Goal: Task Accomplishment & Management: Use online tool/utility

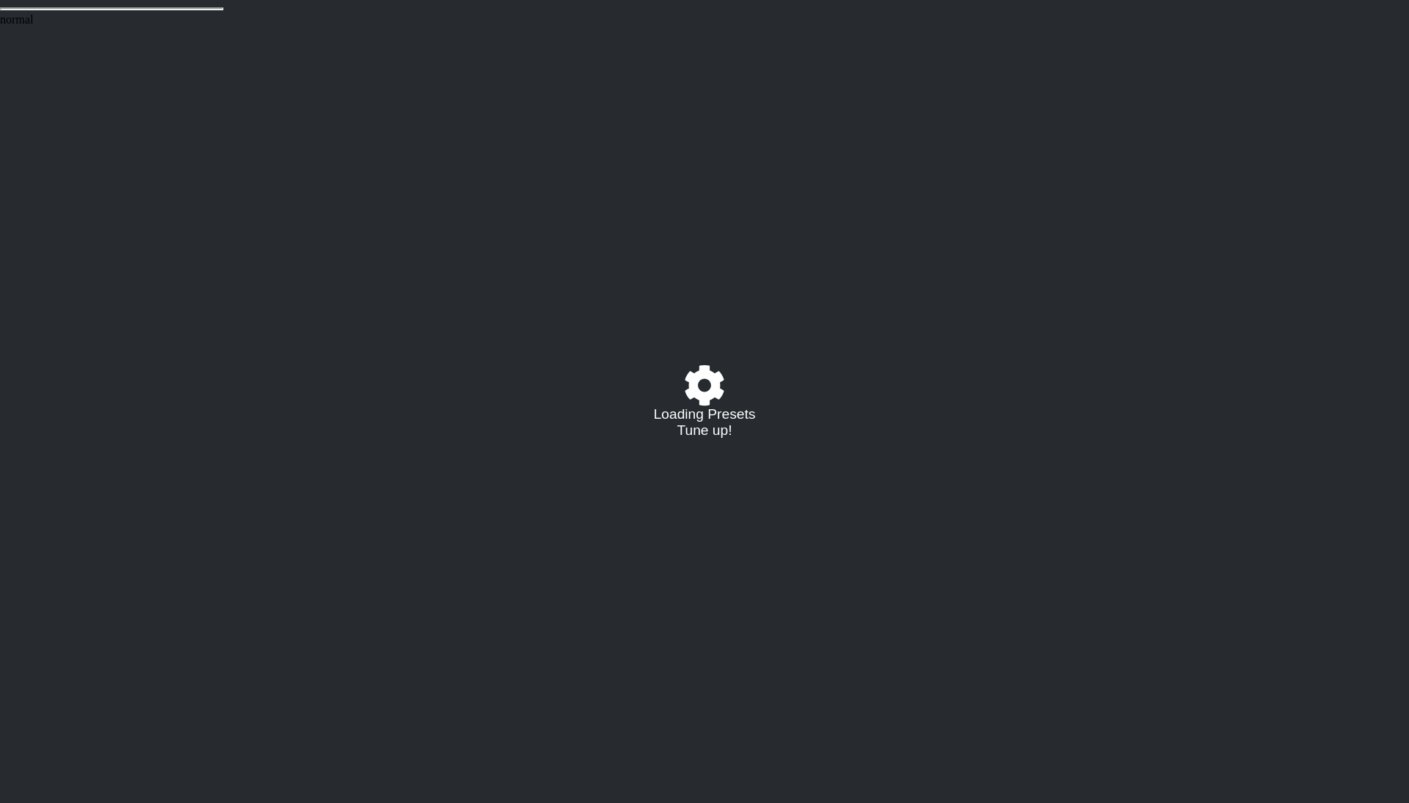
select select "C"
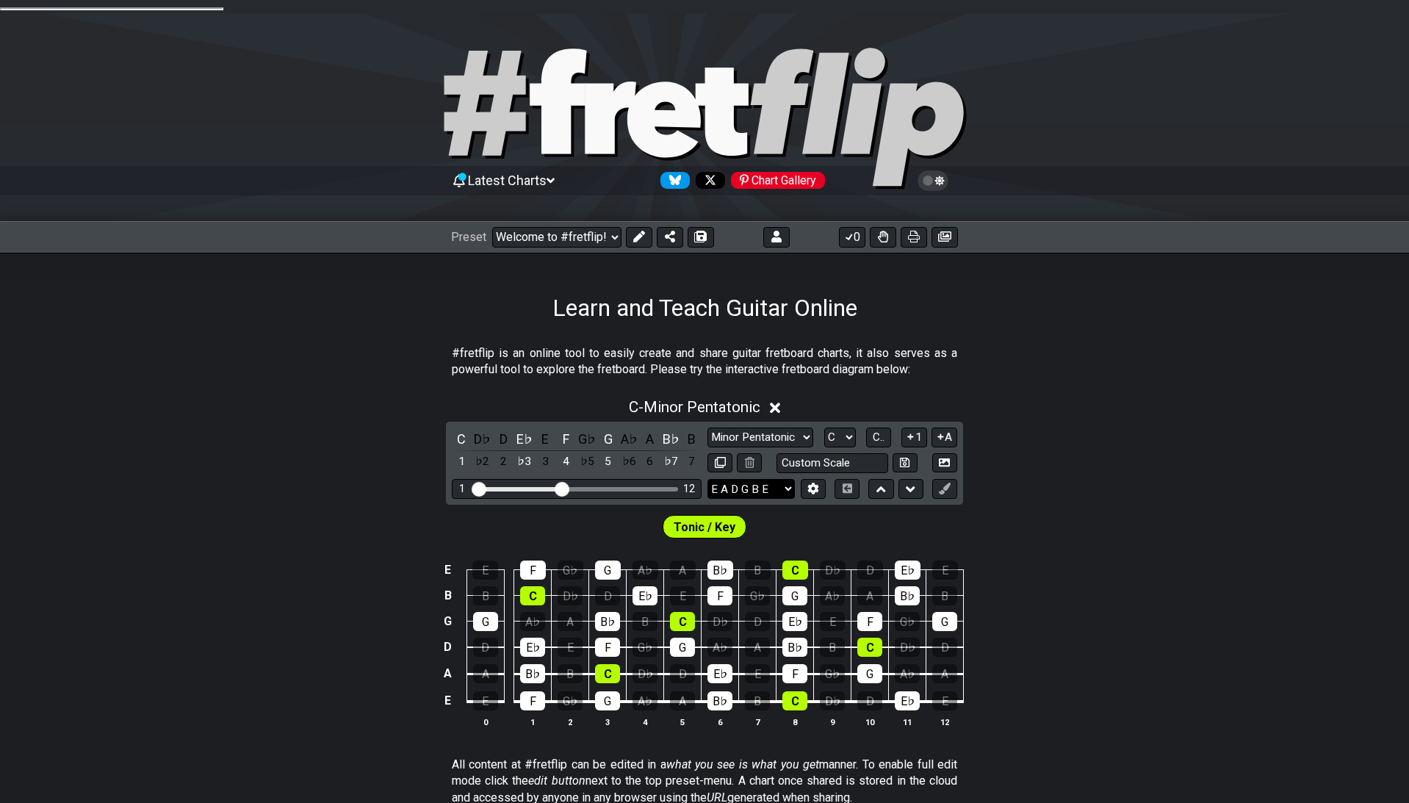
click at [708, 479] on select "E A D G B E E A D G B E E A D G B E B E A D F♯ B A D G C E A D A D G B E E♭ A♭ …" at bounding box center [751, 489] width 87 height 20
select select "B E A D F# B"
click option "B E A D F♯ B" at bounding box center [0, 0] width 0 height 0
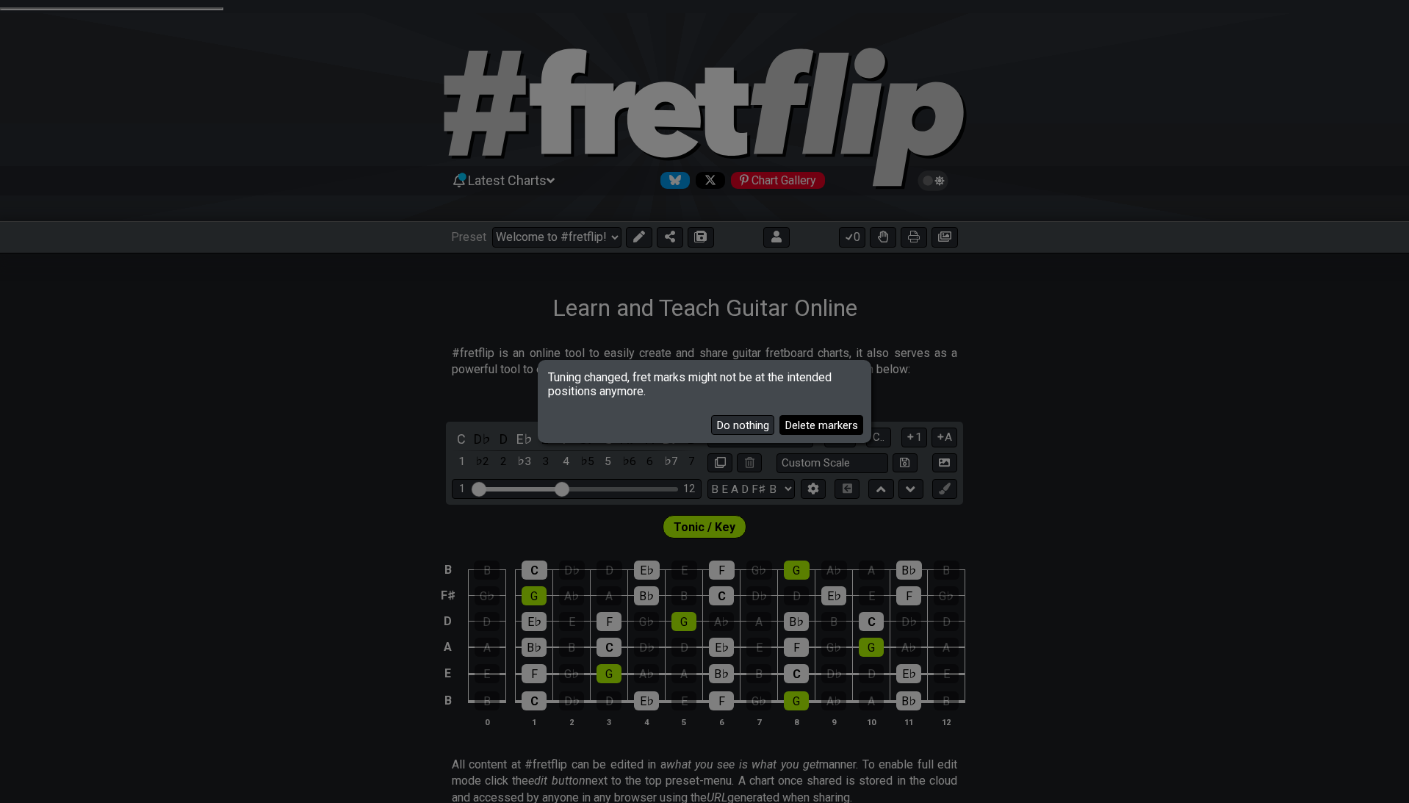
click at [812, 429] on button "Delete markers" at bounding box center [822, 425] width 84 height 20
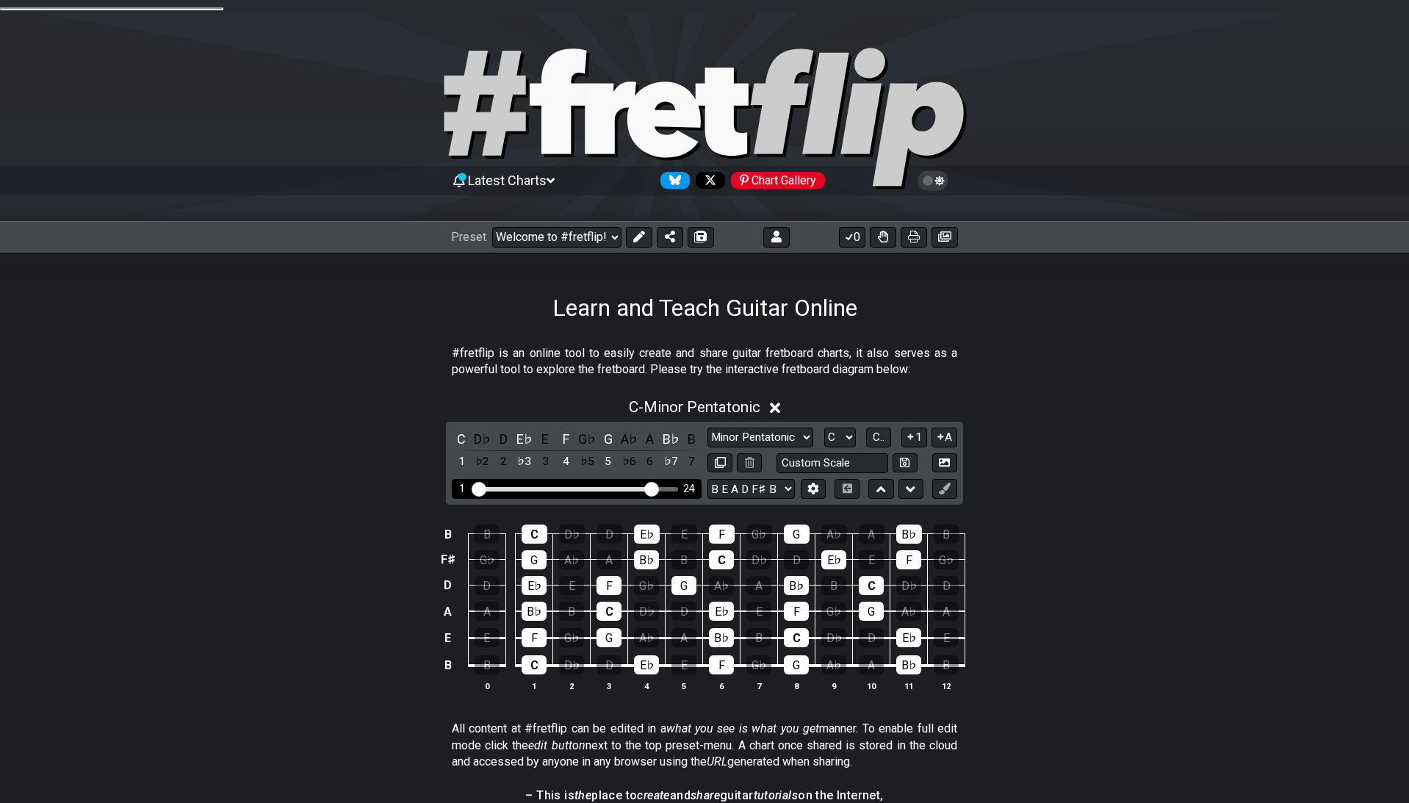
drag, startPoint x: 563, startPoint y: 472, endPoint x: 655, endPoint y: 478, distance: 92.8
click at [655, 488] on input "Visible fret range" at bounding box center [577, 488] width 209 height 0
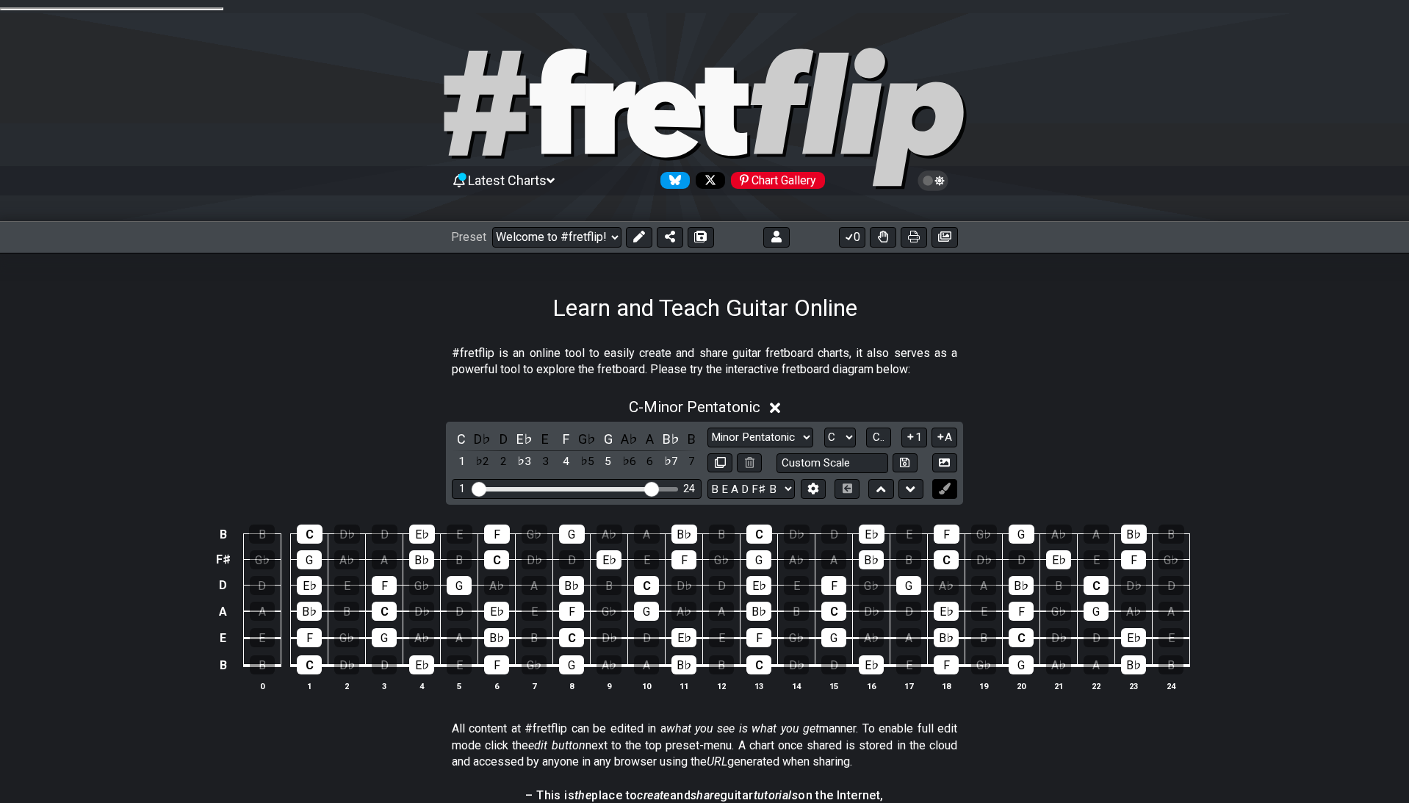
click at [941, 483] on icon at bounding box center [944, 488] width 11 height 11
click at [1000, 460] on div "C - Minor Pentatonic C D♭ D E♭ E F G♭ G A♭ A B♭ B 1 ♭2 2 ♭3 3 4 ♭5 5 ♭6 6 ♭7 7 …" at bounding box center [704, 550] width 1409 height 323
click at [708, 428] on select "Minor Pentatonic Click to edit Minor Pentatonic Major Pentatonic Minor Blues Ma…" at bounding box center [761, 438] width 106 height 20
click option "Major Pentatonic" at bounding box center [0, 0] width 0 height 0
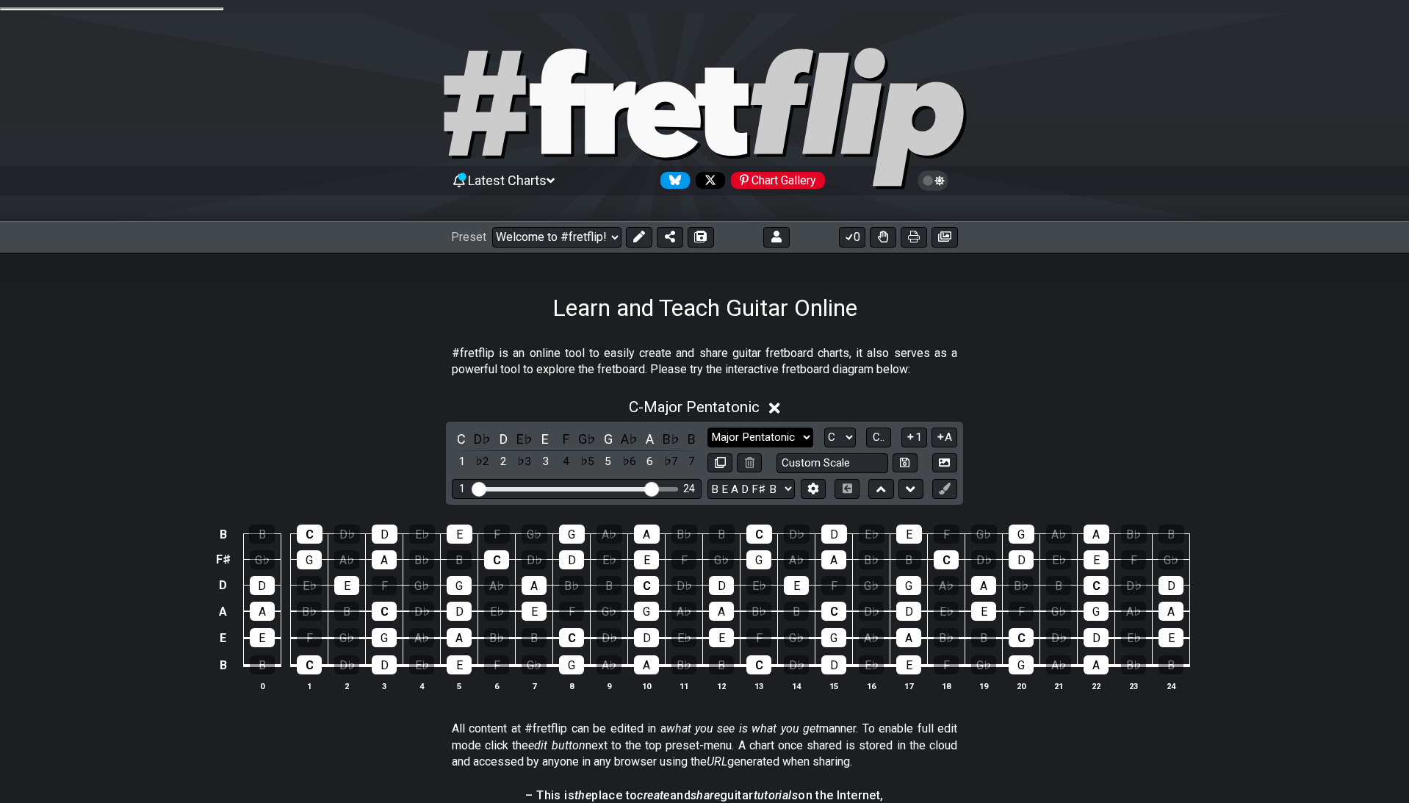
click at [708, 428] on select "Minor Pentatonic Click to edit Minor Pentatonic Major Pentatonic Minor Blues Ma…" at bounding box center [761, 438] width 106 height 20
click option "Minor Blues" at bounding box center [0, 0] width 0 height 0
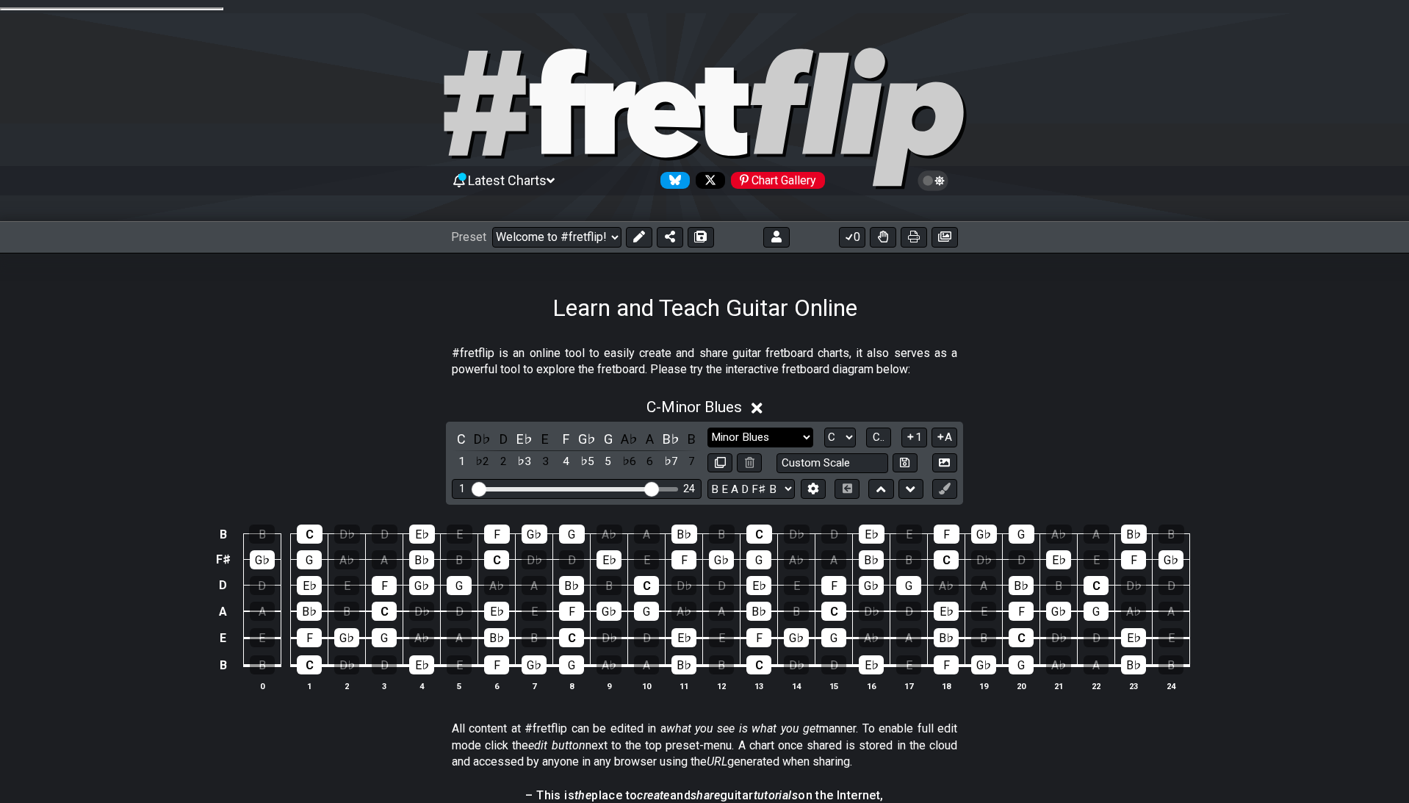
click at [708, 428] on select "Minor Pentatonic Click to edit Minor Pentatonic Major Pentatonic Minor Blues Ma…" at bounding box center [761, 438] width 106 height 20
click option "Phrygian" at bounding box center [0, 0] width 0 height 0
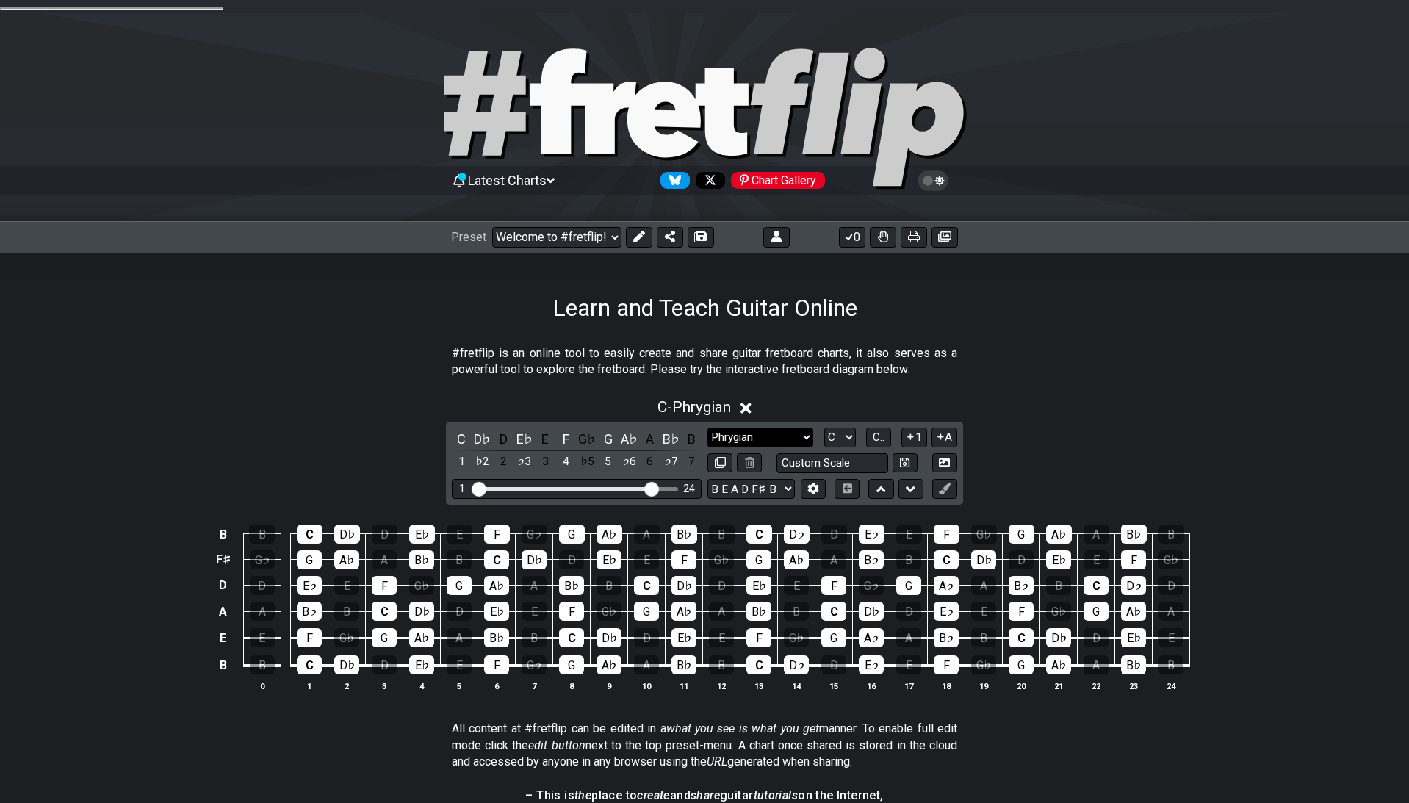
click at [708, 428] on select "Minor Pentatonic Click to edit Minor Pentatonic Major Pentatonic Minor Blues Ma…" at bounding box center [761, 438] width 106 height 20
select select "Dorian"
click option "Dorian" at bounding box center [0, 0] width 0 height 0
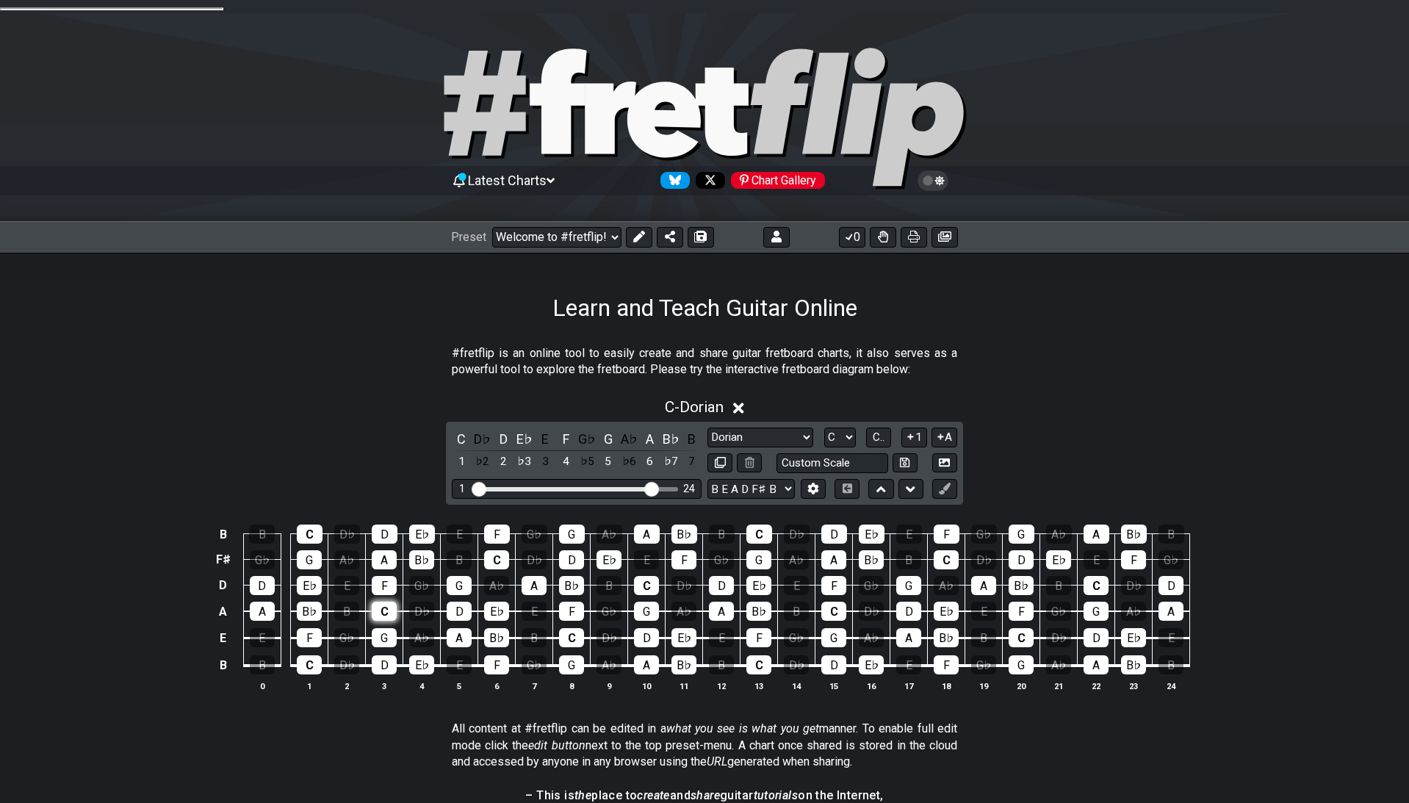
click at [387, 602] on div "C" at bounding box center [384, 611] width 25 height 19
click at [941, 481] on button at bounding box center [945, 489] width 25 height 20
click at [647, 228] on button at bounding box center [639, 237] width 26 height 21
click at [952, 479] on button at bounding box center [945, 489] width 25 height 20
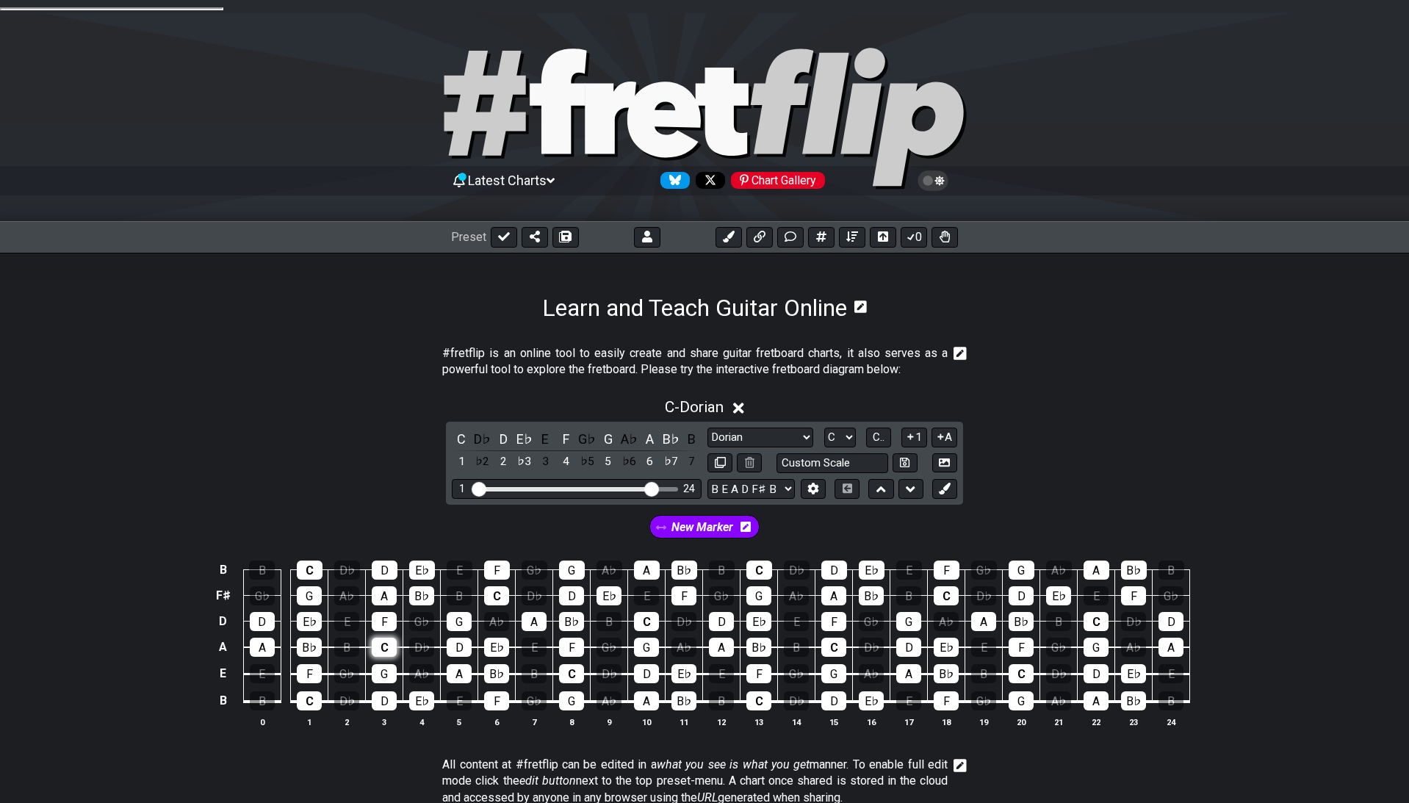
click at [381, 638] on div "C" at bounding box center [384, 647] width 25 height 19
click at [459, 638] on div "D" at bounding box center [459, 647] width 25 height 19
click at [382, 612] on div "F" at bounding box center [384, 621] width 25 height 19
click at [267, 616] on div "D" at bounding box center [262, 621] width 25 height 19
click at [386, 664] on div "G" at bounding box center [384, 673] width 25 height 19
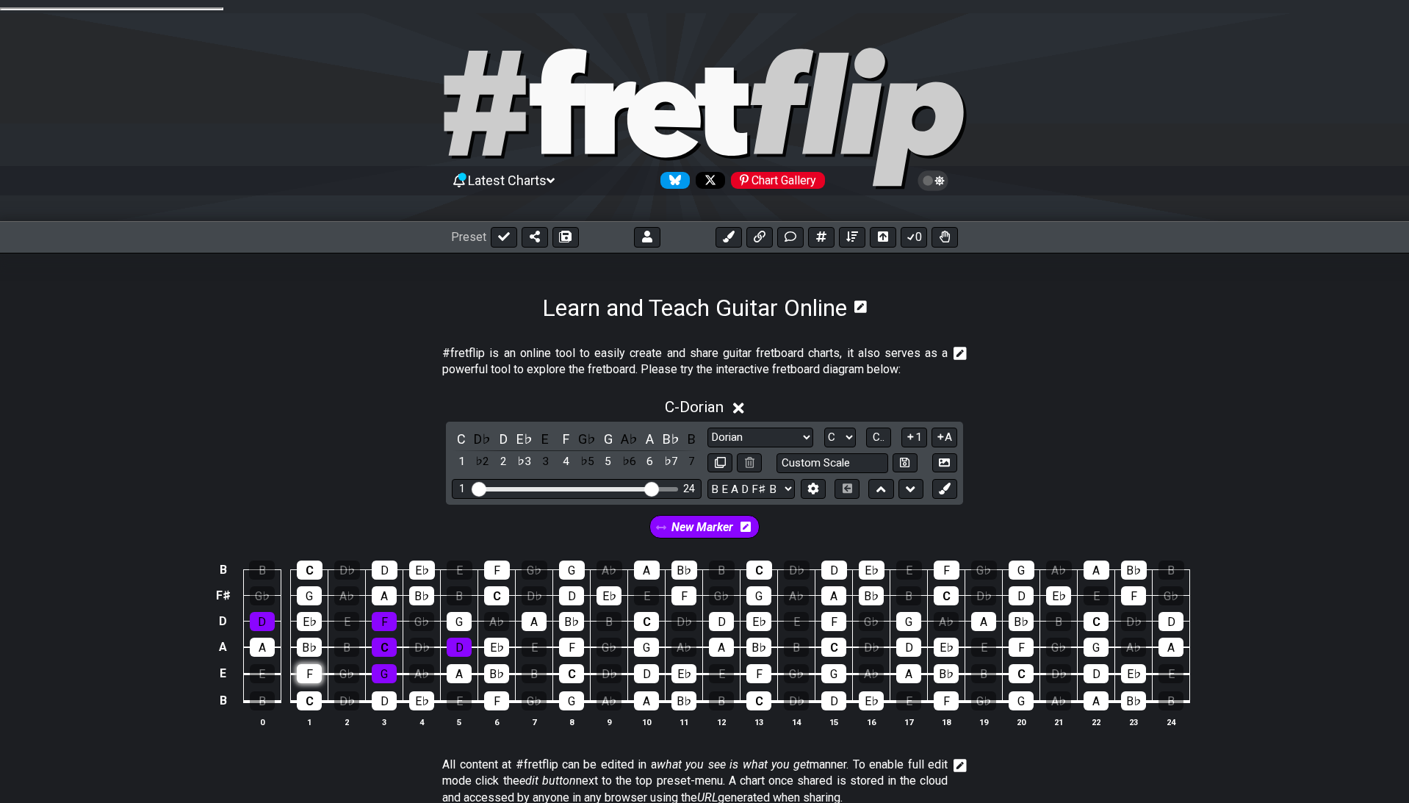
click at [319, 667] on div "F" at bounding box center [309, 673] width 25 height 19
click at [379, 691] on div "D" at bounding box center [384, 700] width 25 height 19
click at [276, 389] on div "C - Dorian" at bounding box center [704, 402] width 1409 height 27
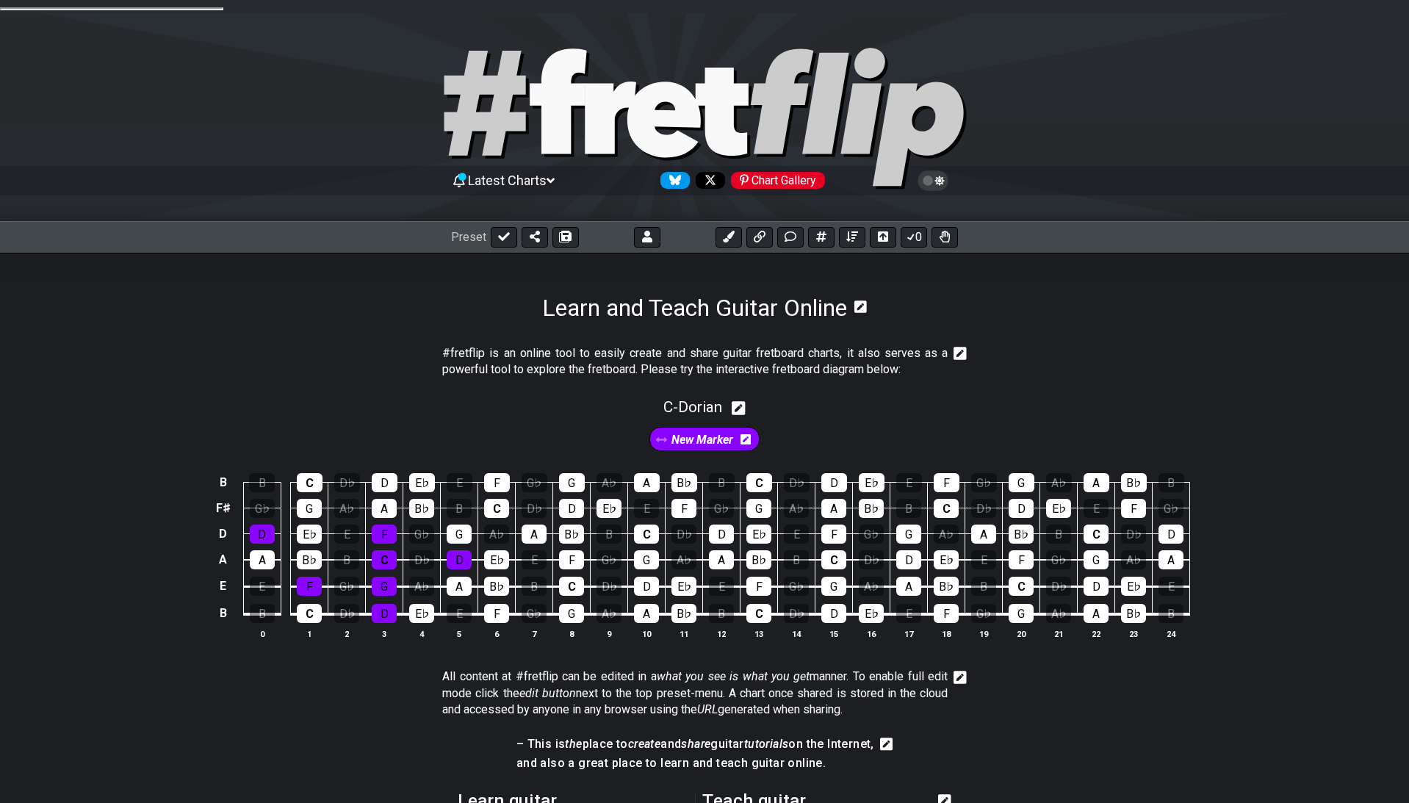
click at [738, 401] on icon at bounding box center [739, 408] width 14 height 14
select select "Dorian"
select select "C"
select select "B E A D F# B"
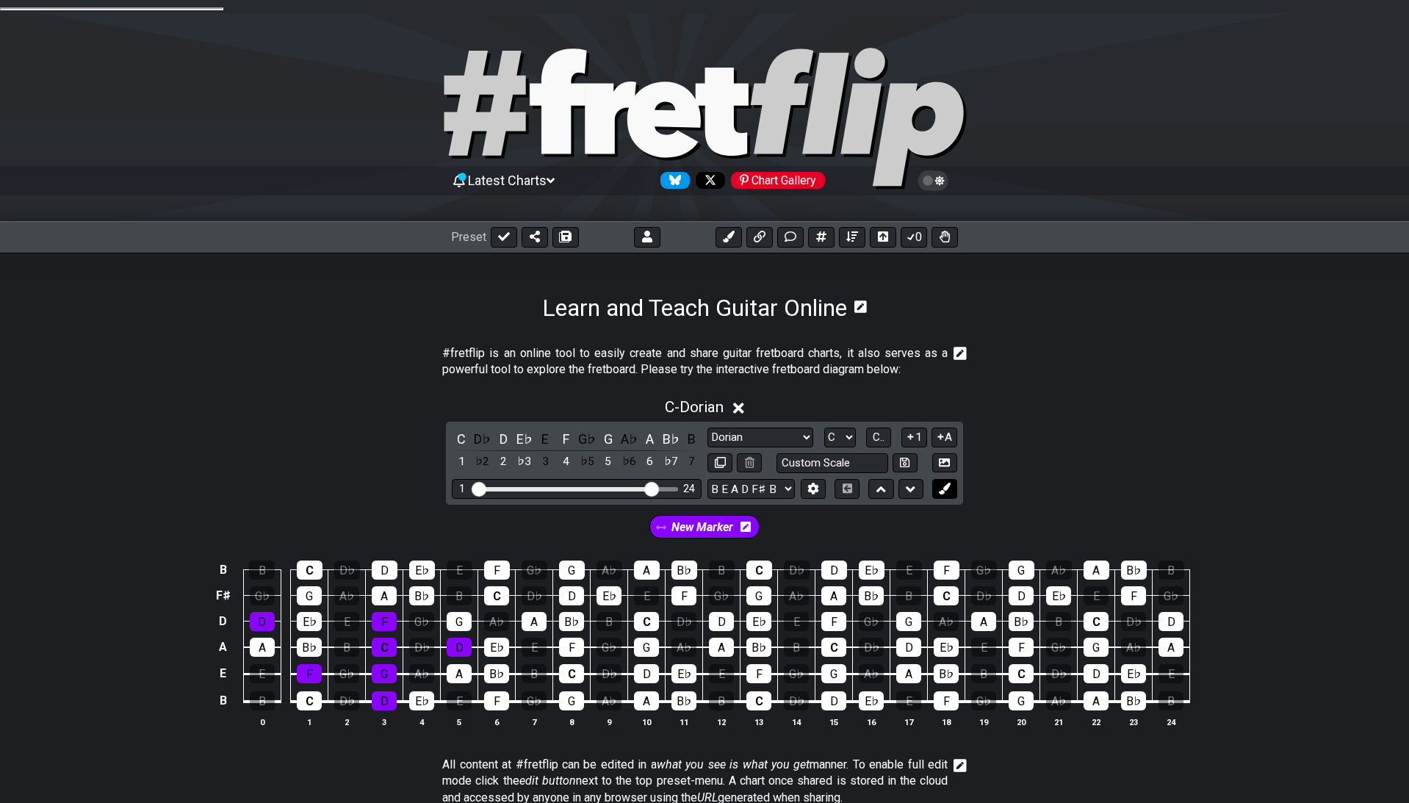
click at [947, 483] on icon at bounding box center [944, 488] width 11 height 11
click at [301, 638] on div "B♭" at bounding box center [309, 647] width 25 height 19
click at [303, 612] on div "E♭" at bounding box center [309, 621] width 25 height 19
click at [647, 517] on span "New Marker" at bounding box center [645, 527] width 68 height 21
click at [459, 666] on div "A" at bounding box center [459, 673] width 25 height 19
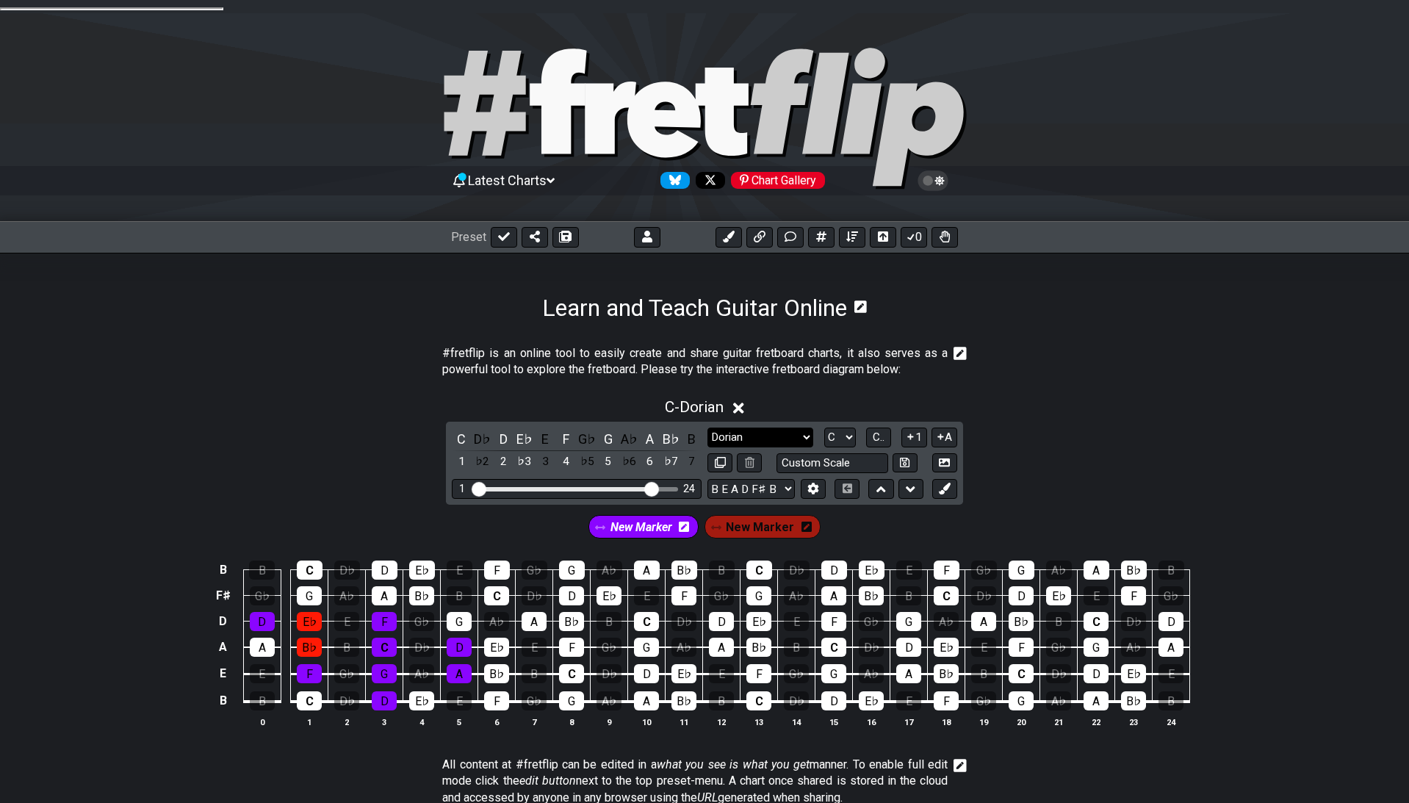
click at [708, 428] on select "Minor Pentatonic Click to edit Minor Pentatonic Major Pentatonic Minor Blues Ma…" at bounding box center [761, 438] width 106 height 20
click at [1134, 232] on div "Latest Charts Chart Gallery The Internet Guitar fretboard tool - view and edit …" at bounding box center [704, 668] width 1409 height 1310
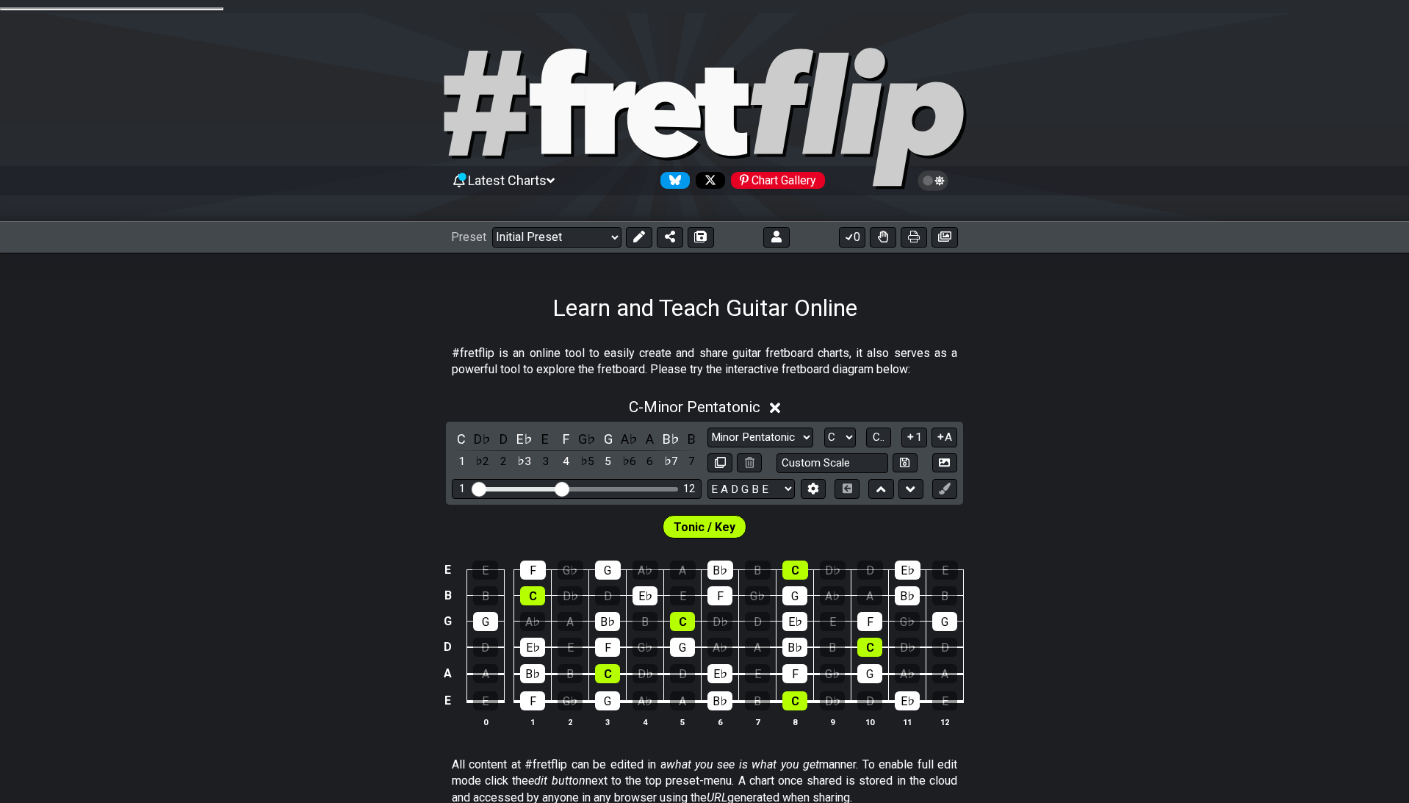
select select "Dorian"
click option "Dorian" at bounding box center [0, 0] width 0 height 0
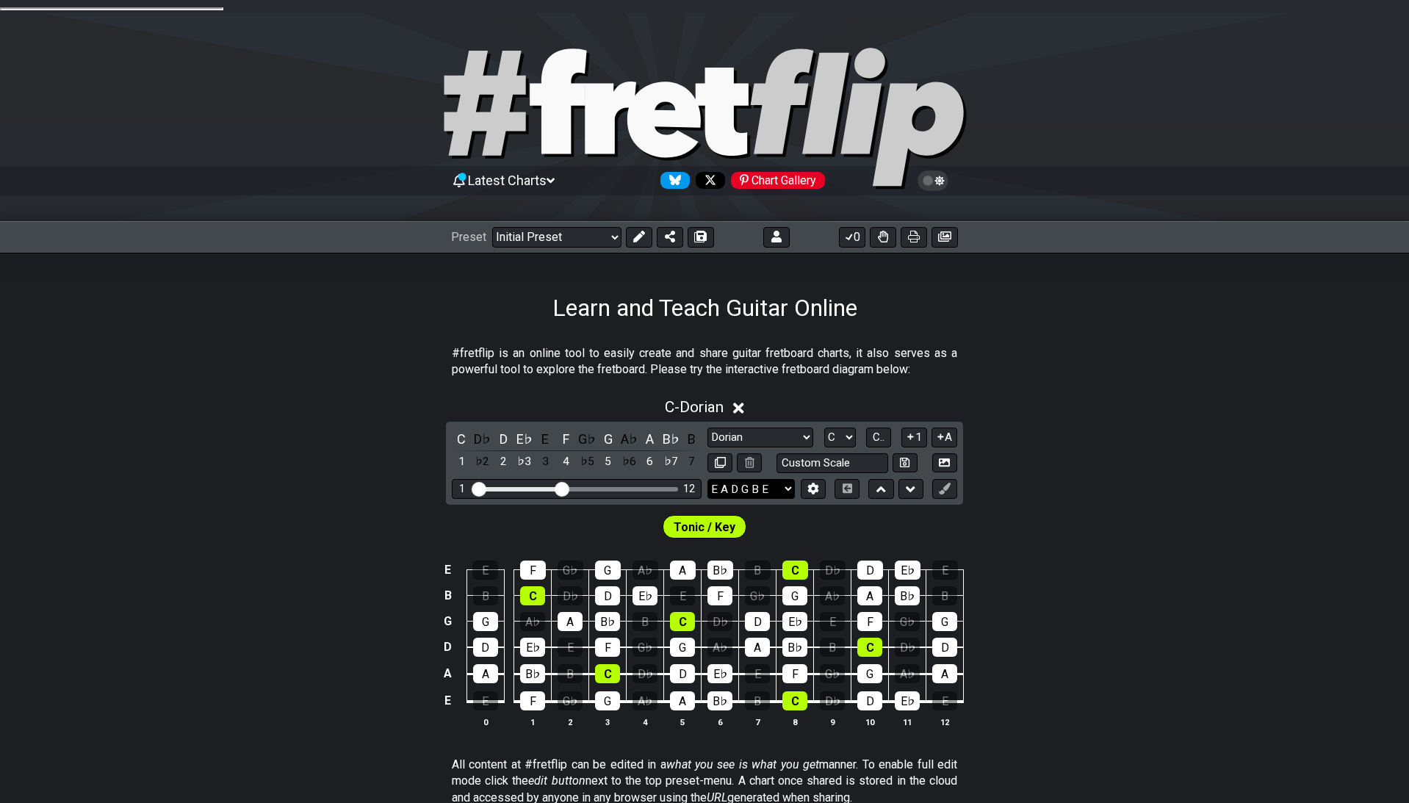
select select "B E A D F# B"
click option "B E A D F♯ B" at bounding box center [0, 0] width 0 height 0
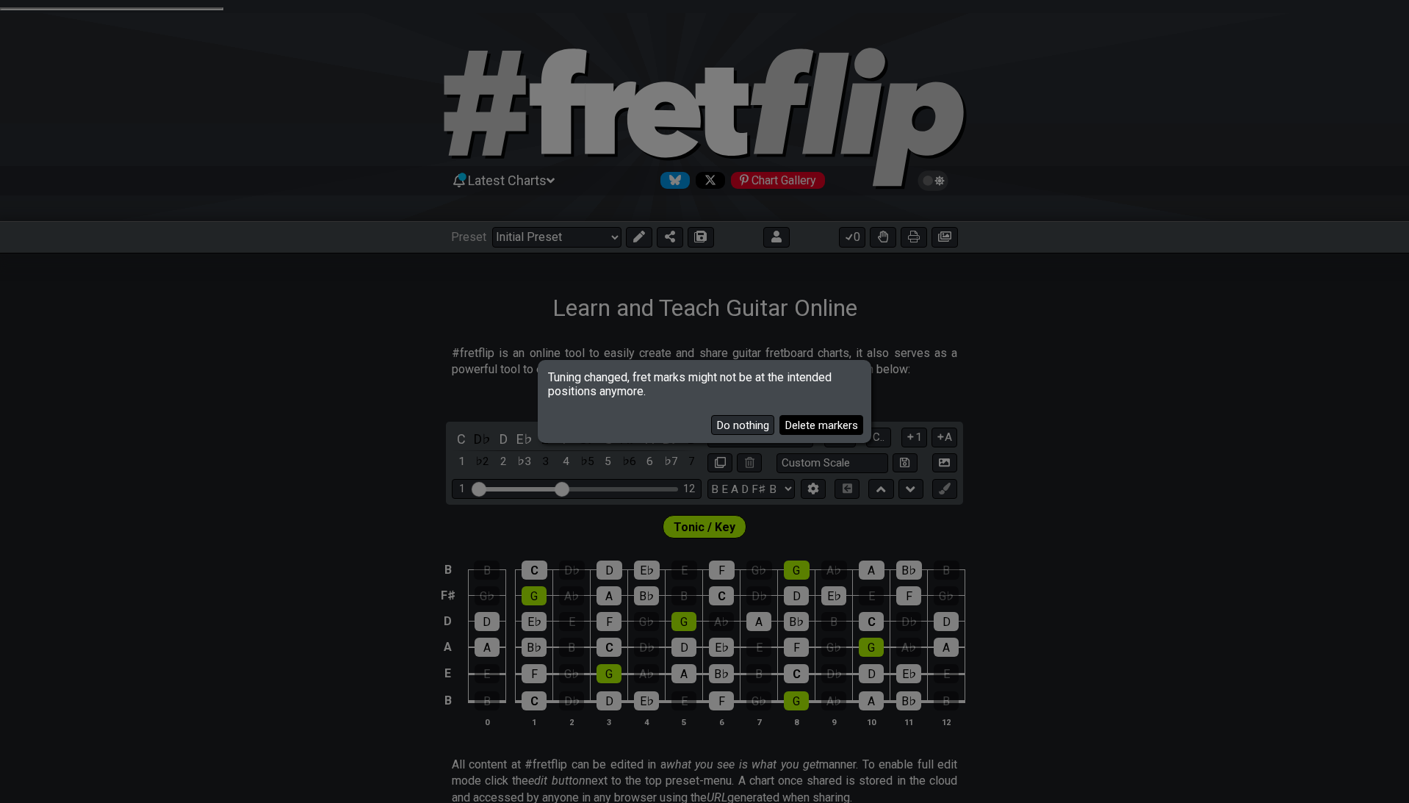
click at [808, 423] on button "Delete markers" at bounding box center [822, 425] width 84 height 20
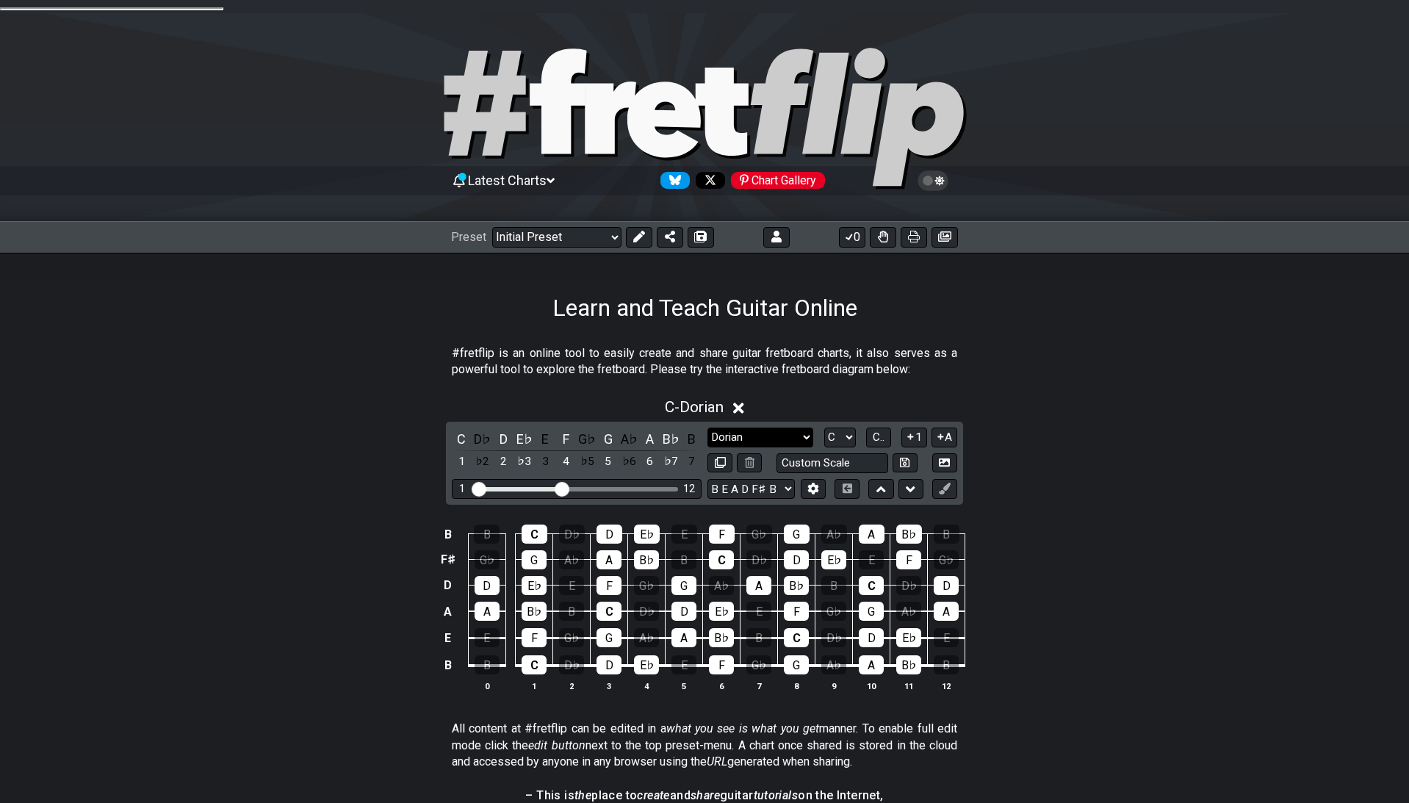
click at [708, 428] on select "Minor Pentatonic Click to edit Minor Pentatonic Major Pentatonic Minor Blues Ma…" at bounding box center [761, 438] width 106 height 20
click option "Phrygian" at bounding box center [0, 0] width 0 height 0
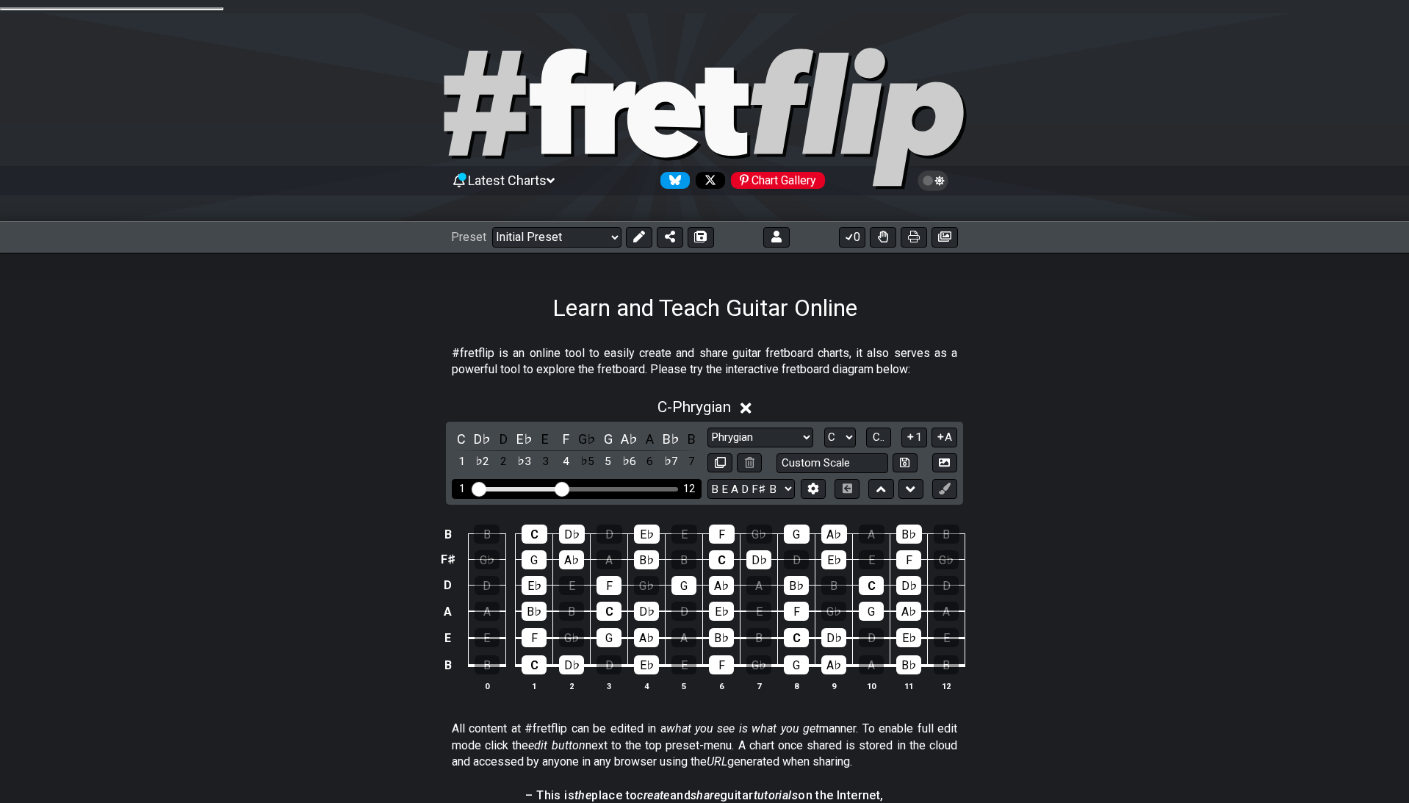
click at [599, 479] on div "1 12" at bounding box center [577, 489] width 250 height 20
click at [627, 479] on div "1 12" at bounding box center [577, 489] width 250 height 20
click at [951, 479] on button at bounding box center [945, 489] width 25 height 20
click at [948, 483] on icon at bounding box center [944, 488] width 11 height 11
click at [645, 227] on button at bounding box center [639, 237] width 26 height 21
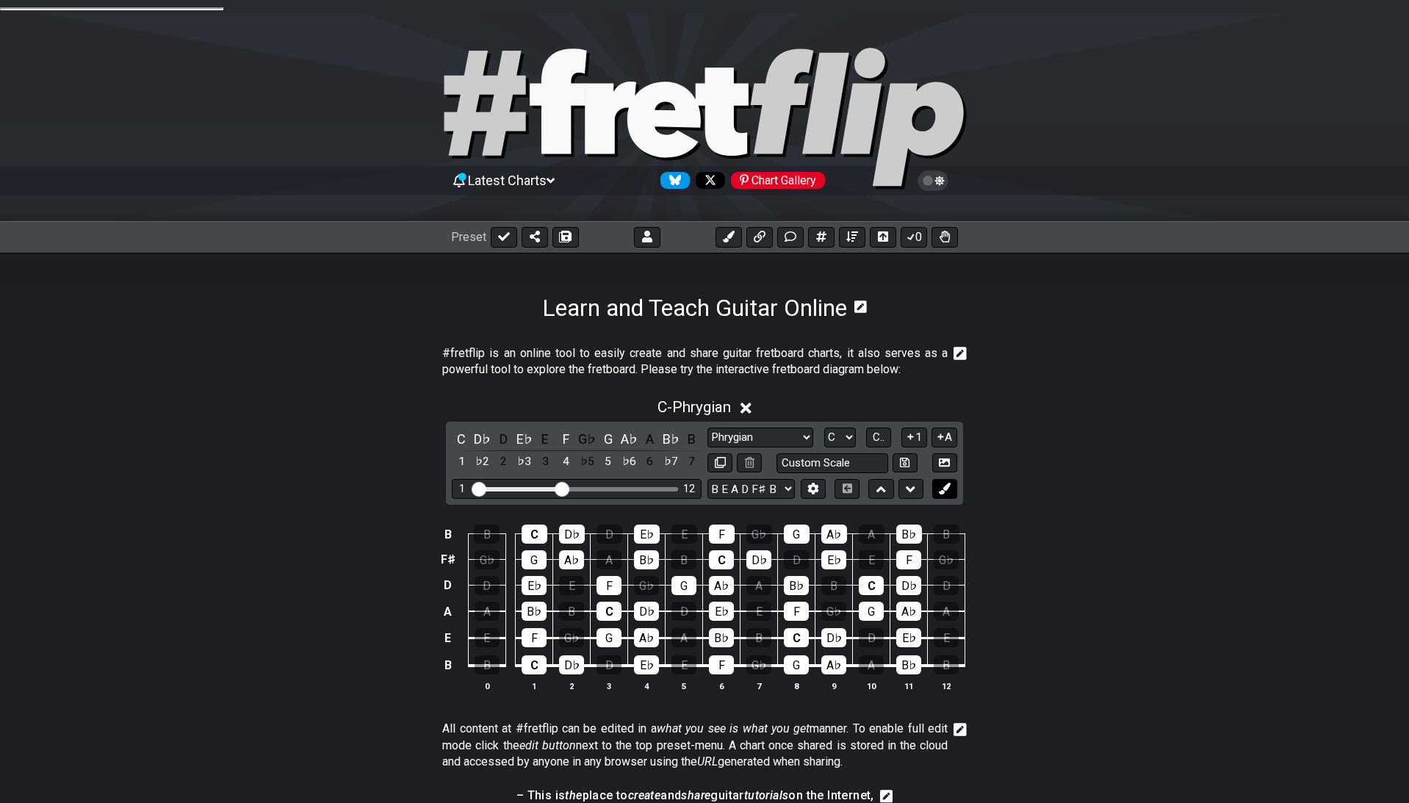
click at [944, 483] on icon at bounding box center [944, 488] width 11 height 11
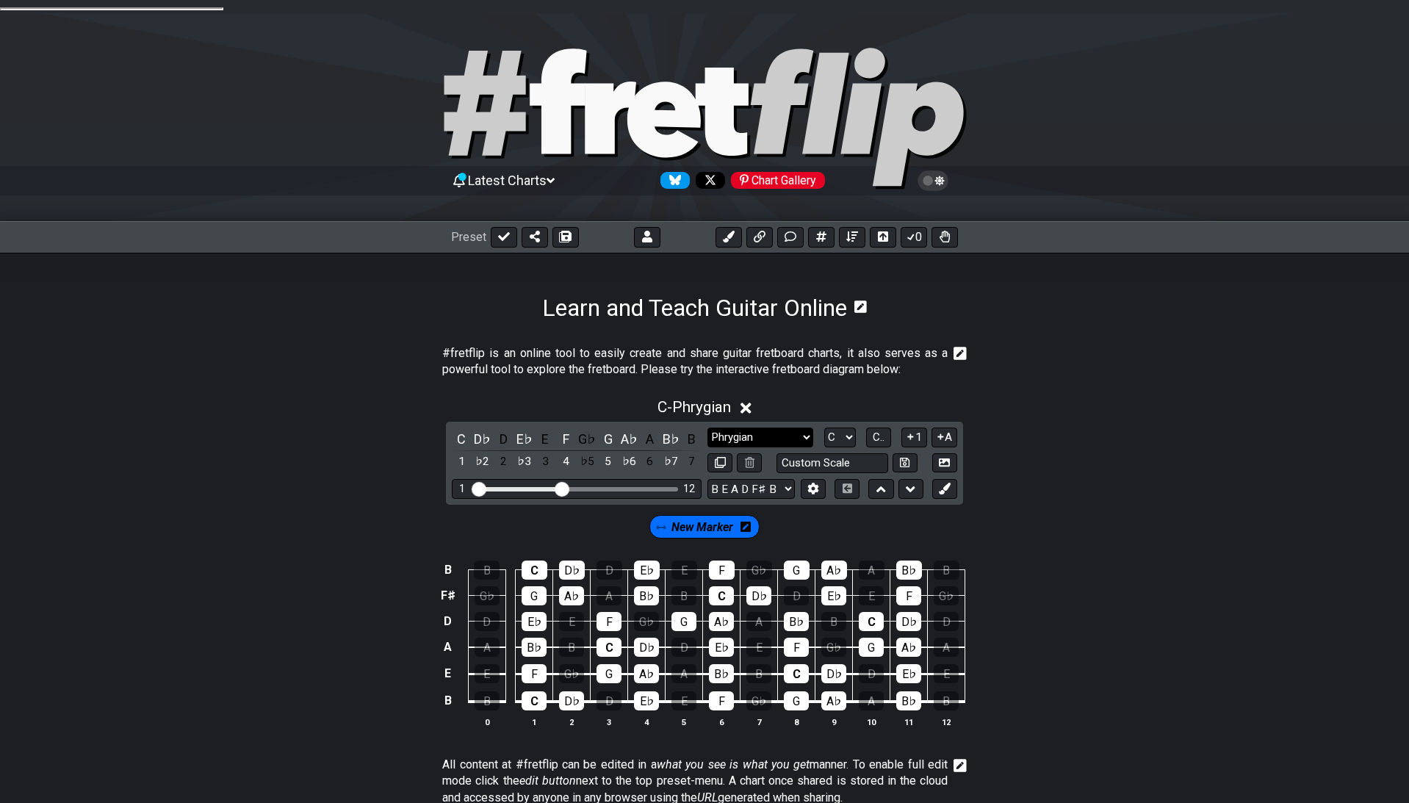
click at [708, 428] on select "Minor Pentatonic Click to edit Minor Pentatonic Major Pentatonic Minor Blues Ma…" at bounding box center [761, 438] width 106 height 20
click option "Dorian" at bounding box center [0, 0] width 0 height 0
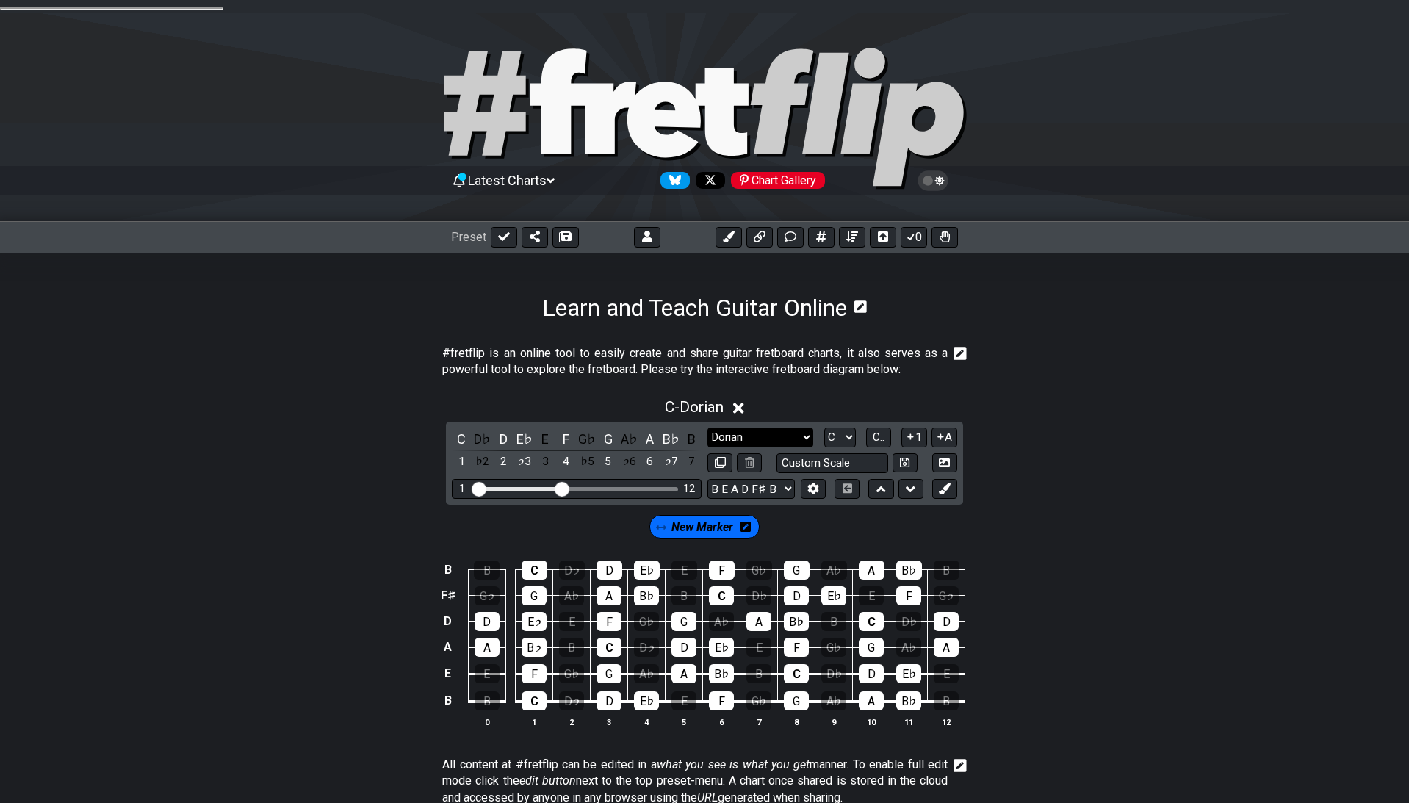
click at [708, 428] on select "Minor Pentatonic Click to edit Minor Pentatonic Major Pentatonic Minor Blues Ma…" at bounding box center [761, 438] width 106 height 20
click option "Major Pentatonic" at bounding box center [0, 0] width 0 height 0
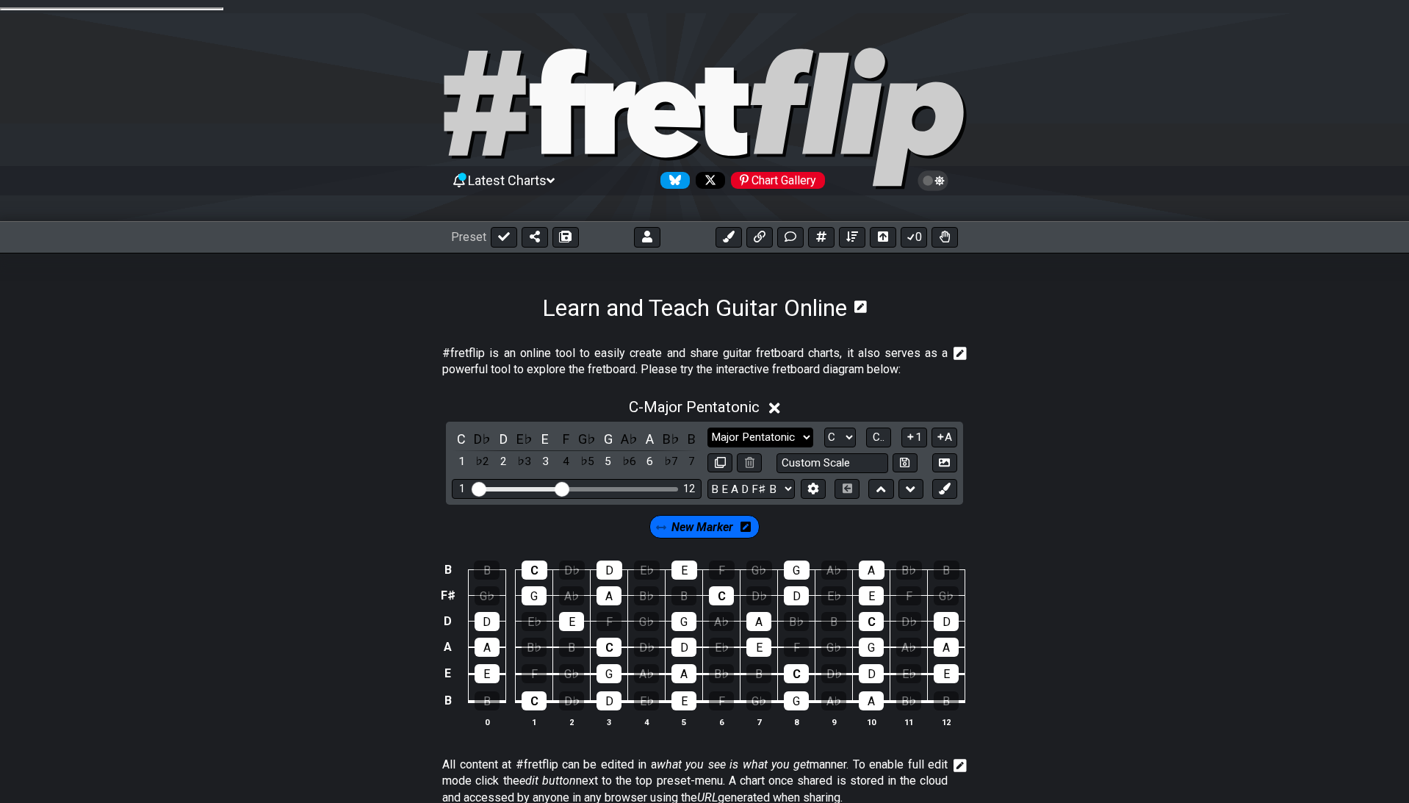
click at [708, 428] on select "Minor Pentatonic Click to edit Minor Pentatonic Major Pentatonic Minor Blues Ma…" at bounding box center [761, 438] width 106 height 20
select select "Minor Pentatonic"
click option "Minor Pentatonic" at bounding box center [0, 0] width 0 height 0
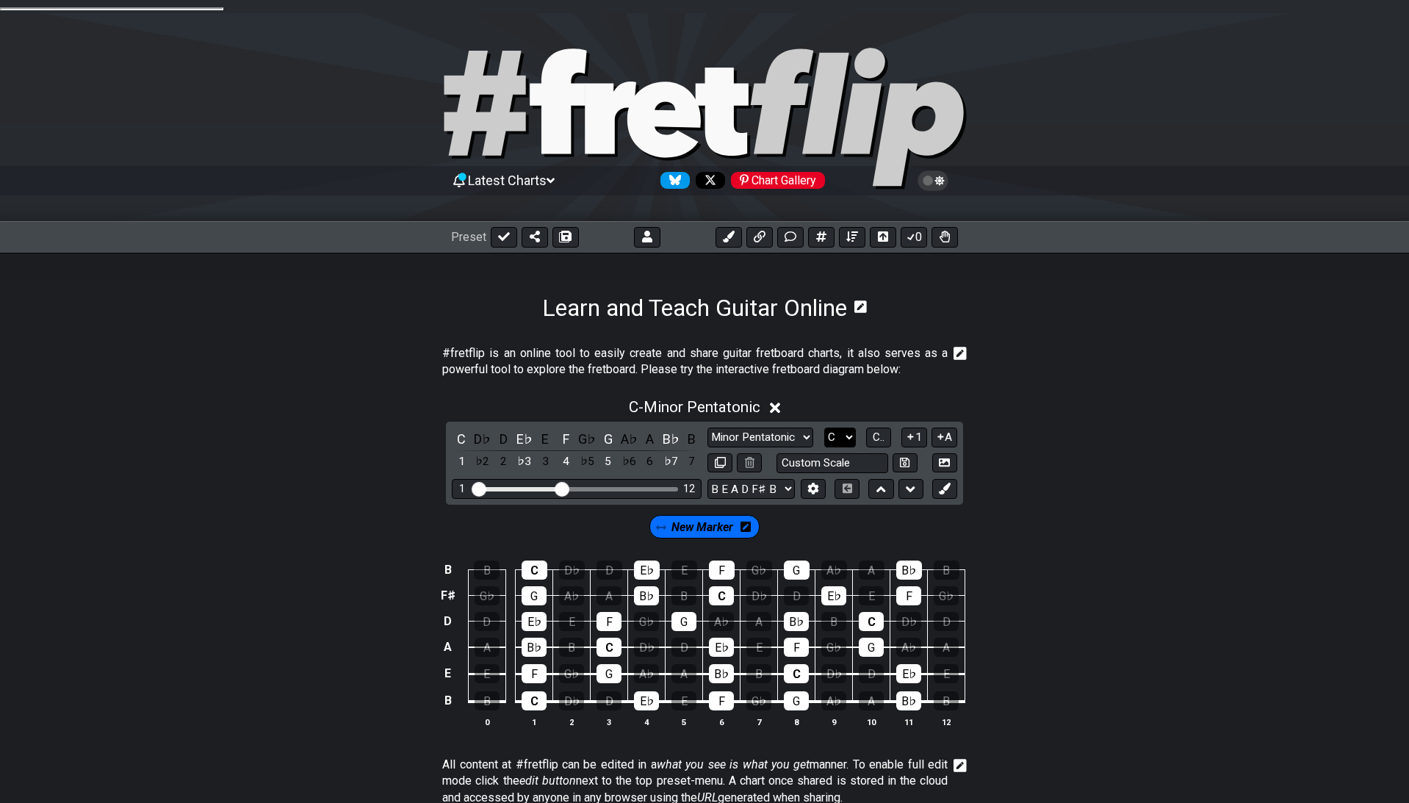
click at [824, 428] on select "A♭ A A♯ B♭ B C C♯ D♭ D D♯ E♭ E F F♯ G♭ G G♯" at bounding box center [840, 438] width 32 height 20
select select "G"
click option "G" at bounding box center [0, 0] width 0 height 0
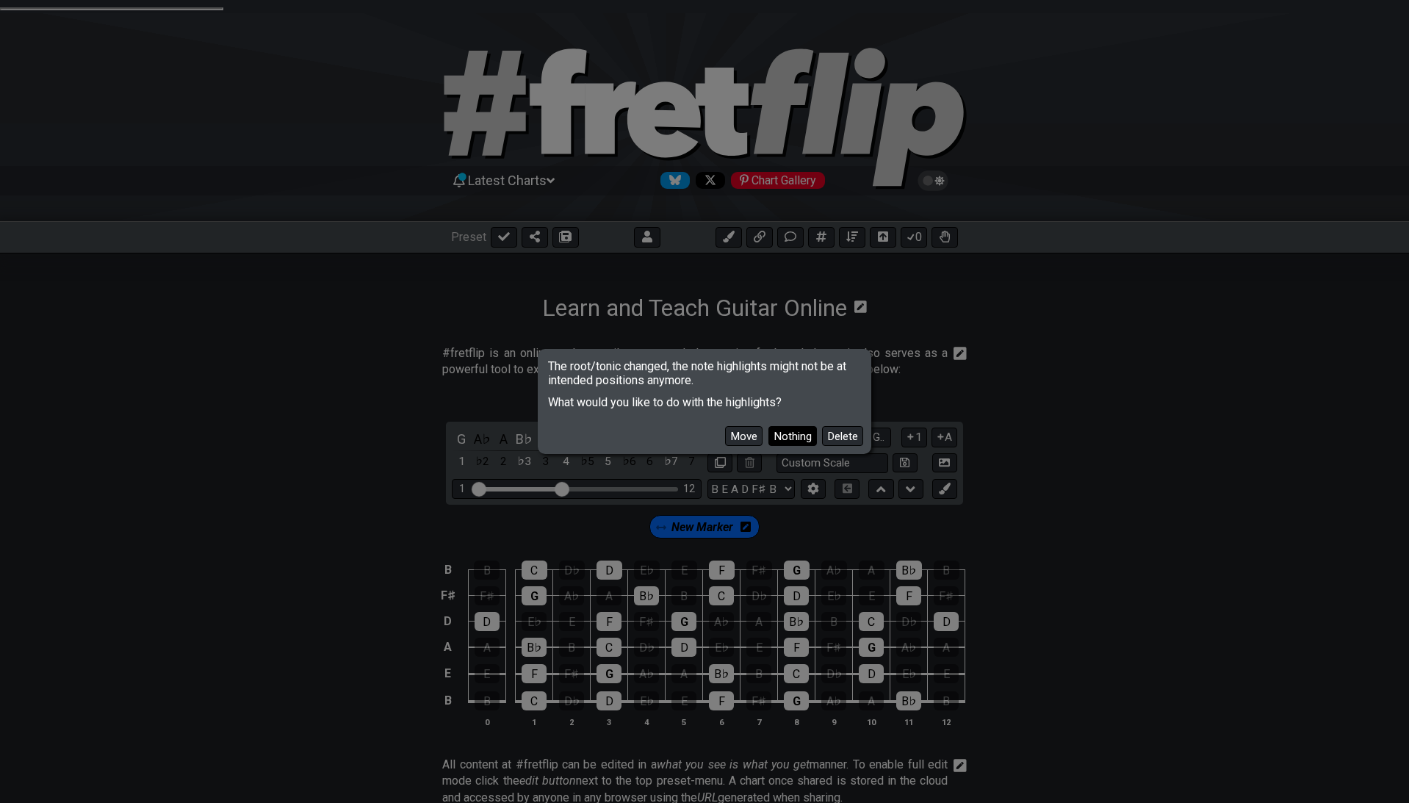
click at [797, 434] on button "Nothing" at bounding box center [793, 436] width 48 height 20
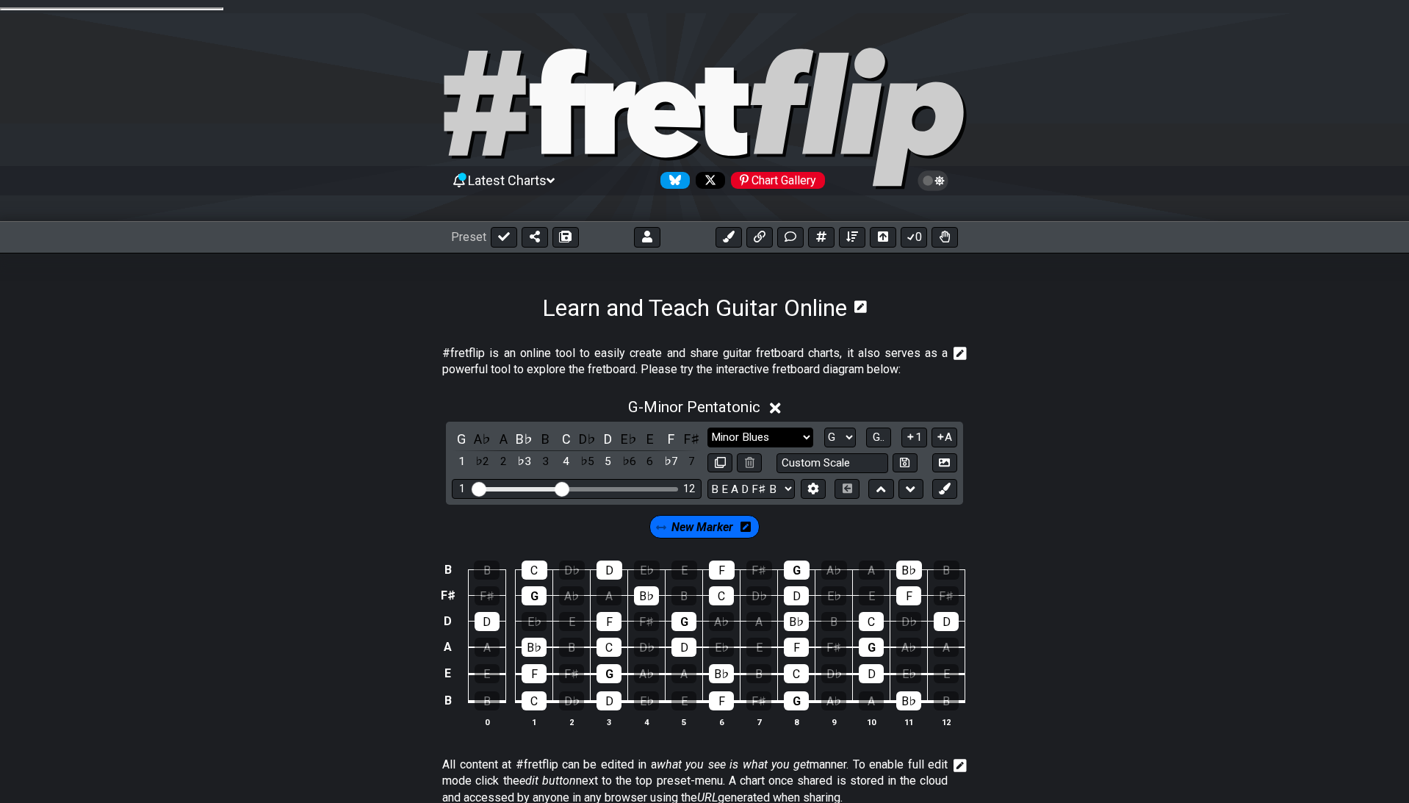
click option "Minor Blues" at bounding box center [0, 0] width 0 height 0
click at [708, 428] on select "Minor Pentatonic Click to edit Minor Pentatonic Major Pentatonic Minor Blues Ma…" at bounding box center [761, 438] width 106 height 20
click option "Major Blues" at bounding box center [0, 0] width 0 height 0
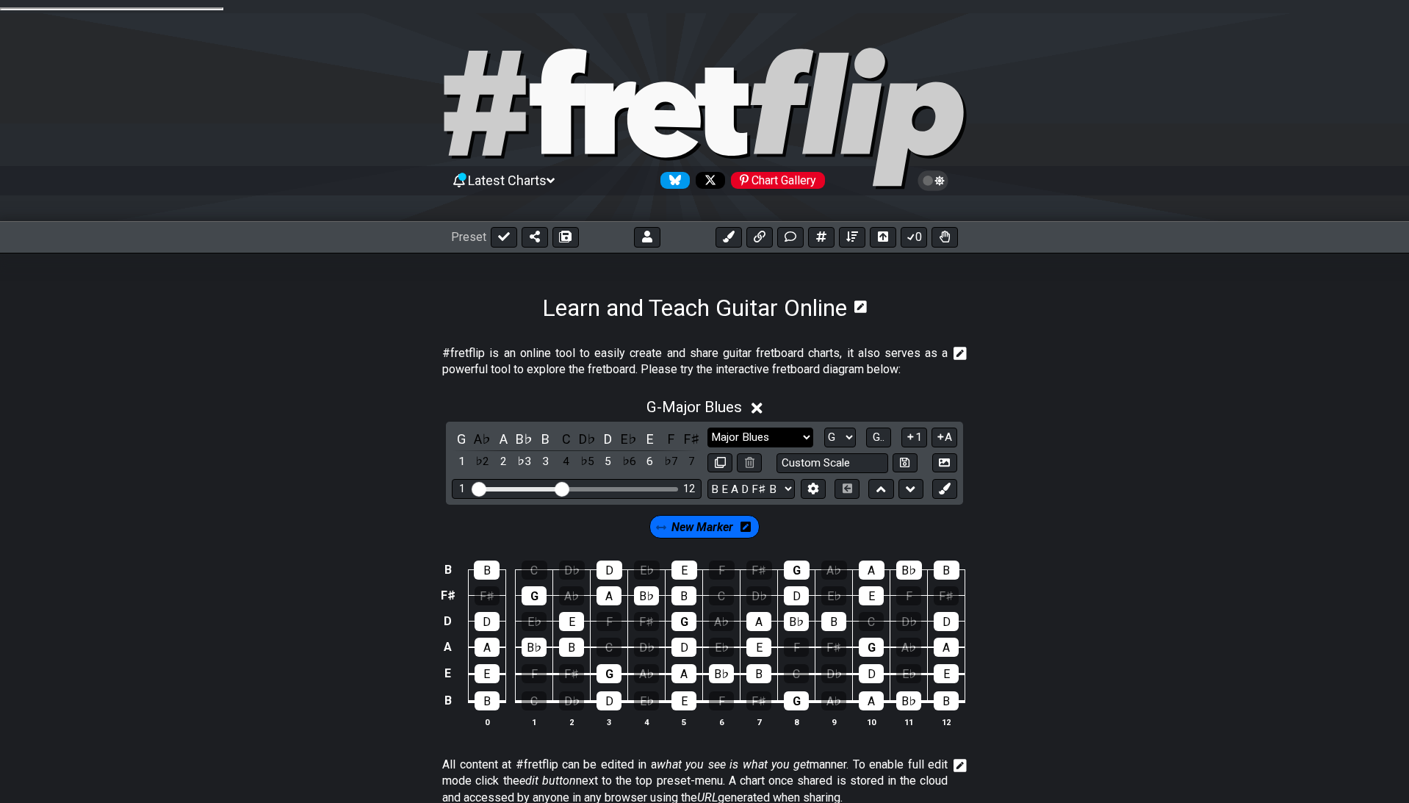
click at [708, 428] on select "Minor Pentatonic Click to edit Minor Pentatonic Major Pentatonic Minor Blues Ma…" at bounding box center [761, 438] width 106 height 20
click option "Major / [PERSON_NAME]" at bounding box center [0, 0] width 0 height 0
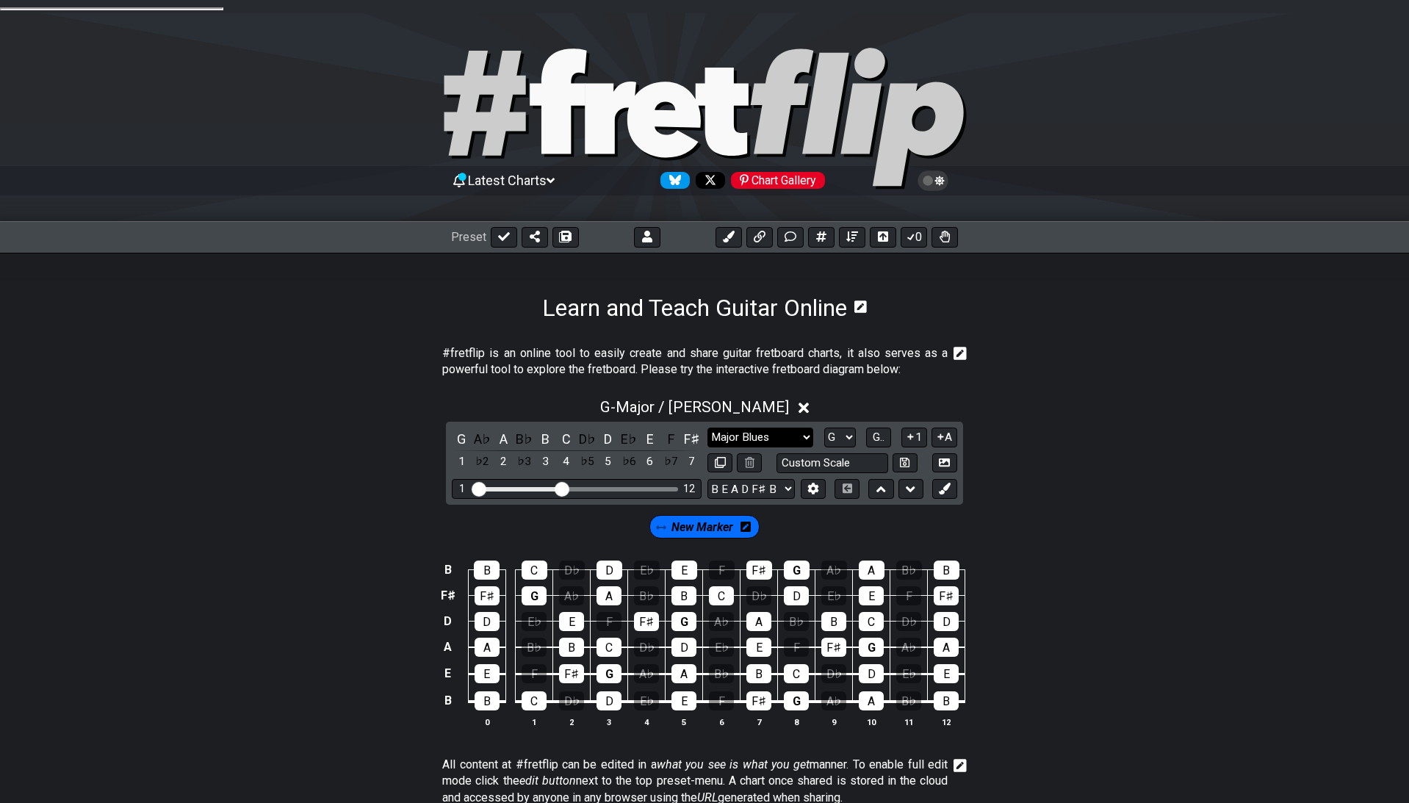
click at [708, 428] on select "Minor Pentatonic Click to edit Minor Pentatonic Major Pentatonic Minor Blues Ma…" at bounding box center [761, 438] width 106 height 20
select select "Major Pentatonic"
click option "Major Pentatonic" at bounding box center [0, 0] width 0 height 0
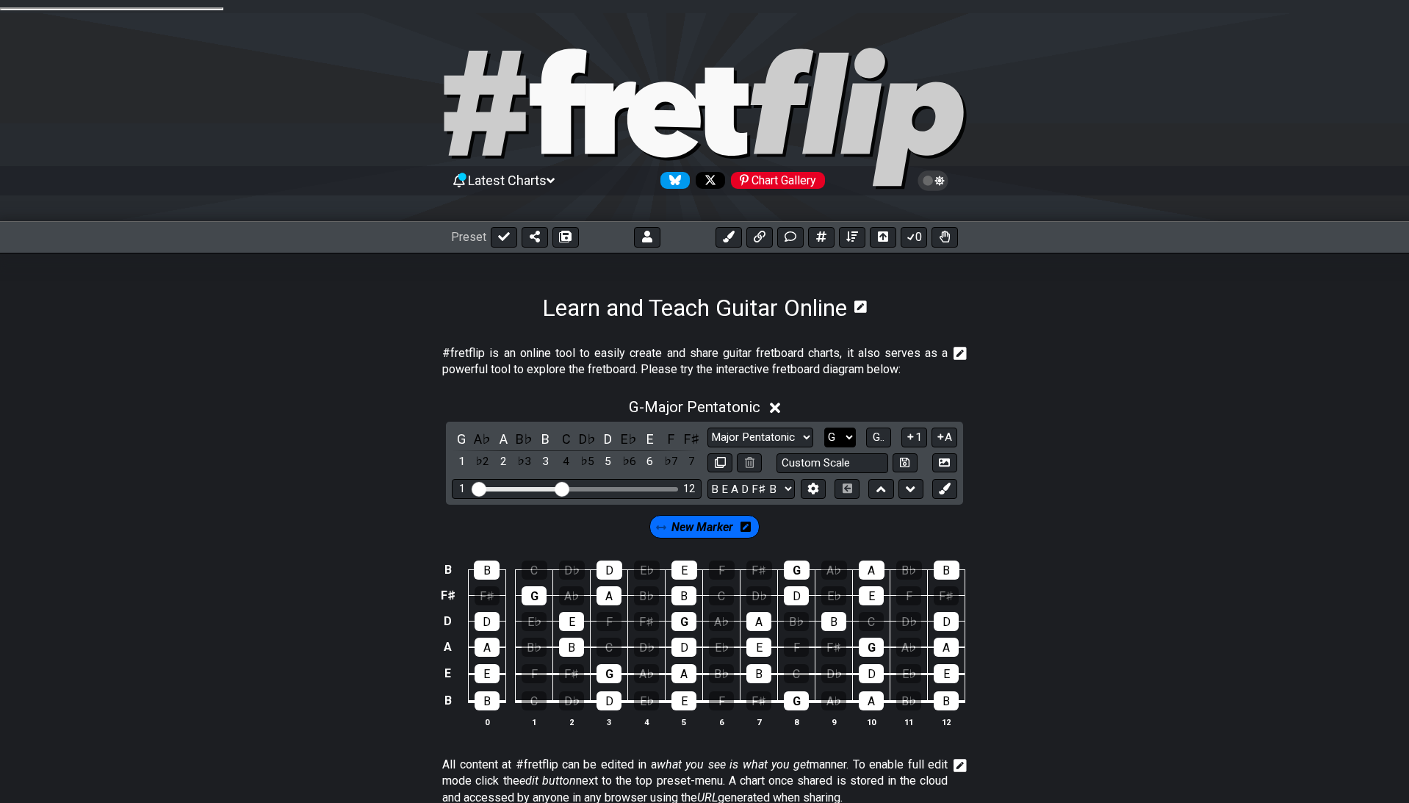
click at [824, 428] on select "A♭ A A♯ B♭ B C C♯ D♭ D D♯ E♭ E F F♯ G♭ G G♯" at bounding box center [840, 438] width 32 height 20
select select "C"
click option "C" at bounding box center [0, 0] width 0 height 0
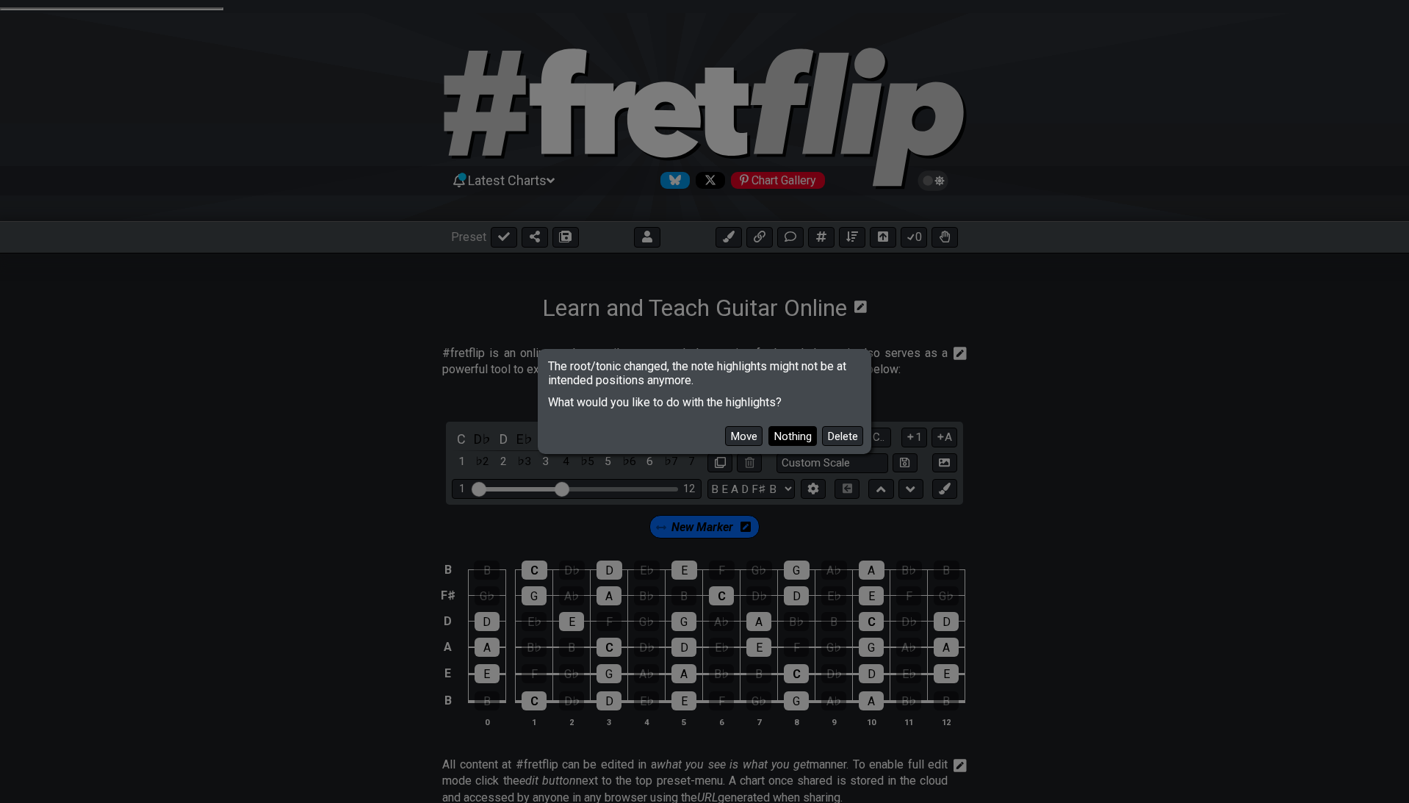
click at [813, 442] on button "Nothing" at bounding box center [793, 436] width 48 height 20
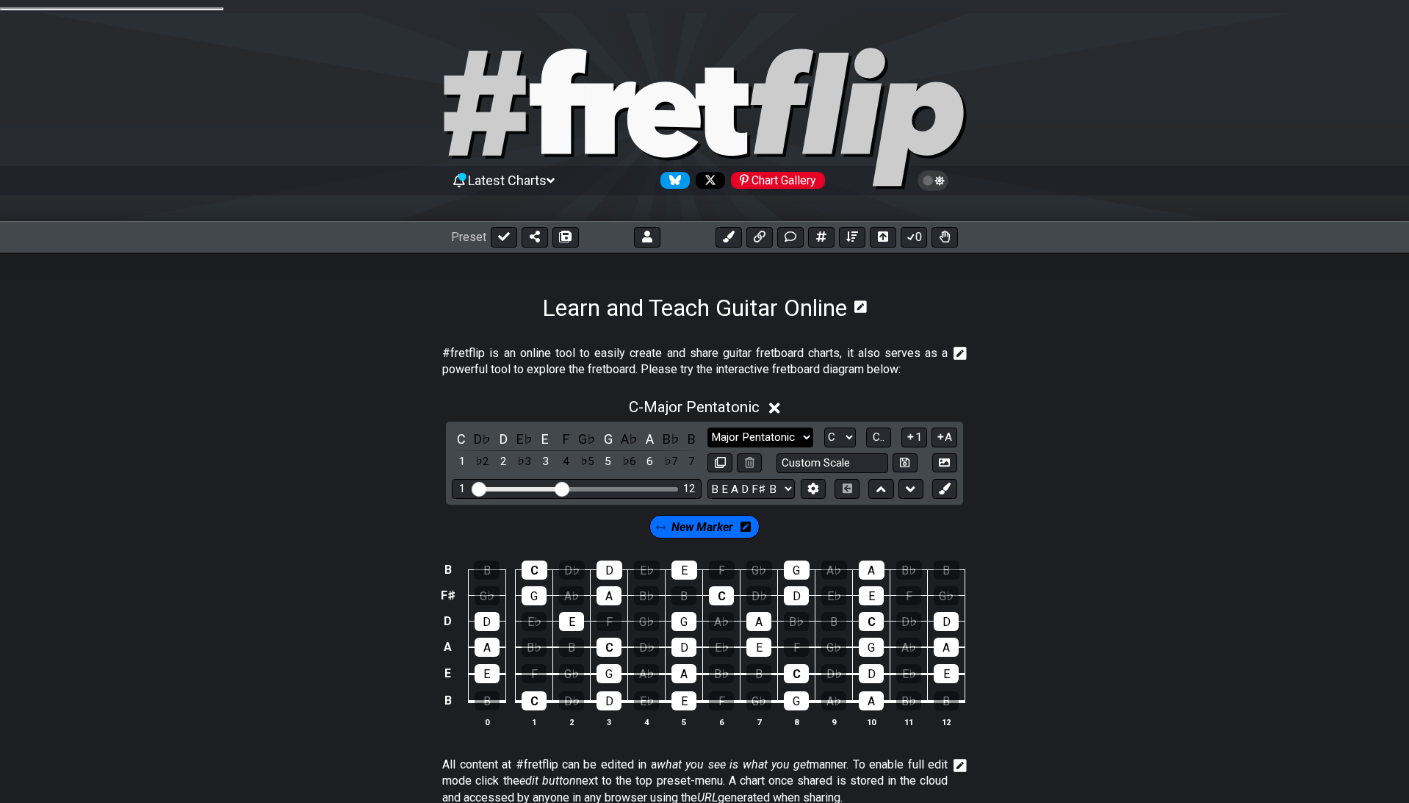
click at [708, 428] on select "Minor Pentatonic Click to edit Minor Pentatonic Major Pentatonic Minor Blues Ma…" at bounding box center [761, 438] width 106 height 20
click at [787, 428] on select "Minor Pentatonic Click to edit Minor Pentatonic Major Pentatonic Minor Blues Ma…" at bounding box center [761, 438] width 106 height 20
click at [708, 428] on select "Minor Pentatonic Click to edit Minor Pentatonic Major Pentatonic Minor Blues Ma…" at bounding box center [761, 438] width 106 height 20
click option "Dorian" at bounding box center [0, 0] width 0 height 0
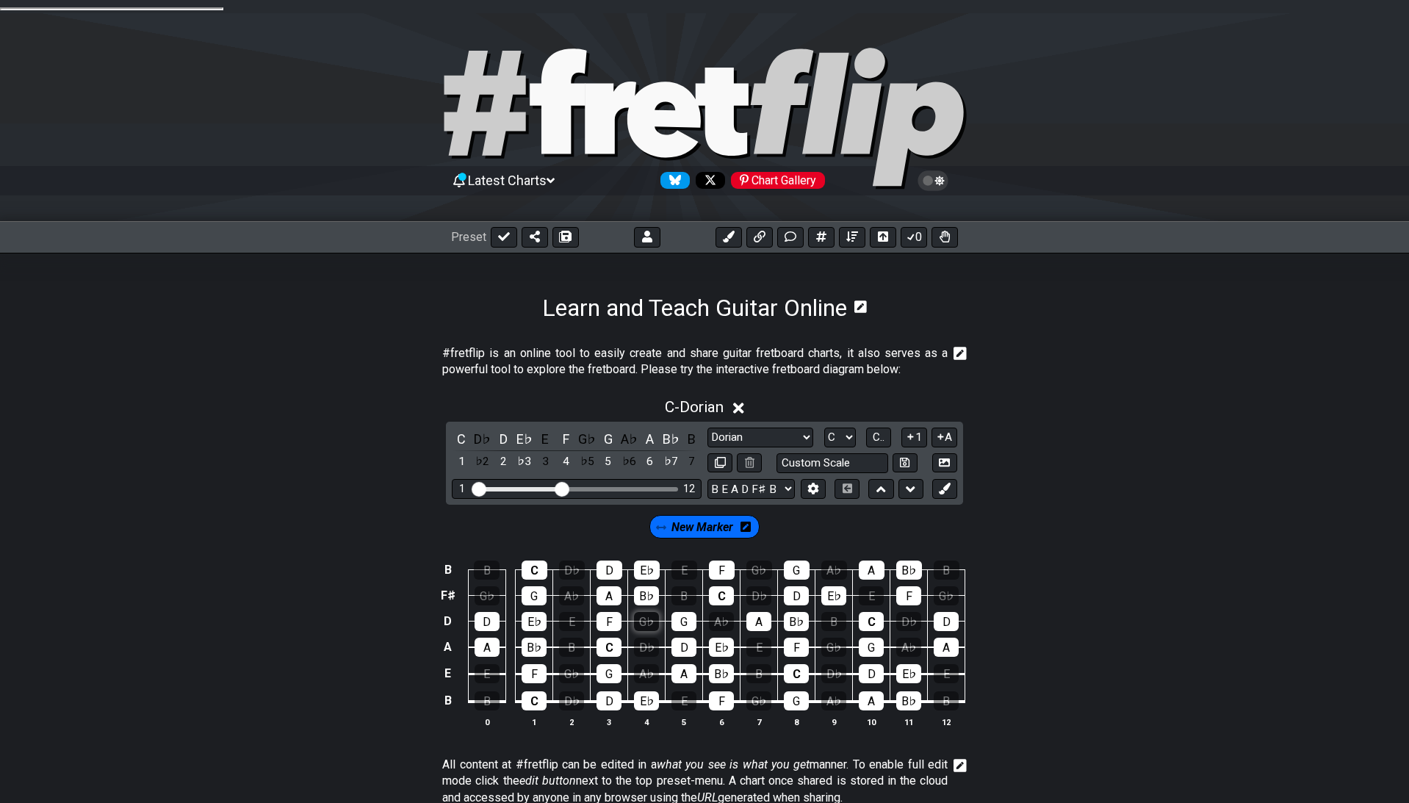
click at [642, 612] on div "G♭" at bounding box center [646, 621] width 25 height 19
click at [653, 613] on div "G♭" at bounding box center [646, 621] width 25 height 19
click at [708, 428] on select "Minor Pentatonic Click to edit Minor Pentatonic Major Pentatonic Minor Blues Ma…" at bounding box center [761, 438] width 106 height 20
select select "Major / [PERSON_NAME]"
click option "Major / [PERSON_NAME]" at bounding box center [0, 0] width 0 height 0
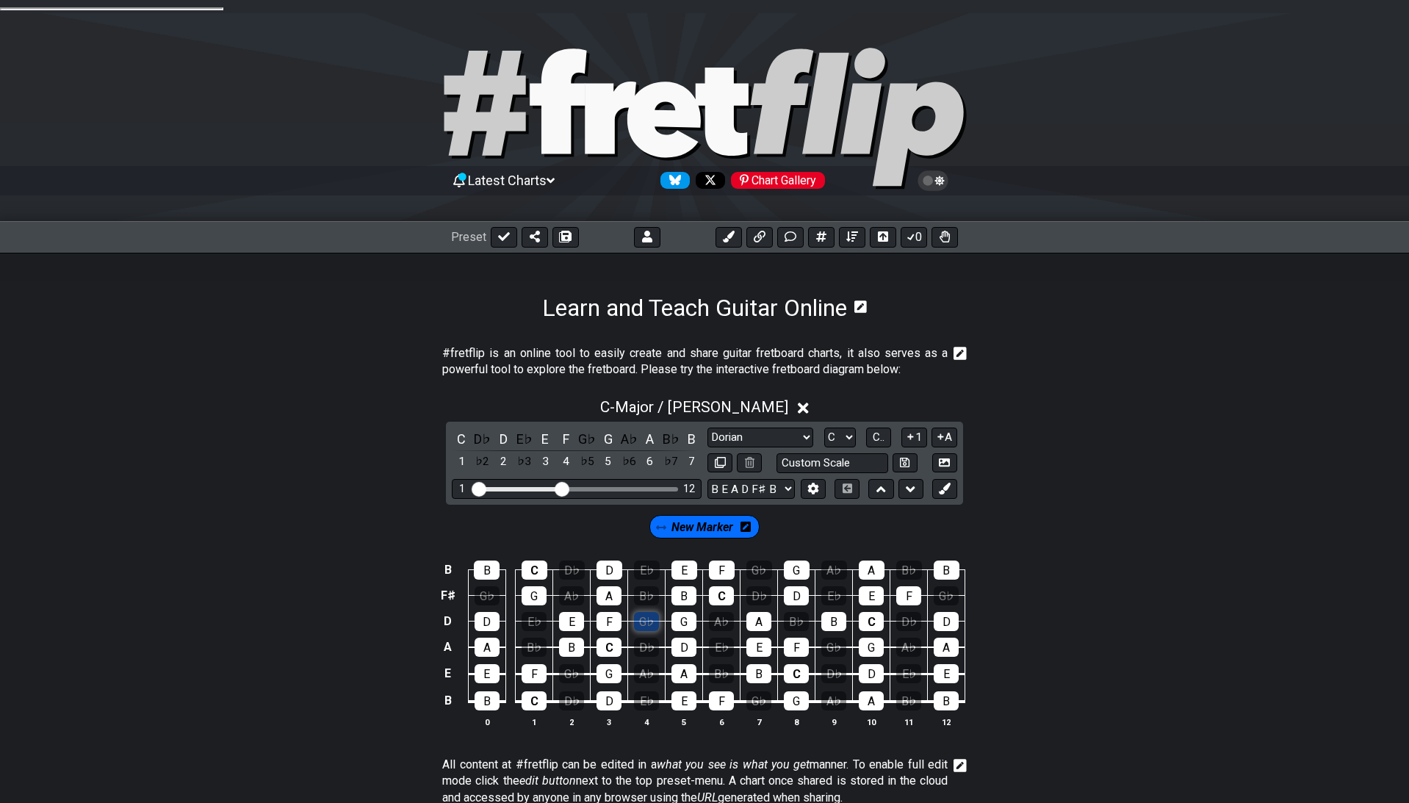
click at [639, 612] on div "G♭" at bounding box center [646, 621] width 25 height 19
click at [607, 638] on div "C" at bounding box center [609, 647] width 25 height 19
click at [497, 638] on div "A" at bounding box center [487, 647] width 25 height 19
click at [611, 612] on div "F" at bounding box center [609, 621] width 25 height 19
click at [491, 612] on div "D" at bounding box center [487, 621] width 25 height 19
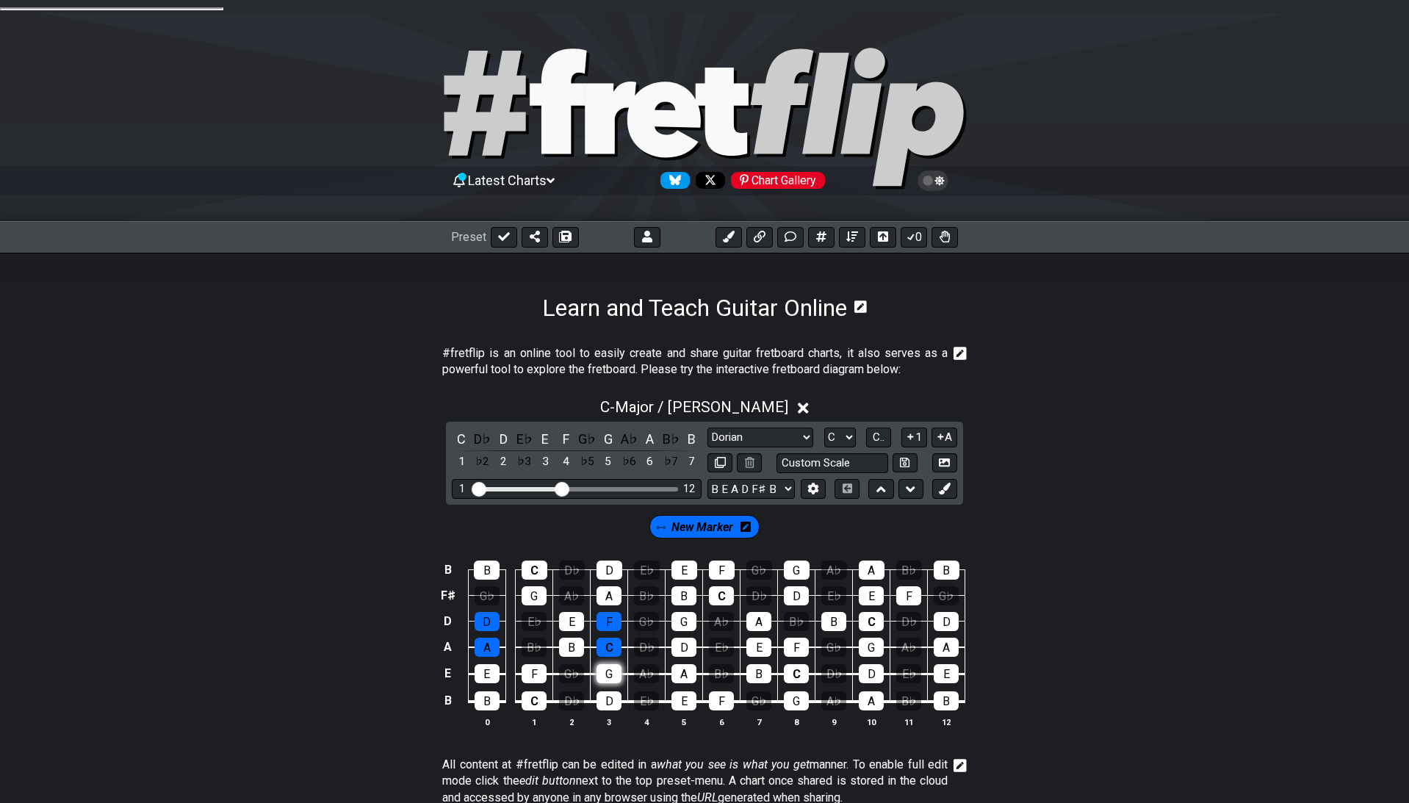
click at [603, 664] on div "G" at bounding box center [609, 673] width 25 height 19
click at [533, 664] on div "F" at bounding box center [534, 673] width 25 height 19
click at [603, 695] on div "D" at bounding box center [609, 700] width 25 height 19
click at [945, 483] on icon at bounding box center [944, 488] width 11 height 11
click at [648, 612] on div "G♭" at bounding box center [646, 621] width 25 height 19
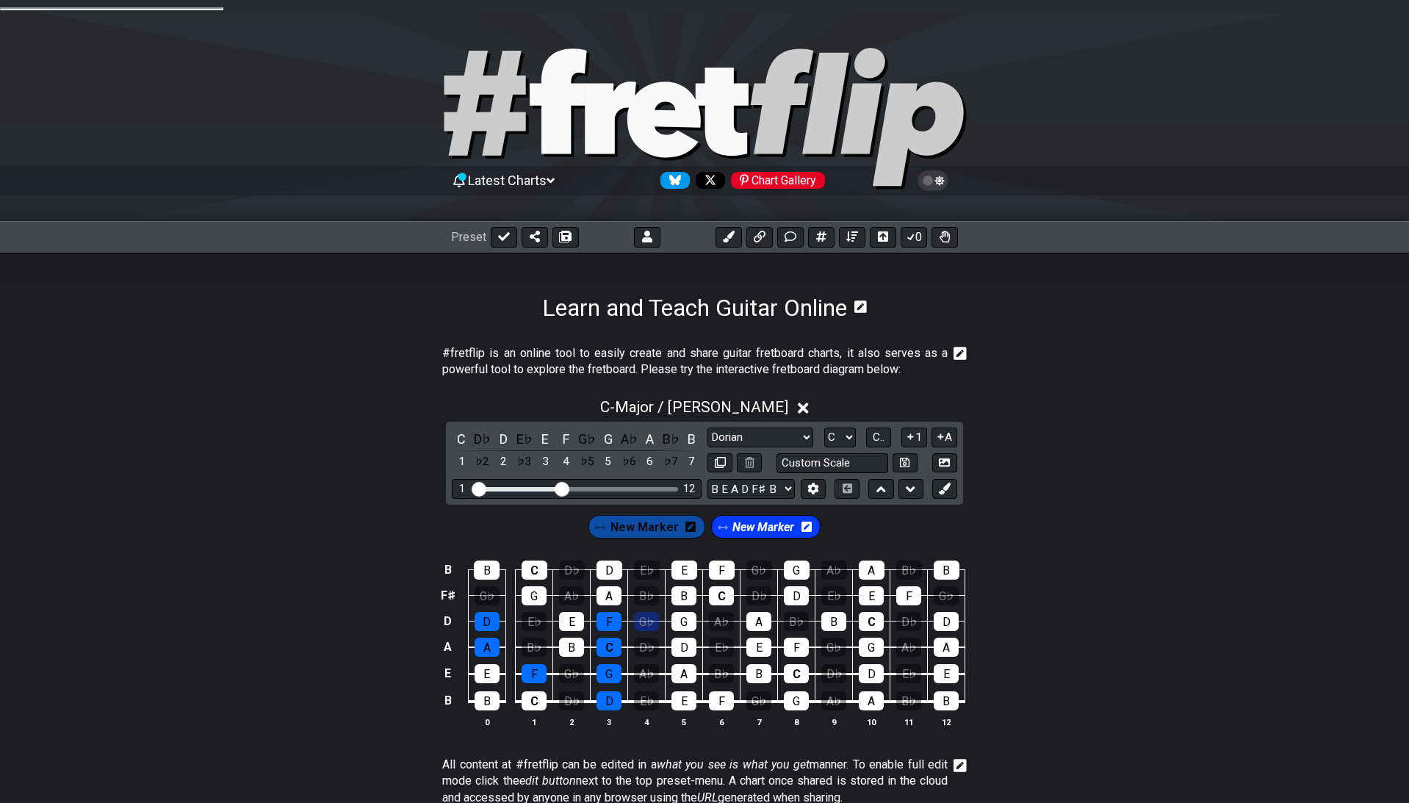
click at [806, 521] on icon at bounding box center [807, 527] width 10 height 12
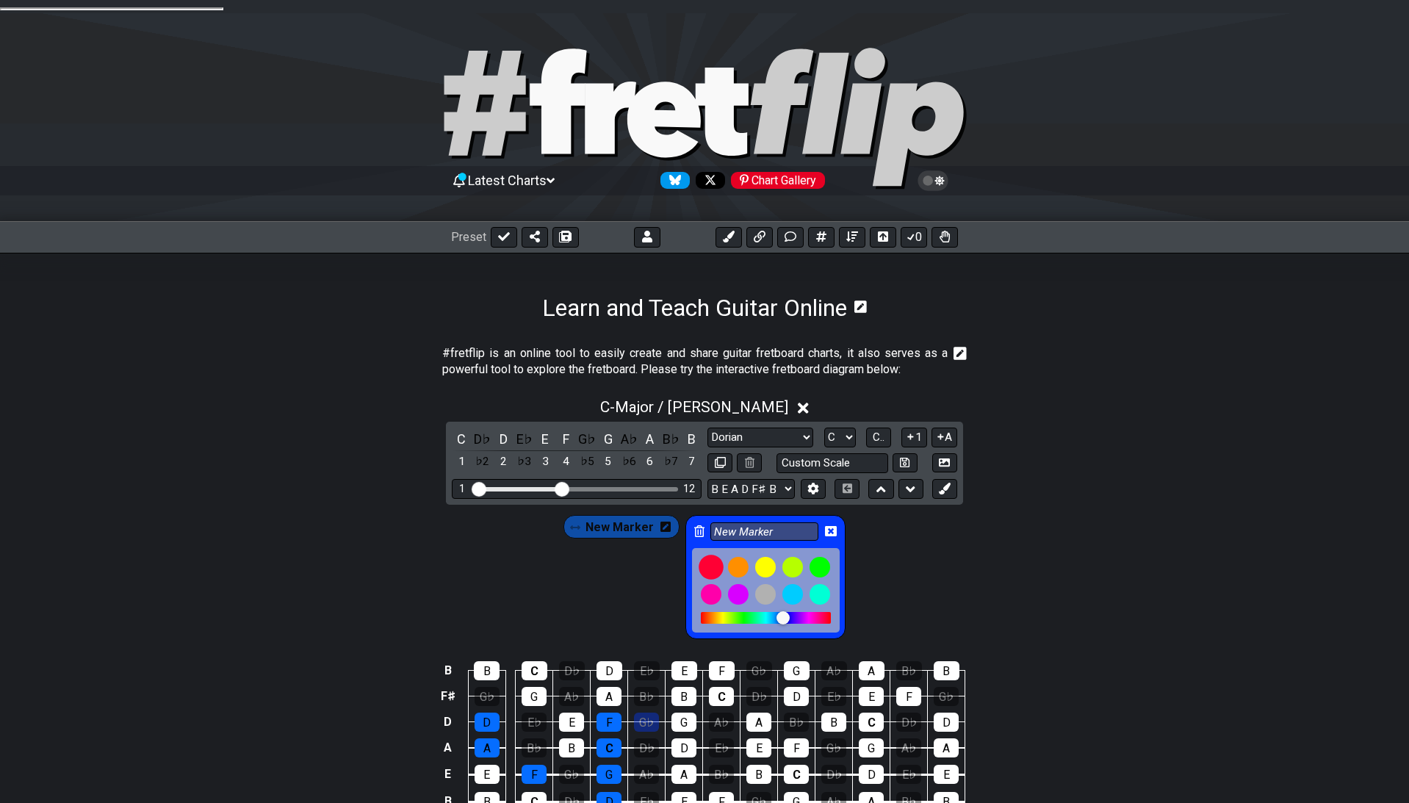
click at [704, 556] on div at bounding box center [711, 567] width 25 height 25
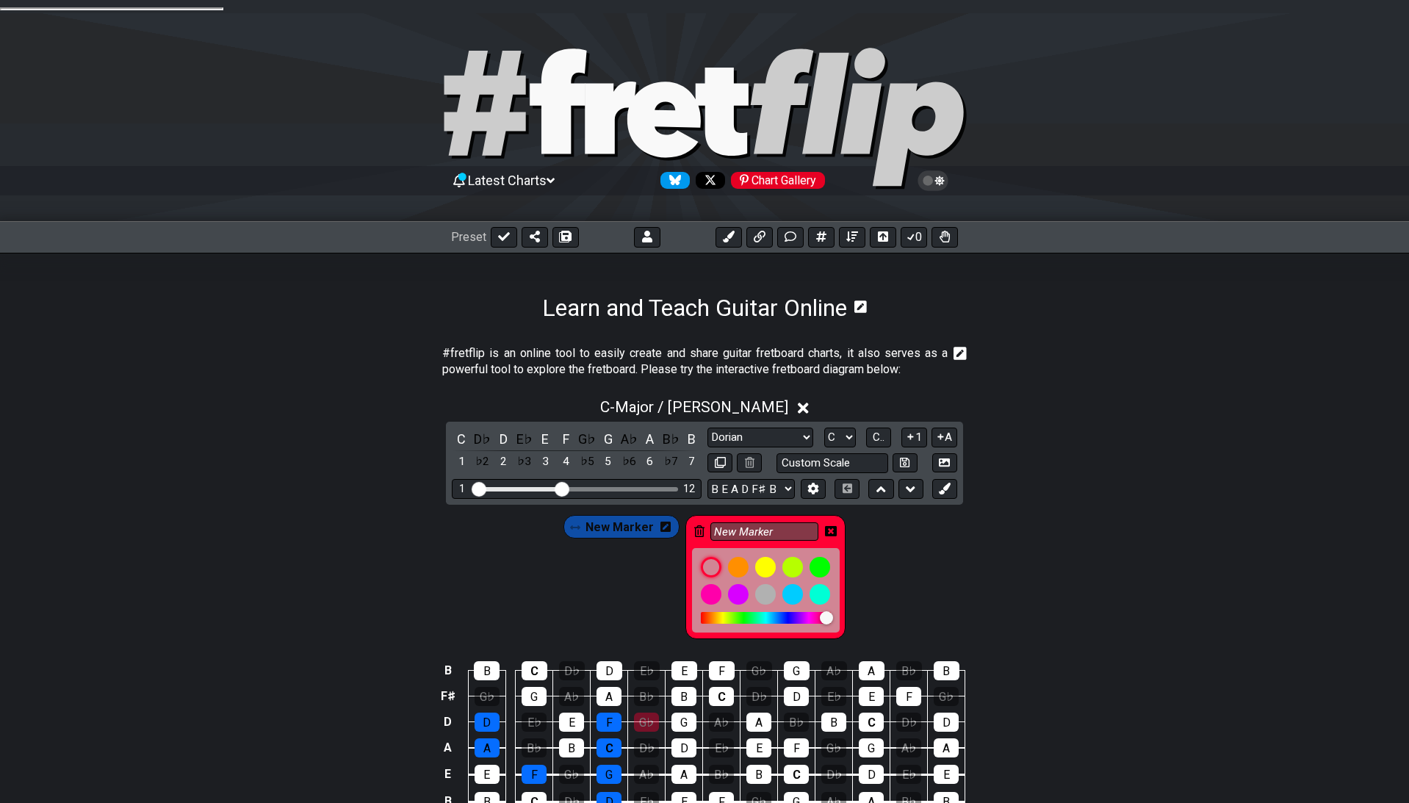
click at [830, 526] on icon at bounding box center [831, 531] width 12 height 10
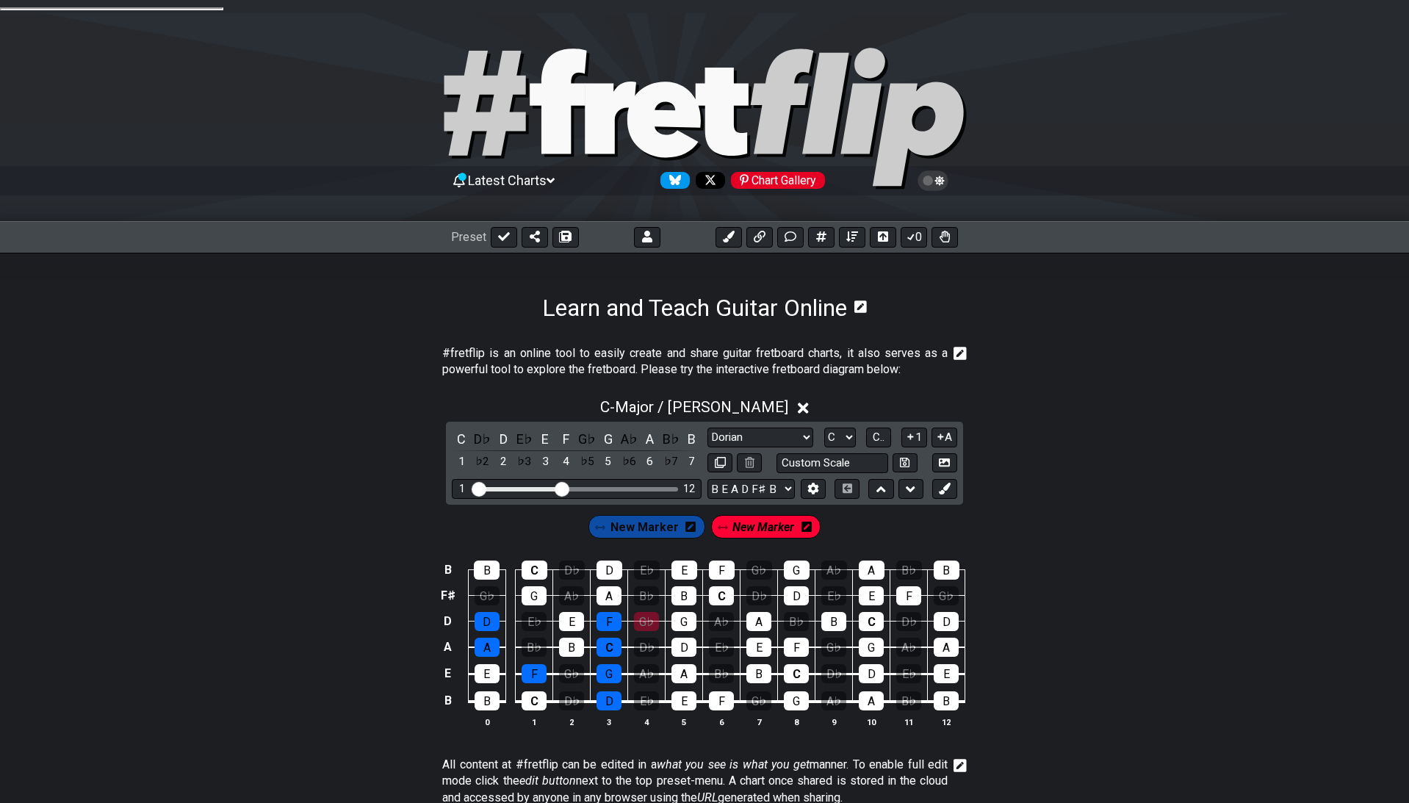
click at [755, 517] on span "New Marker" at bounding box center [764, 527] width 62 height 21
click at [650, 612] on div "G♭" at bounding box center [646, 621] width 25 height 19
click at [865, 511] on div "New Marker New Marker" at bounding box center [704, 523] width 1409 height 37
click at [921, 428] on button "1" at bounding box center [914, 438] width 25 height 20
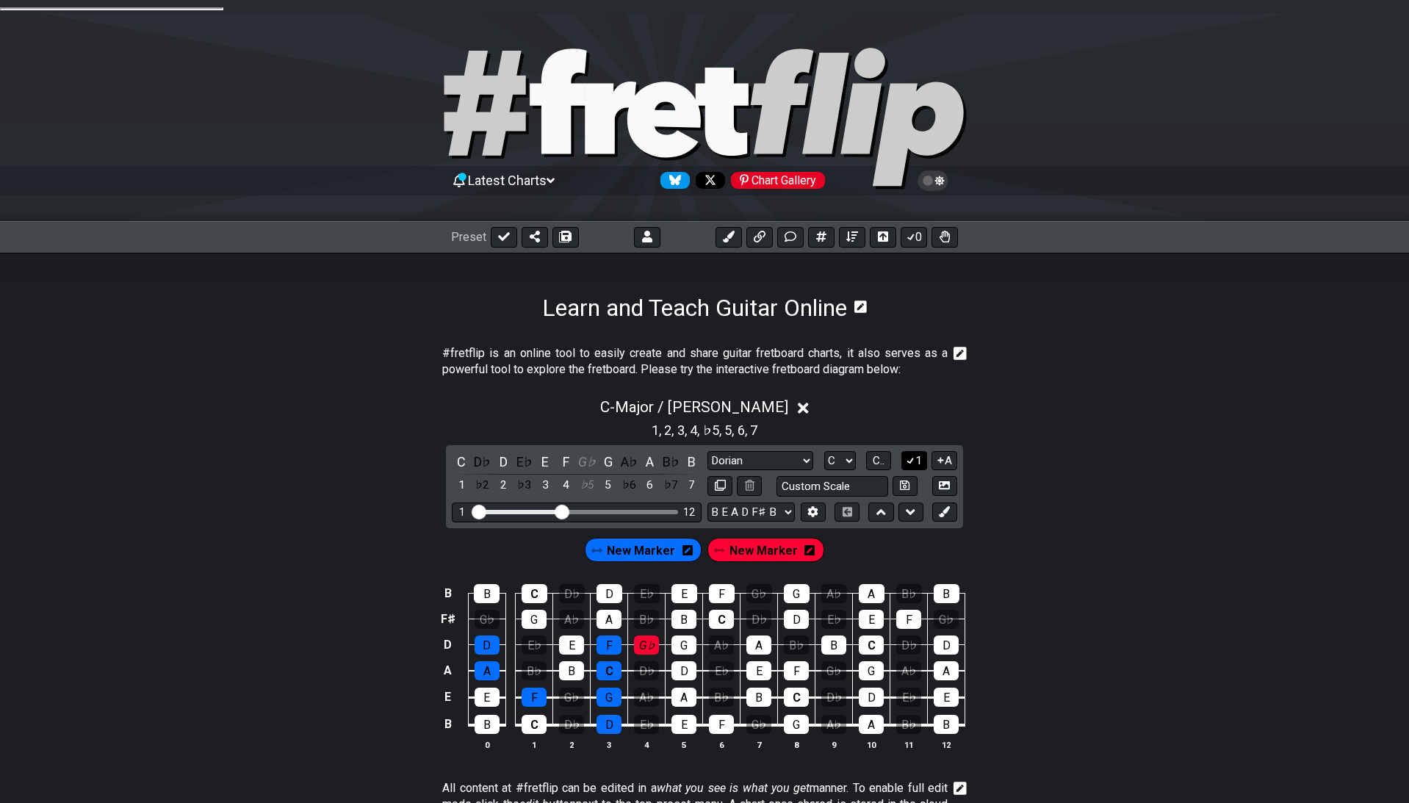
click at [919, 451] on button "1" at bounding box center [914, 461] width 25 height 20
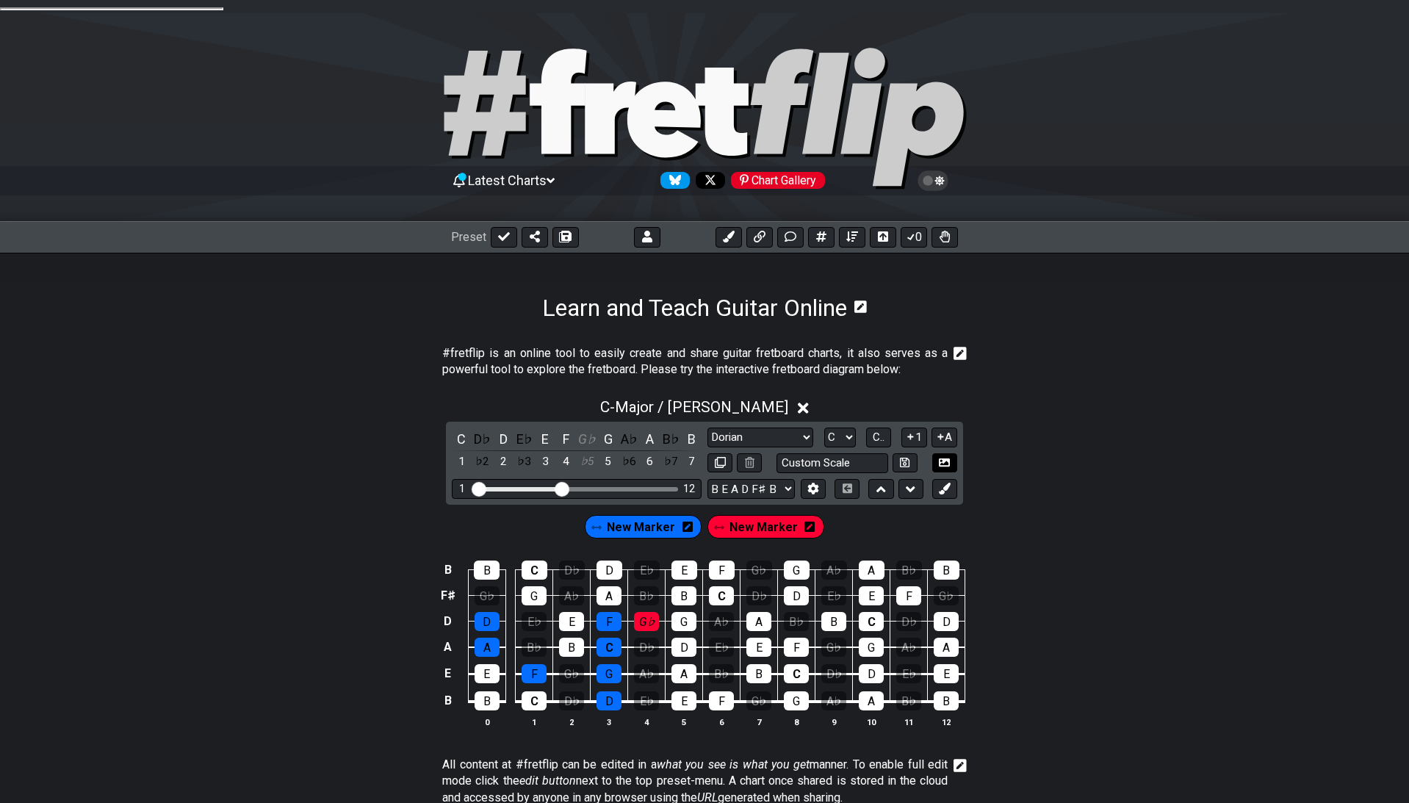
click at [949, 459] on icon at bounding box center [944, 463] width 11 height 8
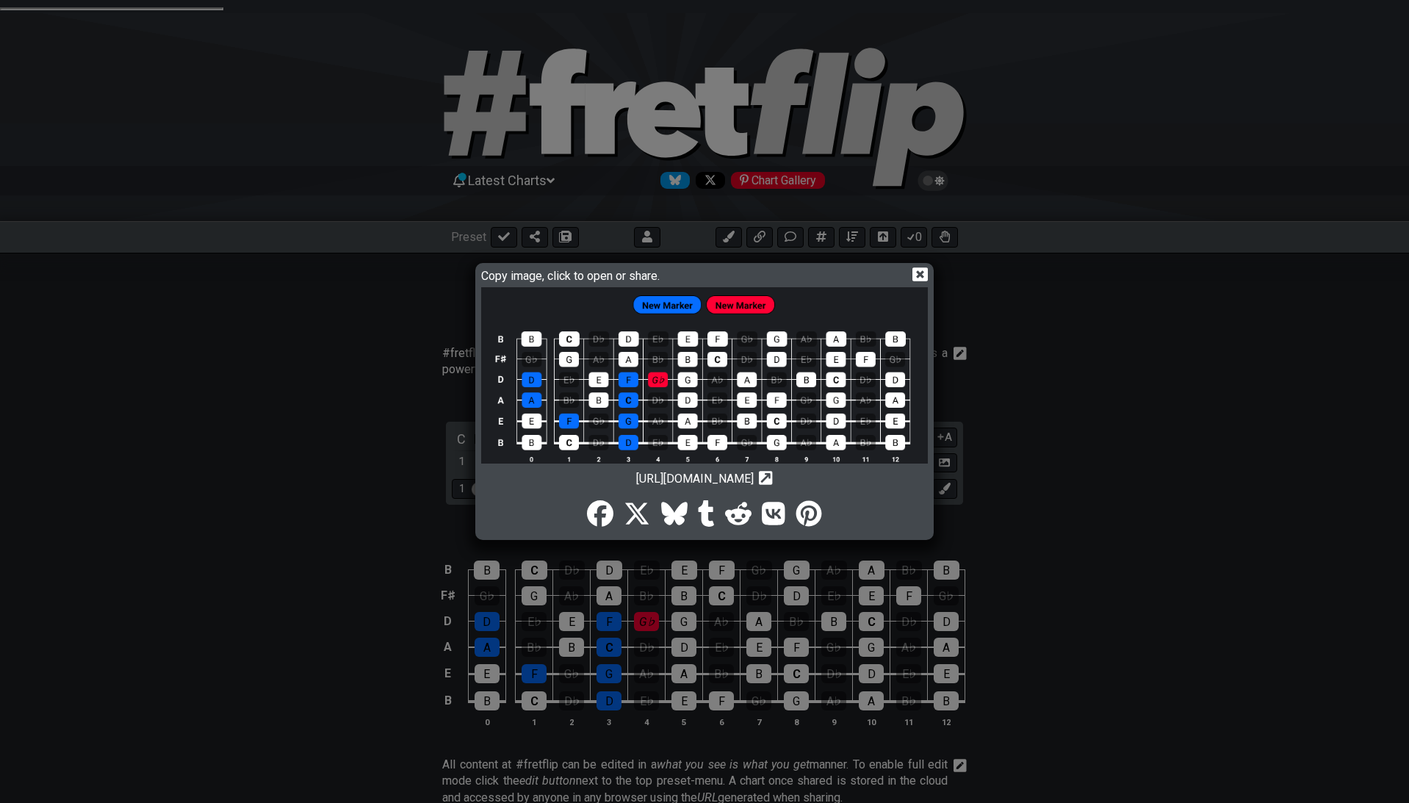
click at [924, 279] on icon at bounding box center [920, 274] width 15 height 14
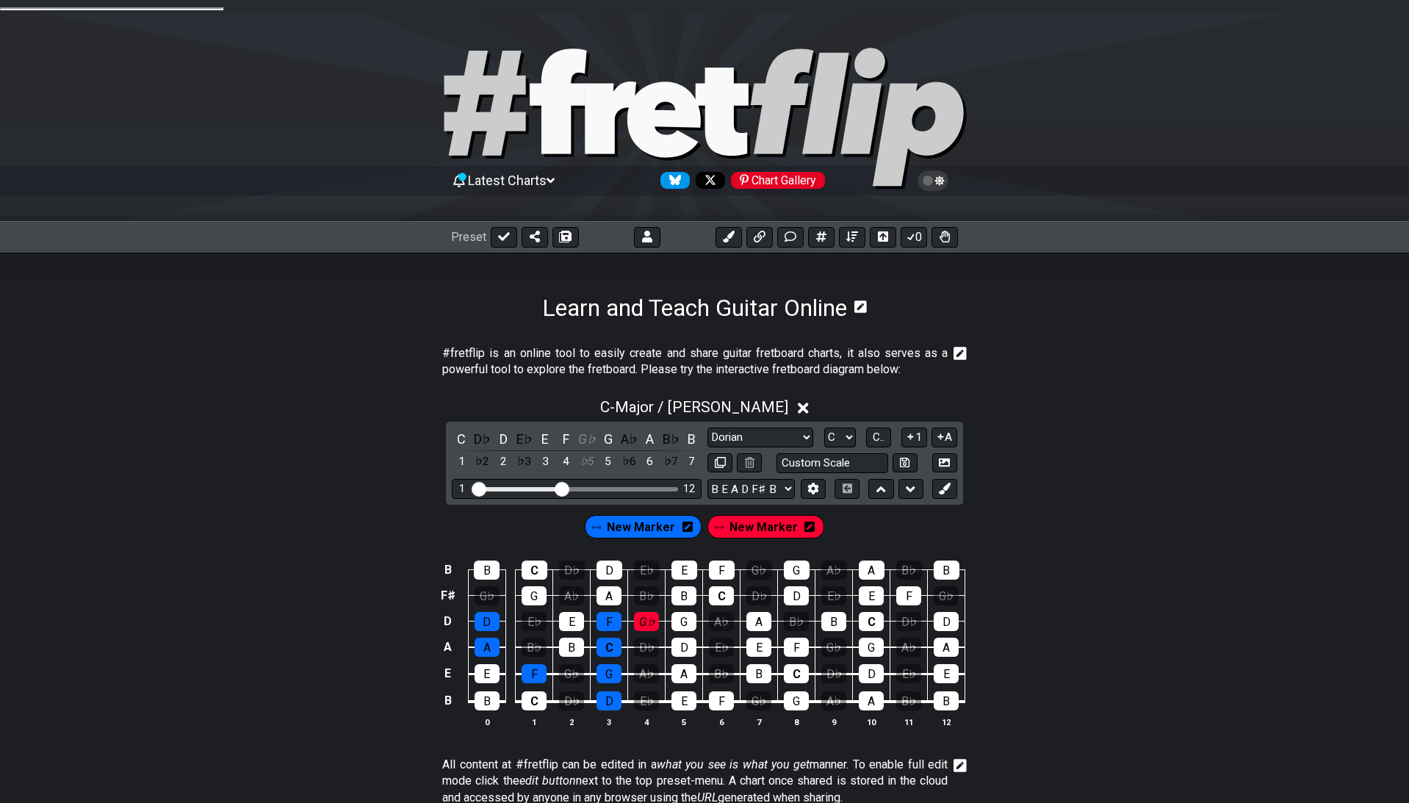
click at [867, 301] on icon at bounding box center [861, 307] width 12 height 12
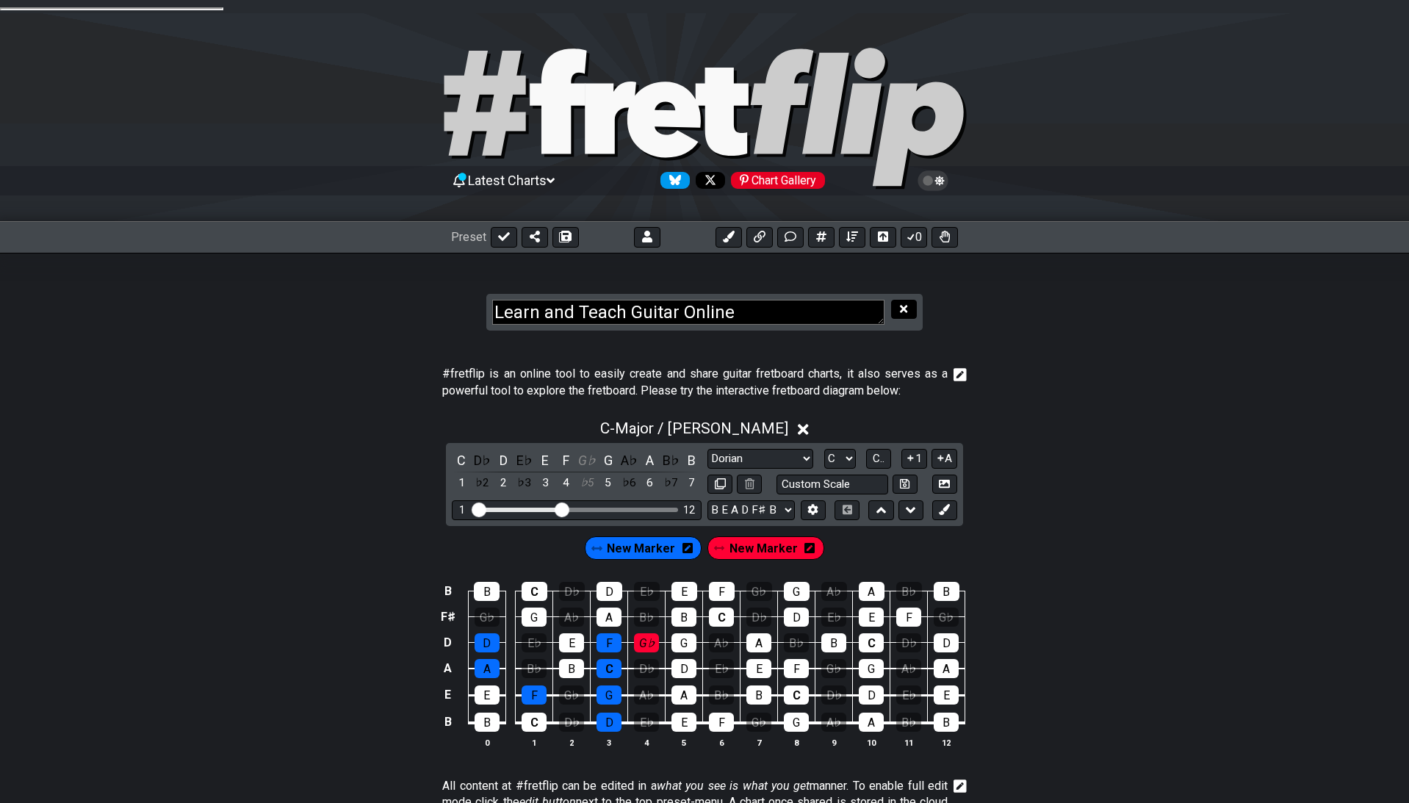
click at [902, 303] on icon at bounding box center [903, 308] width 7 height 11
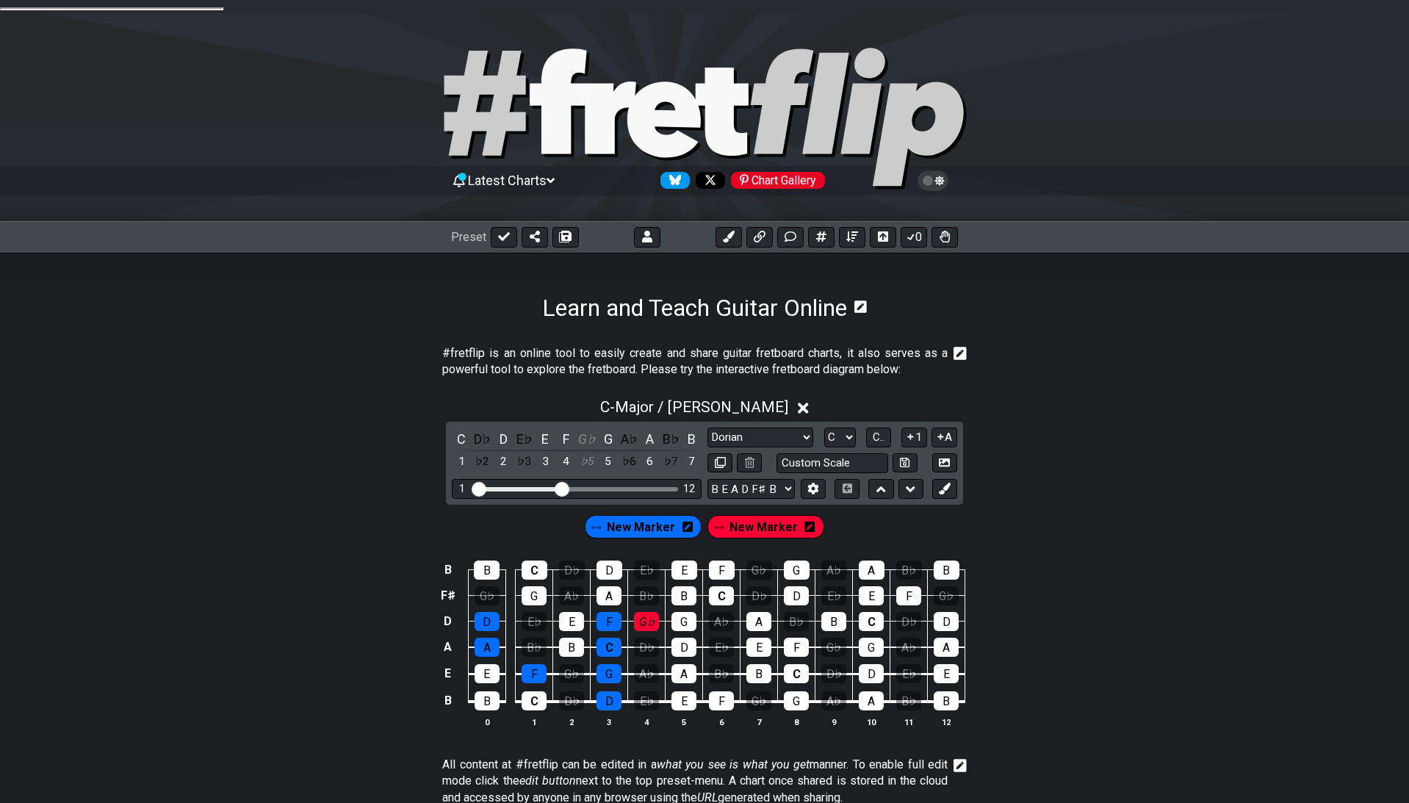
click at [701, 298] on h1 "Learn and Teach Guitar Online" at bounding box center [694, 308] width 305 height 28
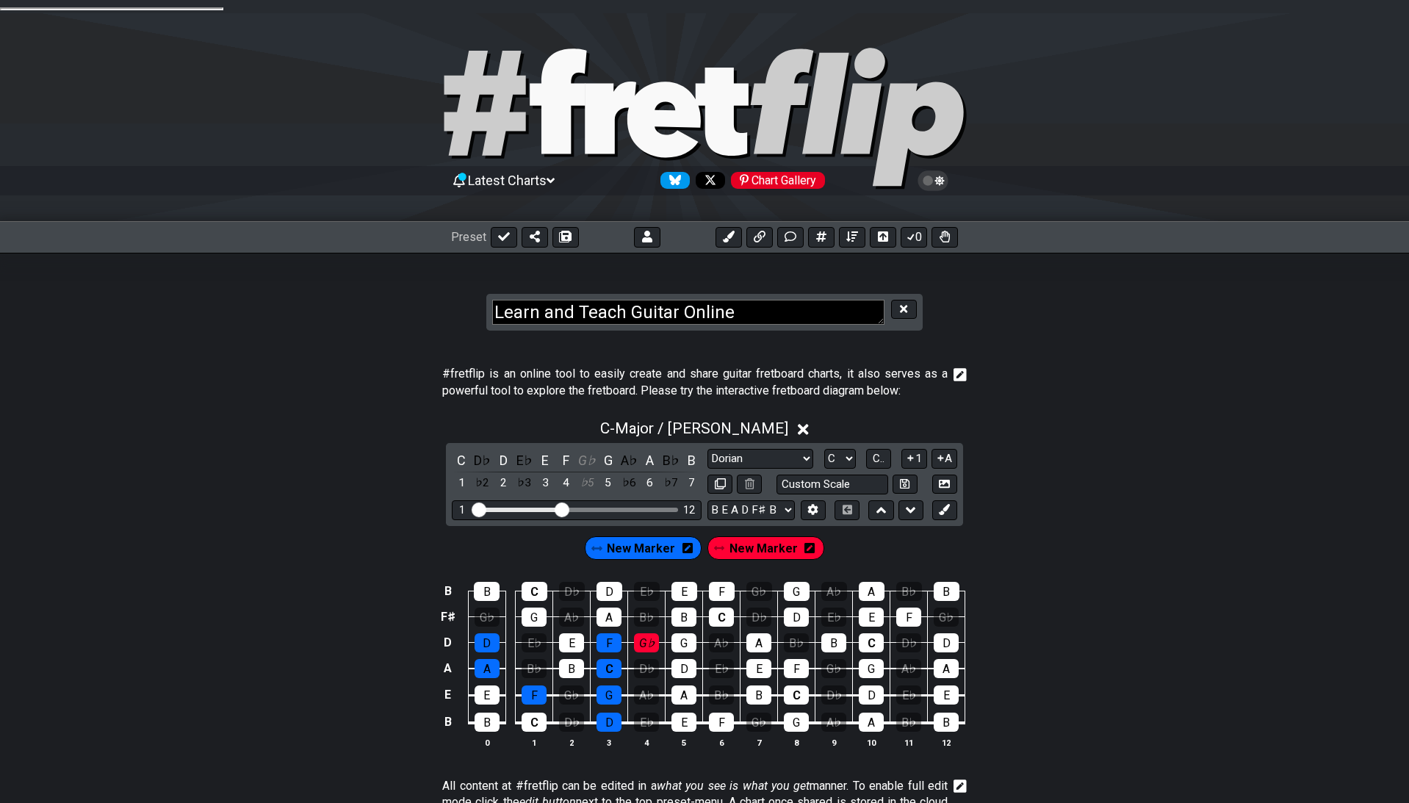
click at [719, 306] on textarea "Learn and Teach Guitar Online" at bounding box center [688, 313] width 392 height 26
click at [758, 369] on p "#fretflip is an online tool to easily create and share guitar fretboard charts,…" at bounding box center [695, 382] width 506 height 33
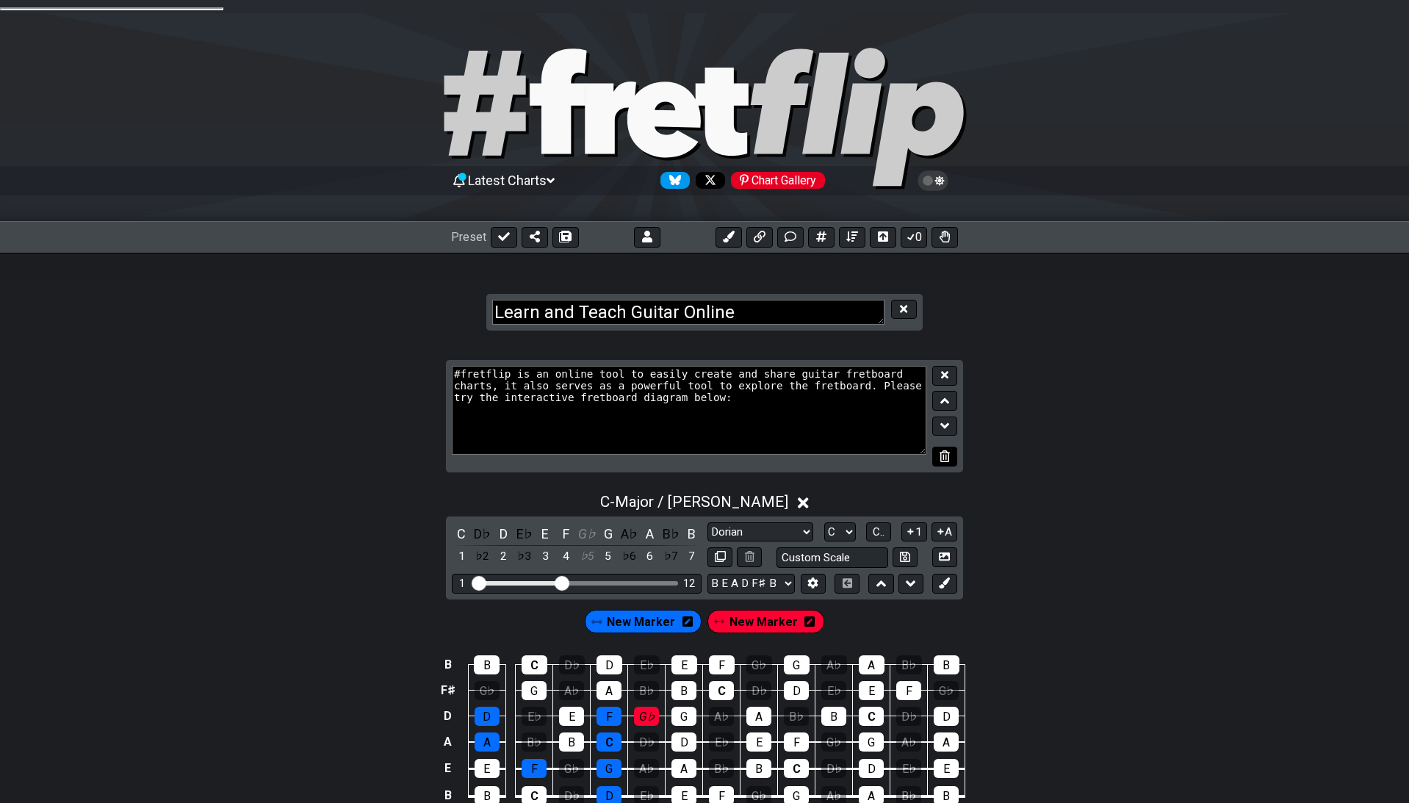
click at [951, 449] on button at bounding box center [945, 457] width 25 height 20
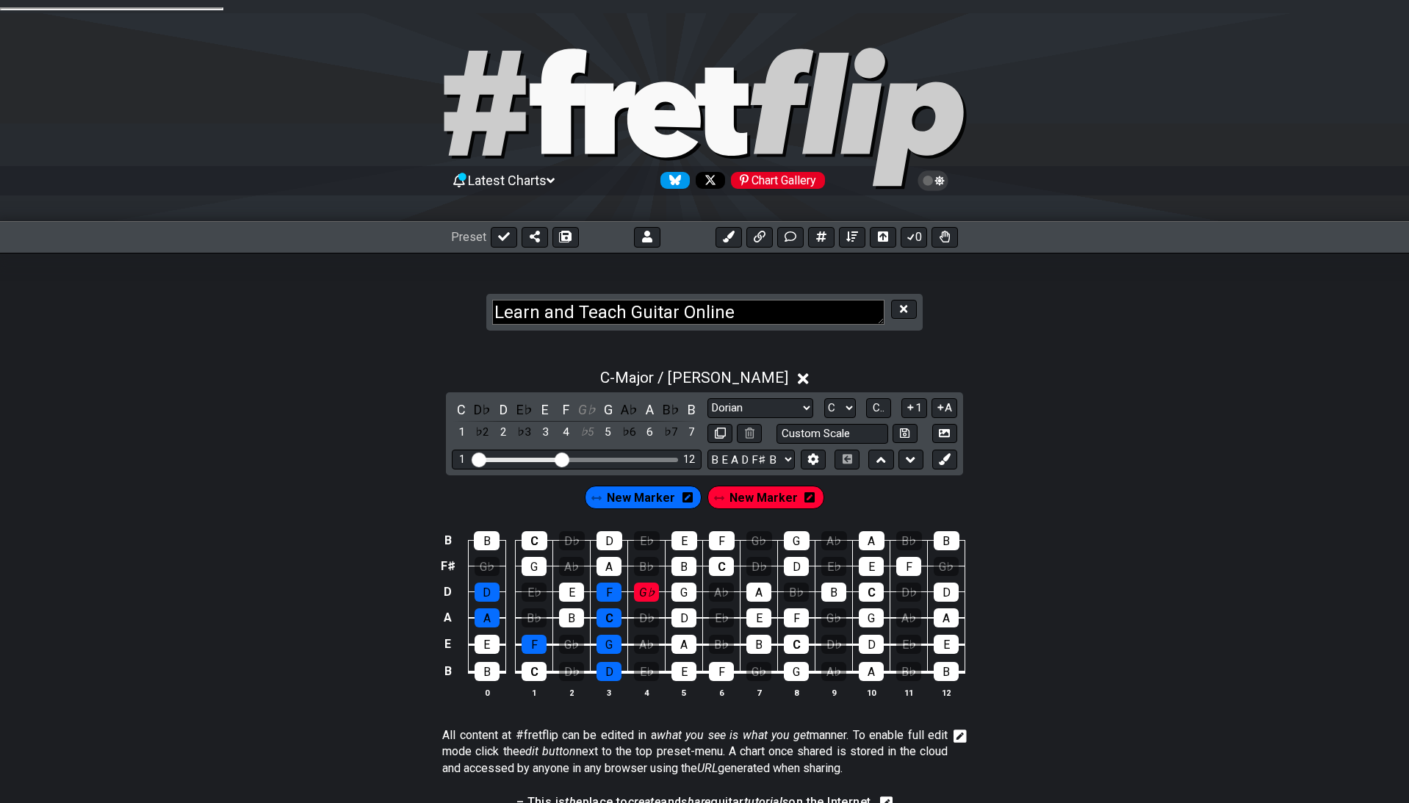
click at [827, 307] on textarea "Learn and Teach Guitar Online" at bounding box center [688, 313] width 392 height 26
click at [970, 332] on section "Learn and Teach Guitar Online" at bounding box center [704, 298] width 1409 height 90
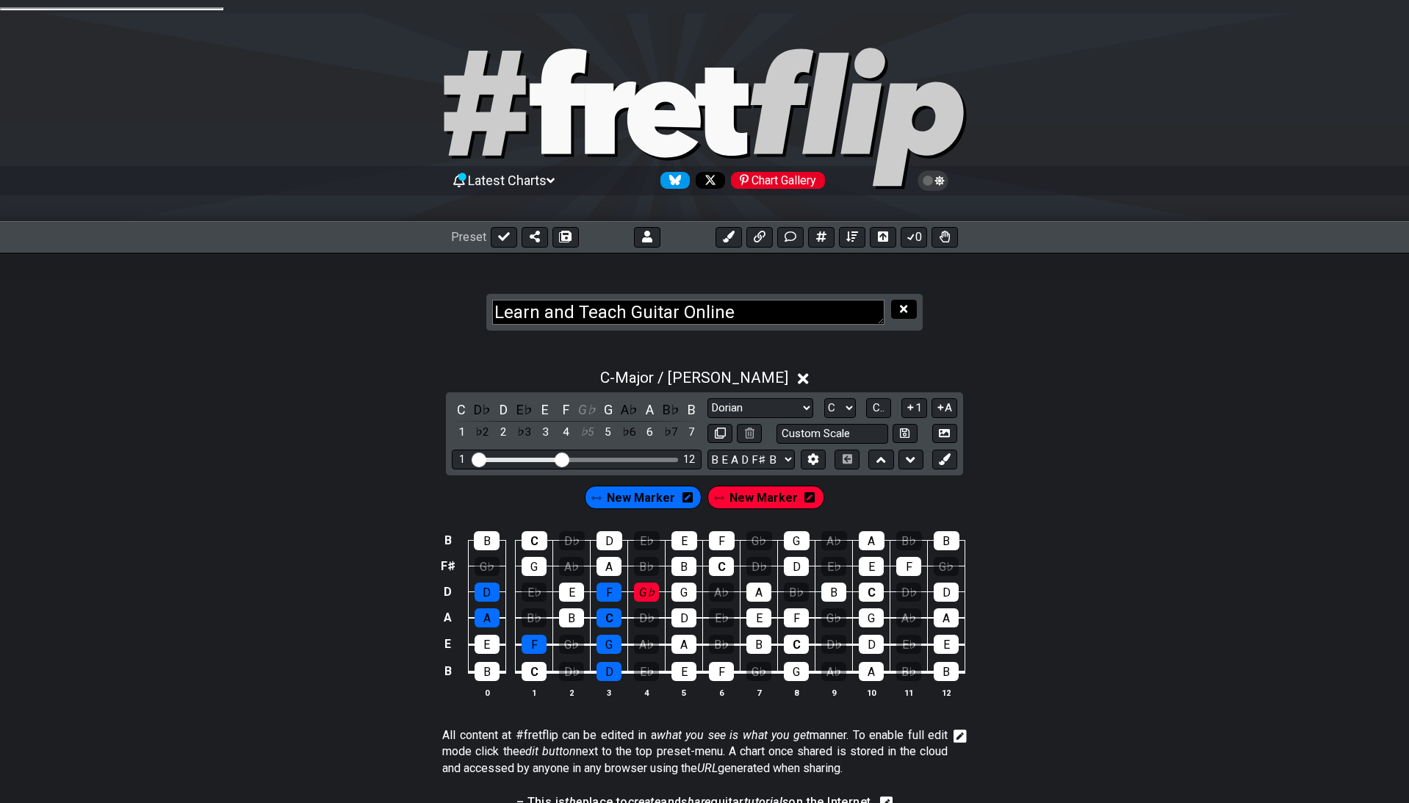
click at [905, 305] on icon at bounding box center [903, 308] width 7 height 7
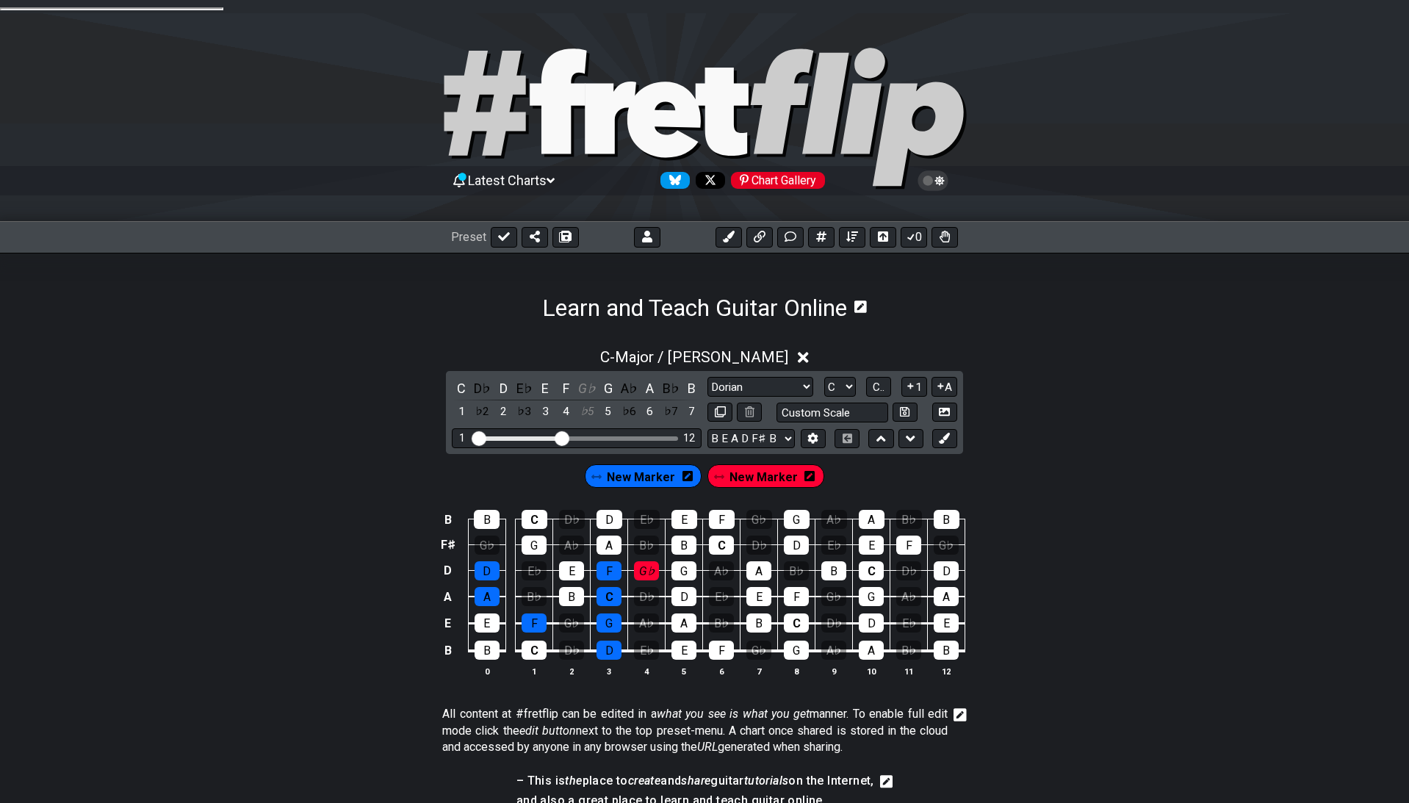
click at [841, 298] on h1 "Learn and Teach Guitar Online" at bounding box center [694, 308] width 305 height 28
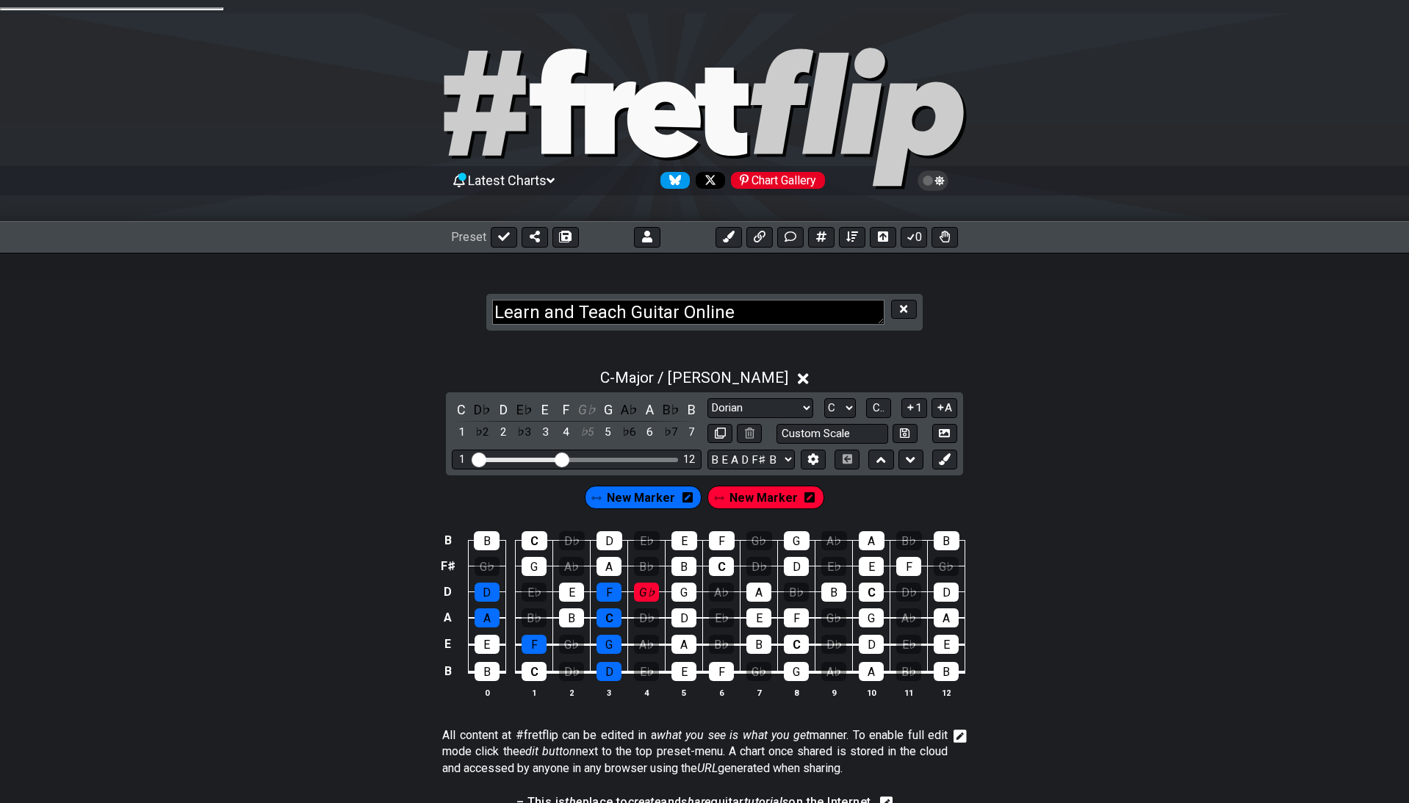
drag, startPoint x: 841, startPoint y: 299, endPoint x: 547, endPoint y: 273, distance: 294.4
click at [547, 300] on textarea "Learn and Teach Guitar Online" at bounding box center [688, 313] width 392 height 26
type textarea "Custom Preset"
click at [1006, 348] on div "C - Major / Ionian C D♭ D E♭ E F G♭ G A♭ A B♭ B 1 ♭2 2 ♭3 3 4 ♭5 5 ♭6 6 ♭7 7 Mi…" at bounding box center [704, 757] width 1409 height 830
click at [814, 300] on textarea "Custom Preset" at bounding box center [688, 313] width 392 height 26
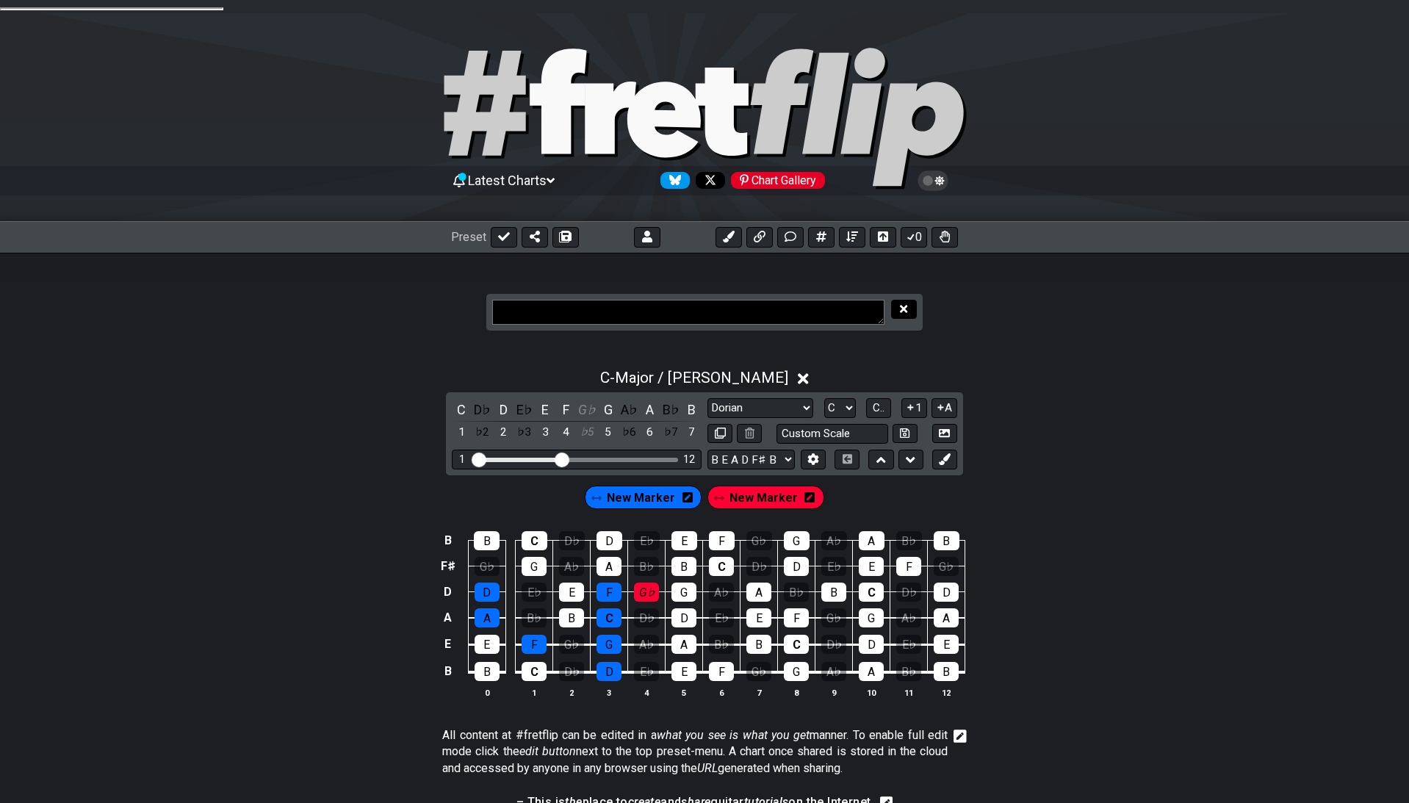
type textarea "Custom Preset"
click at [905, 303] on icon at bounding box center [903, 308] width 7 height 11
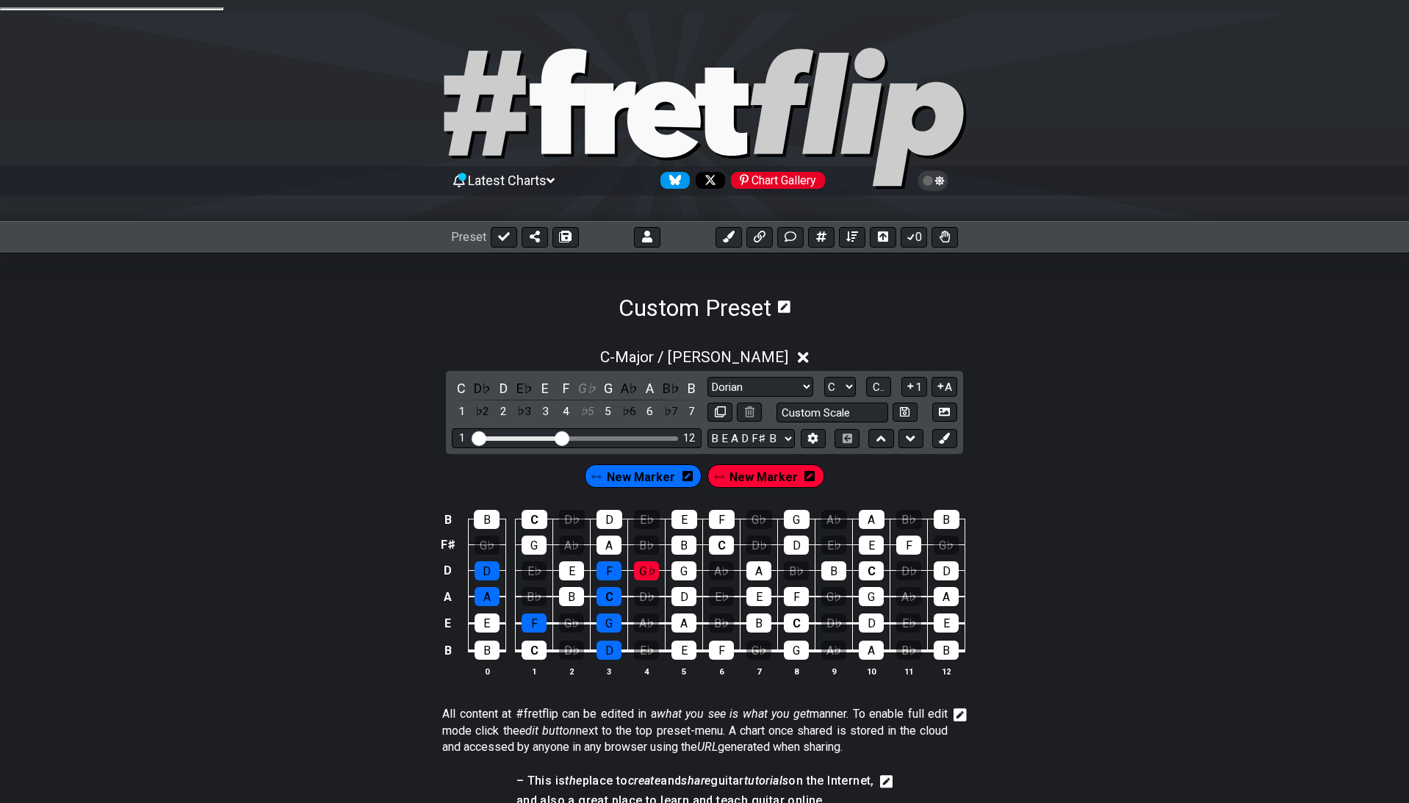
click at [786, 301] on icon at bounding box center [784, 307] width 12 height 12
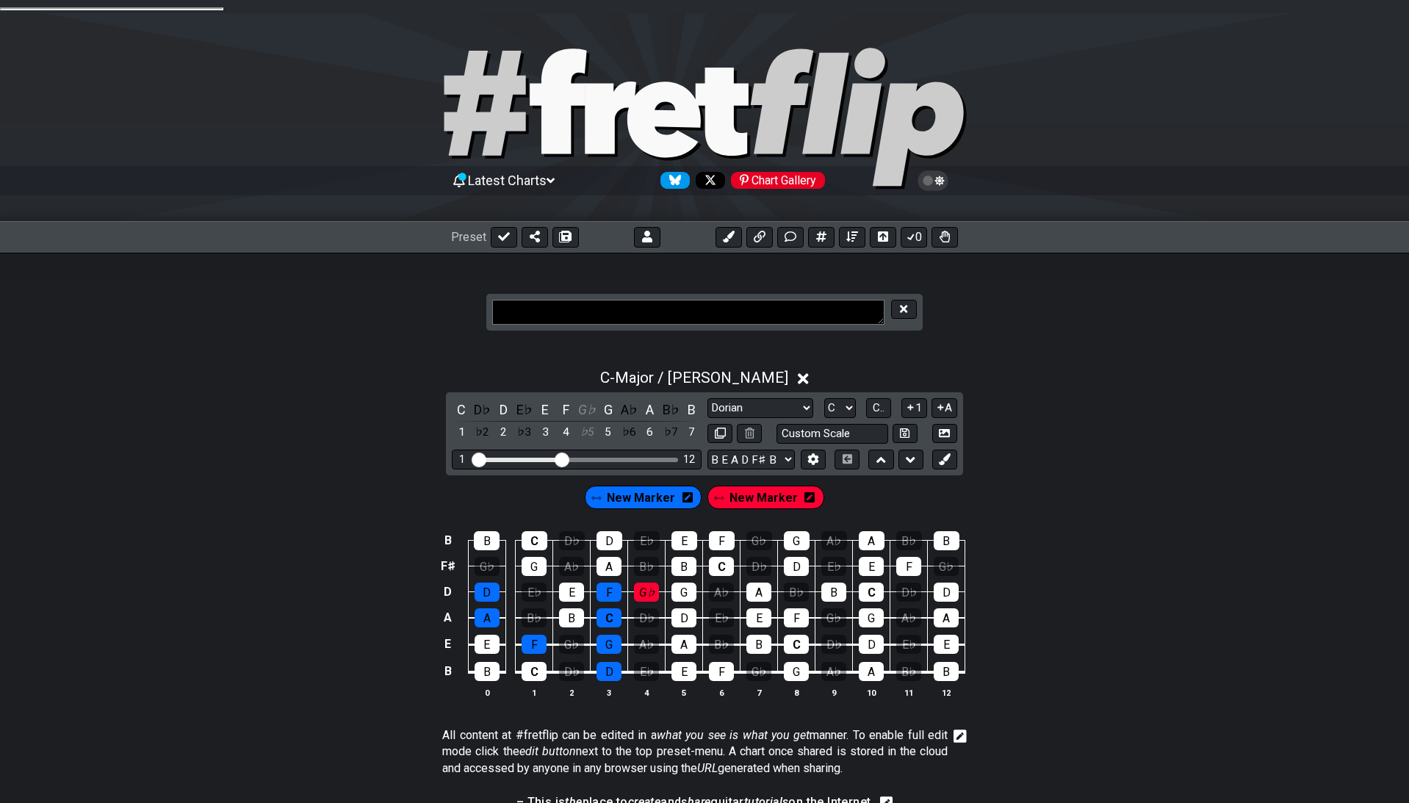
click at [788, 300] on textarea at bounding box center [688, 313] width 392 height 26
type textarea "Custom Preset"
click at [1047, 376] on div "C - Major / Ionian" at bounding box center [704, 373] width 1409 height 27
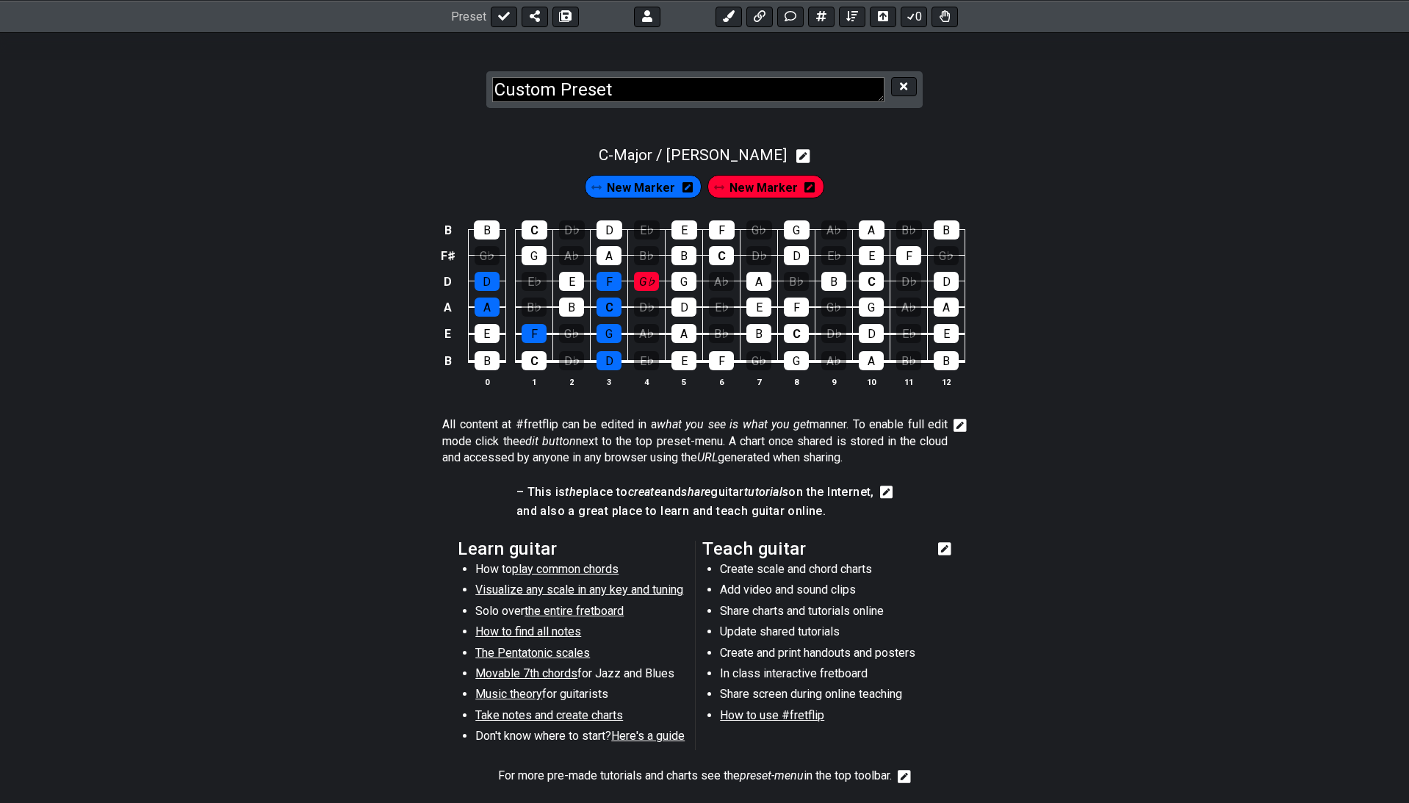
scroll to position [335, 0]
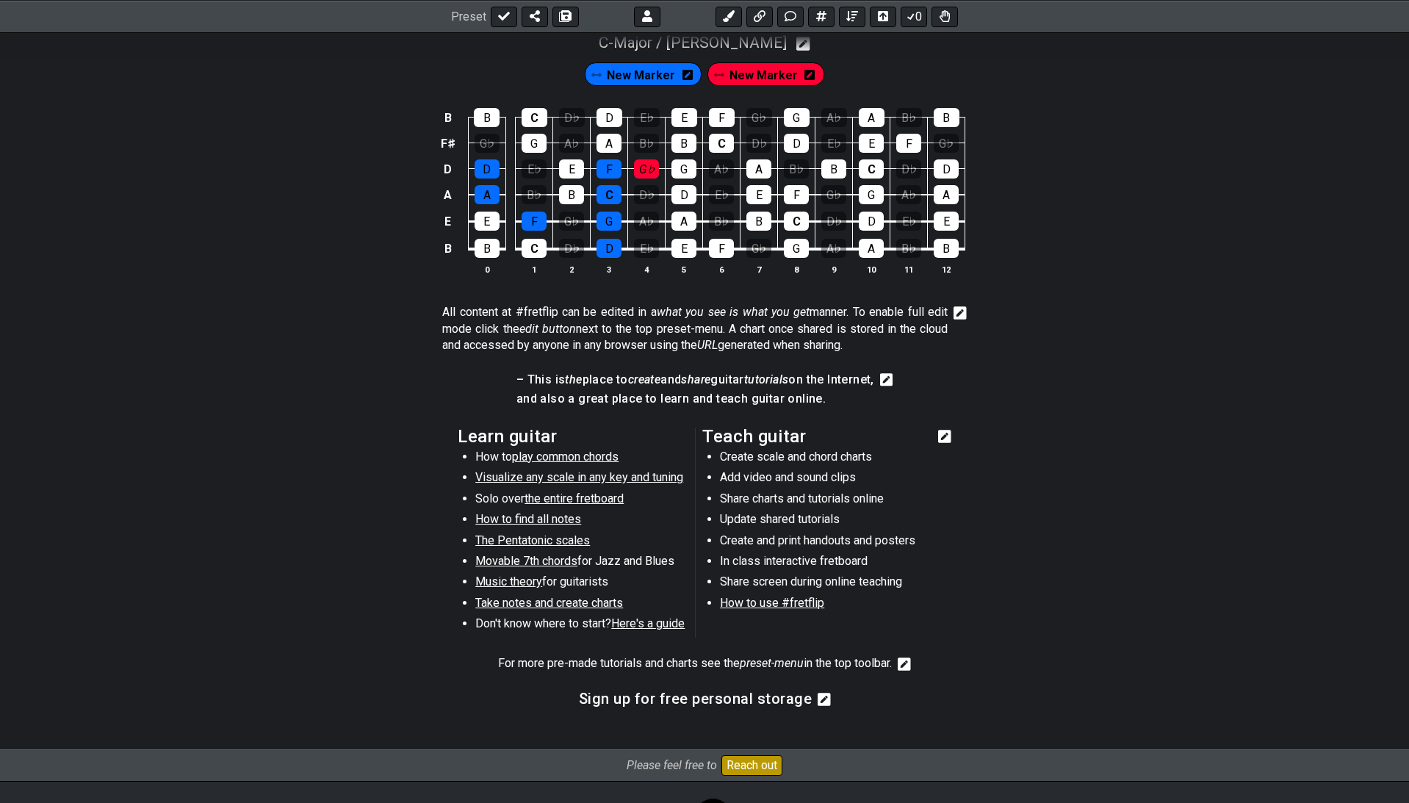
click at [894, 373] on icon at bounding box center [886, 380] width 13 height 15
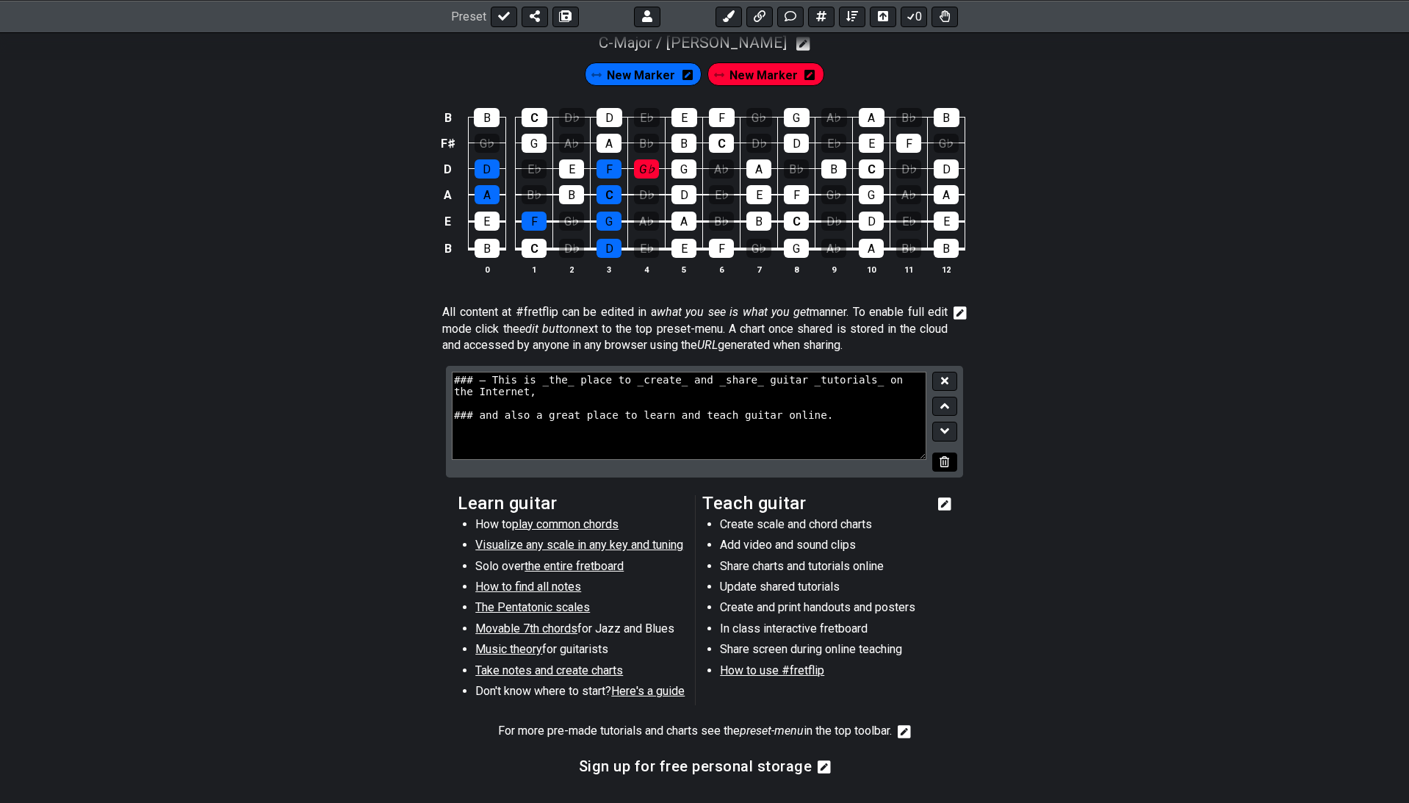
click at [938, 453] on button at bounding box center [945, 463] width 25 height 20
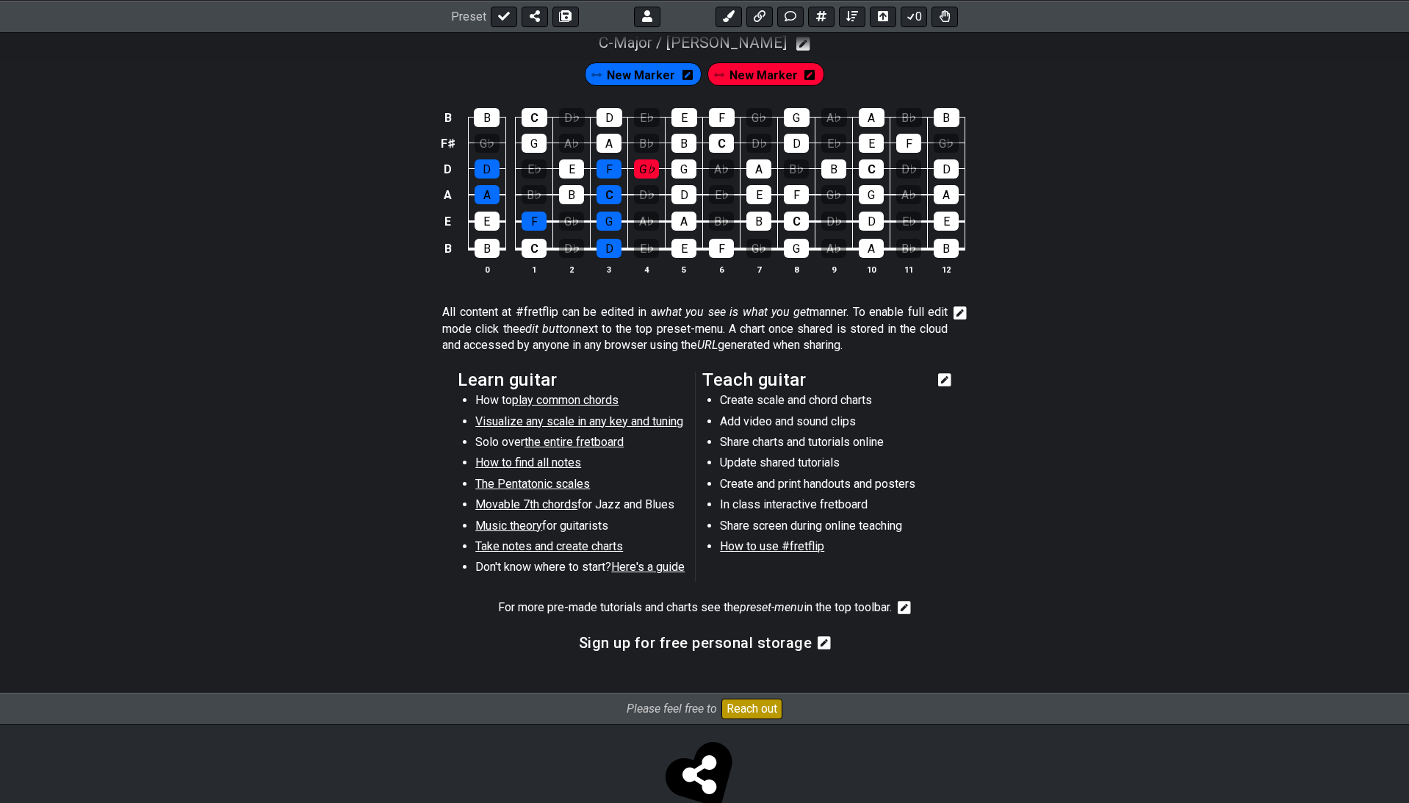
click at [960, 309] on icon at bounding box center [960, 312] width 13 height 13
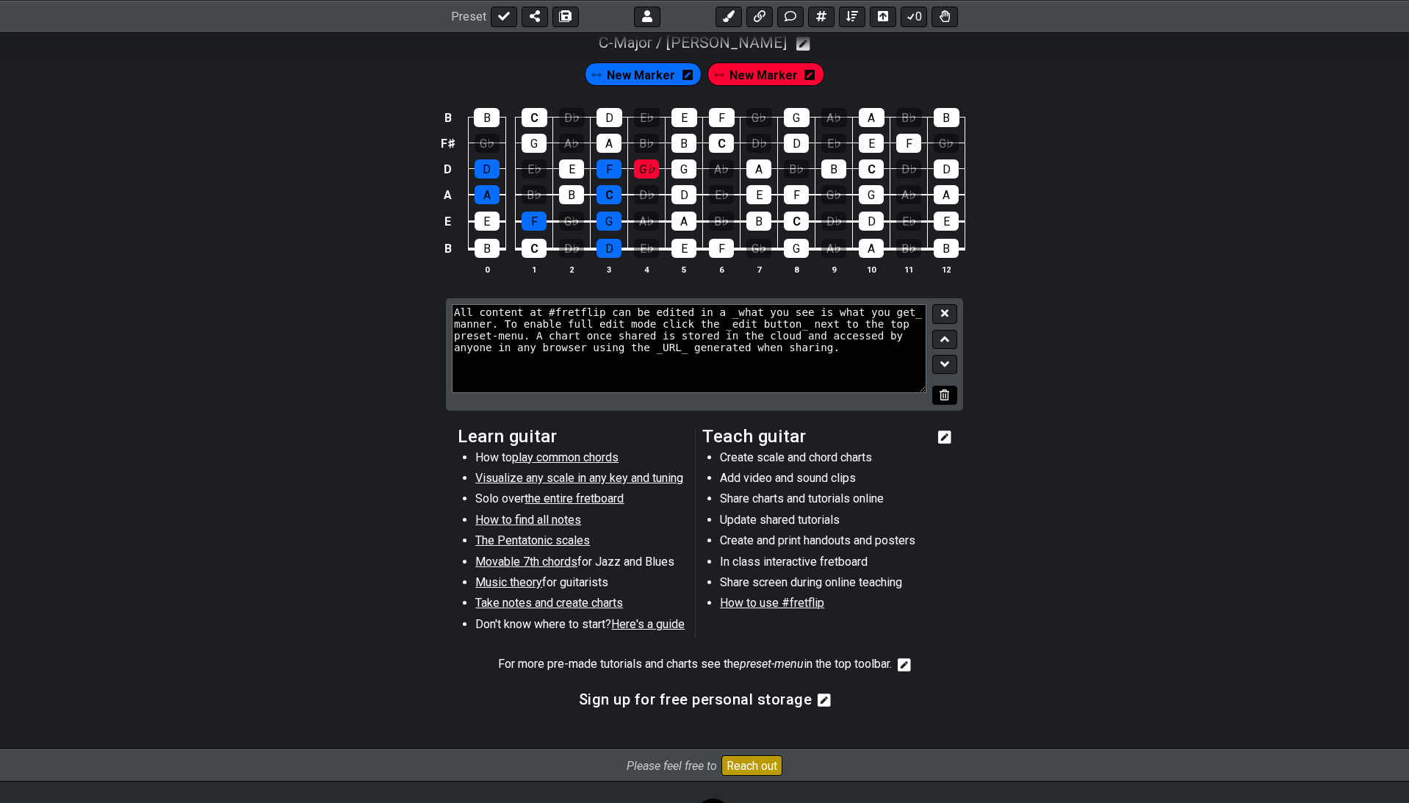
click at [942, 389] on icon at bounding box center [945, 394] width 10 height 11
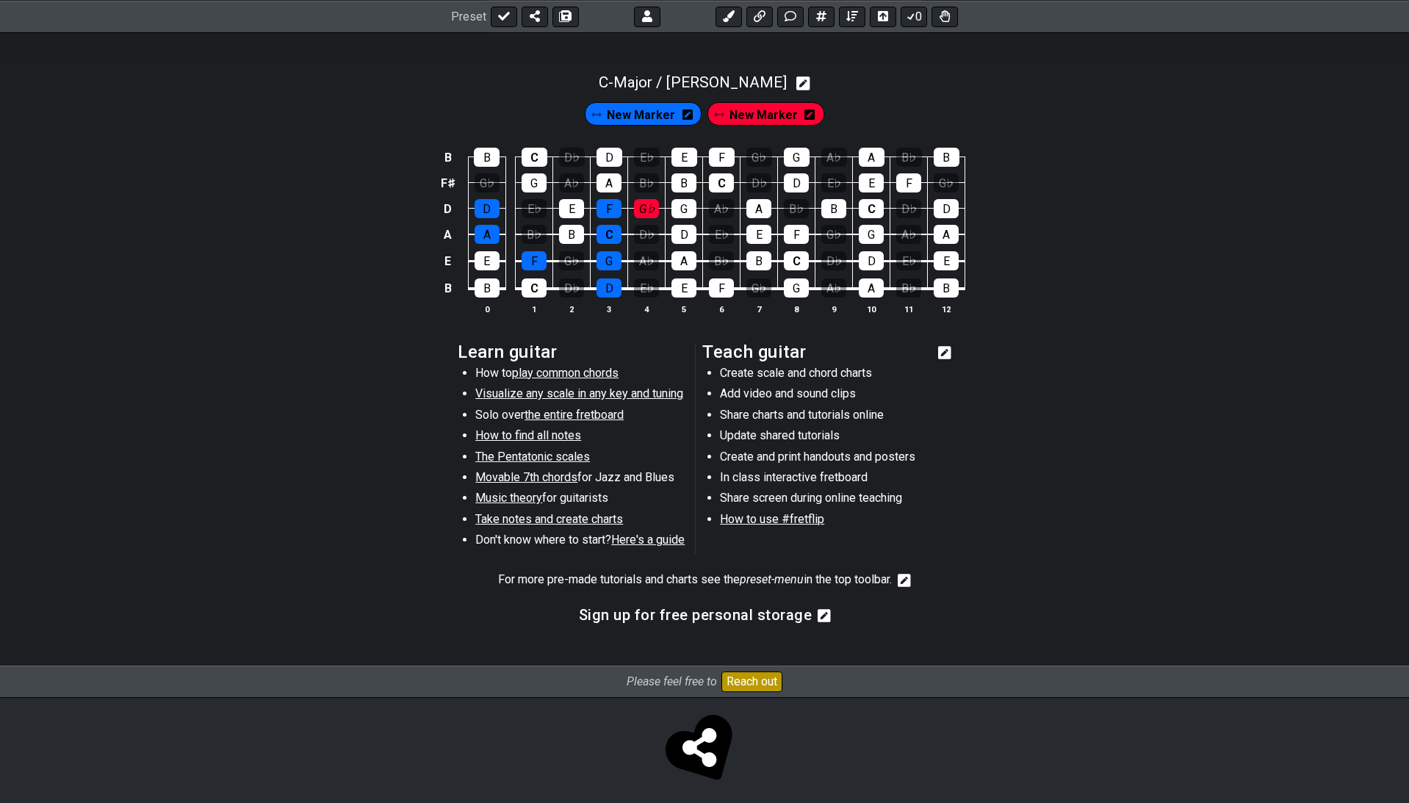
click at [952, 351] on icon at bounding box center [944, 353] width 13 height 18
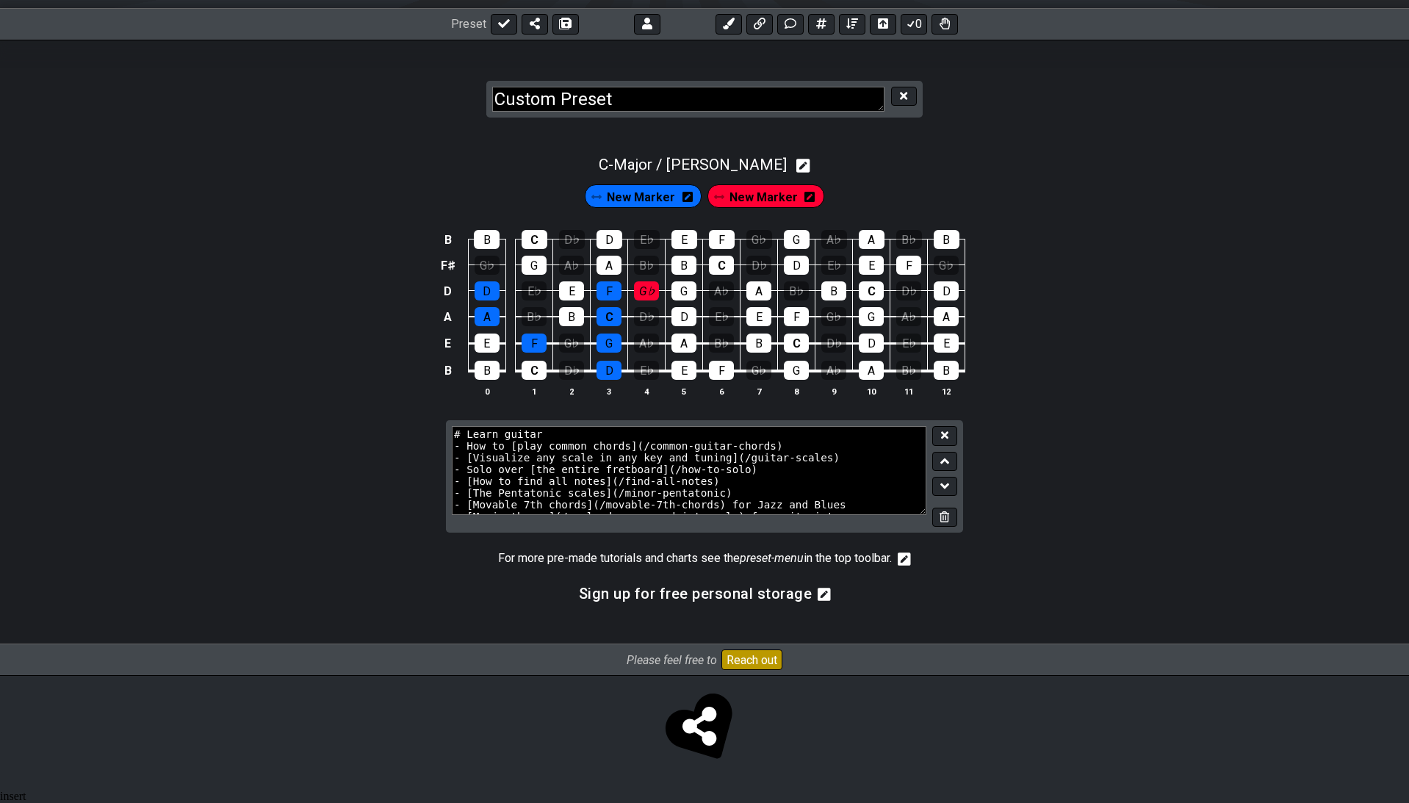
scroll to position [190, 0]
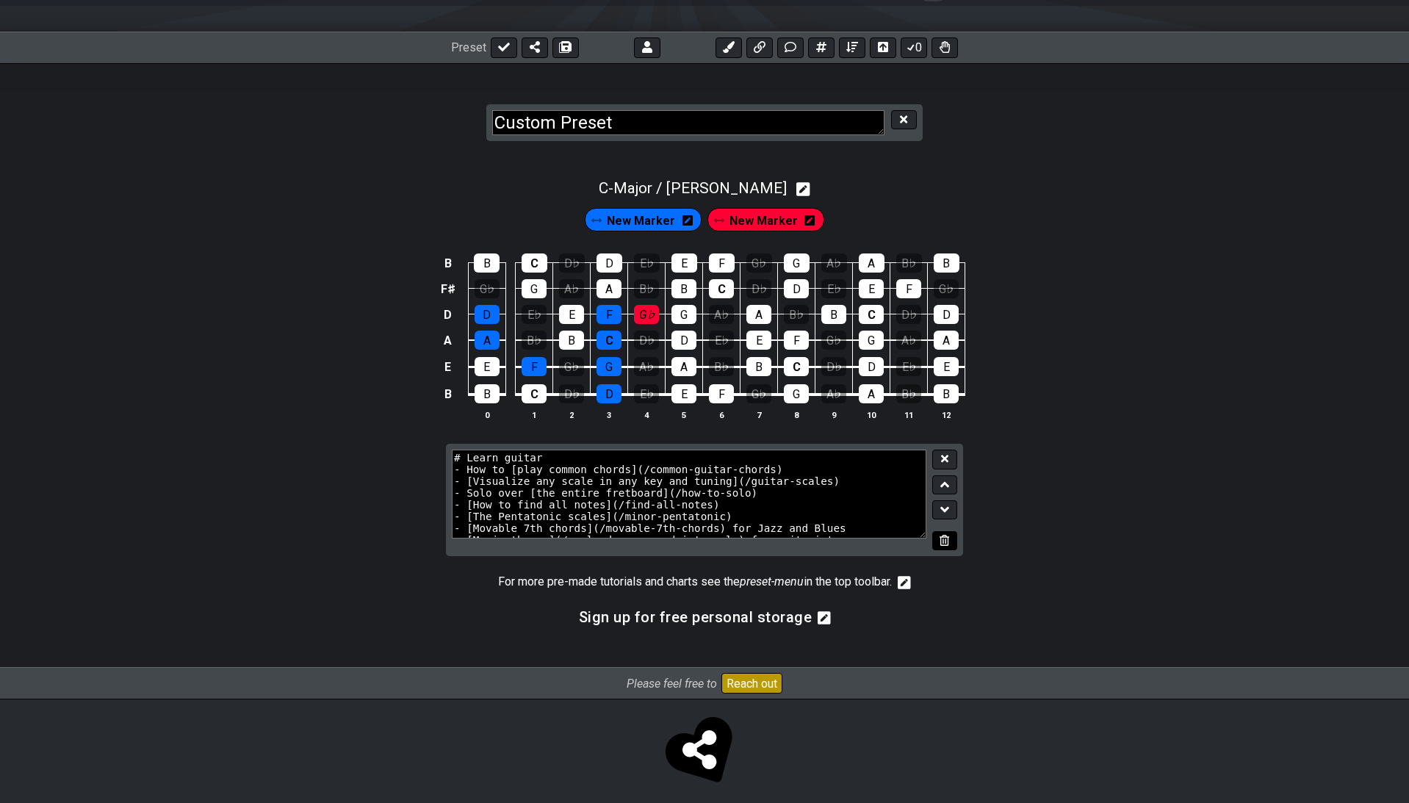
click at [941, 535] on icon at bounding box center [945, 540] width 10 height 11
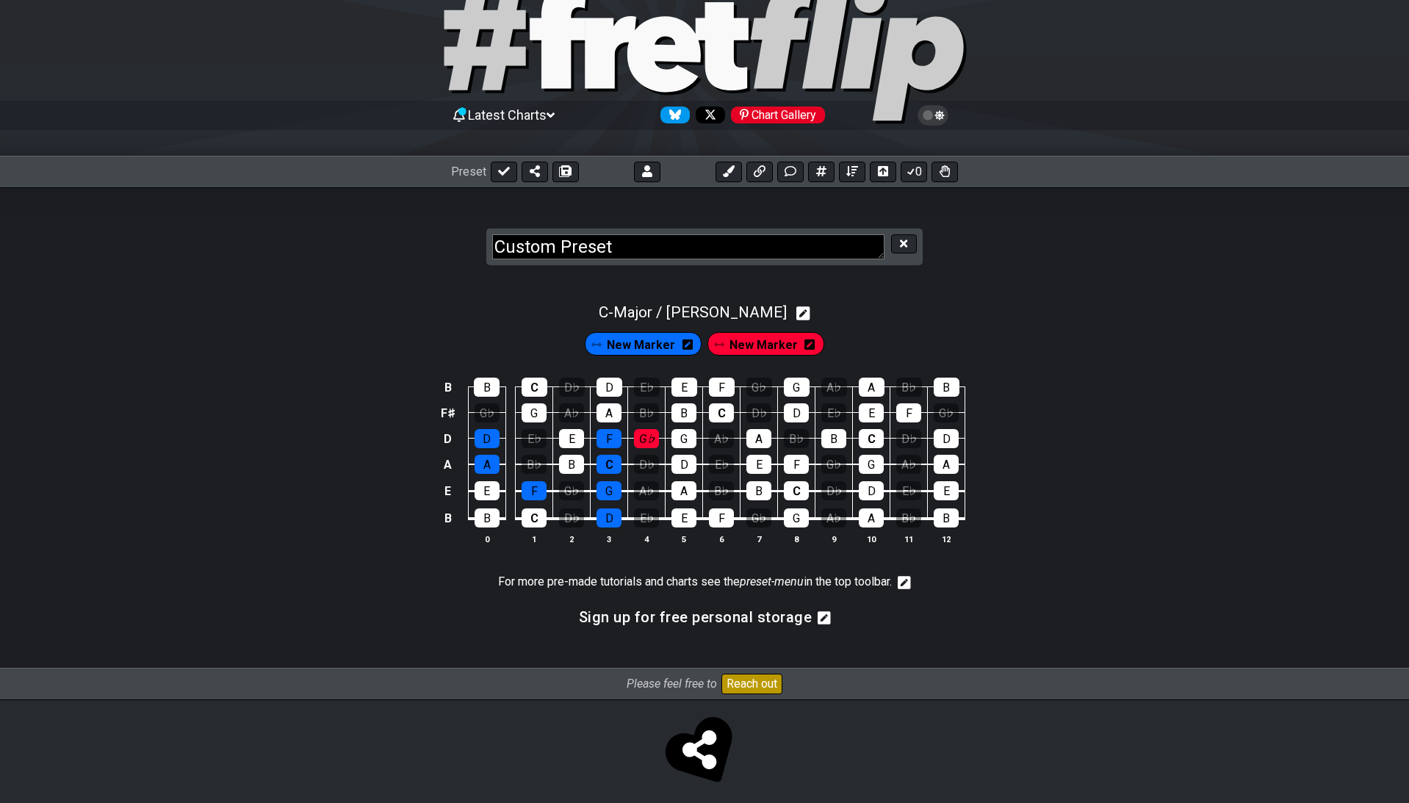
click at [911, 576] on icon at bounding box center [904, 582] width 13 height 13
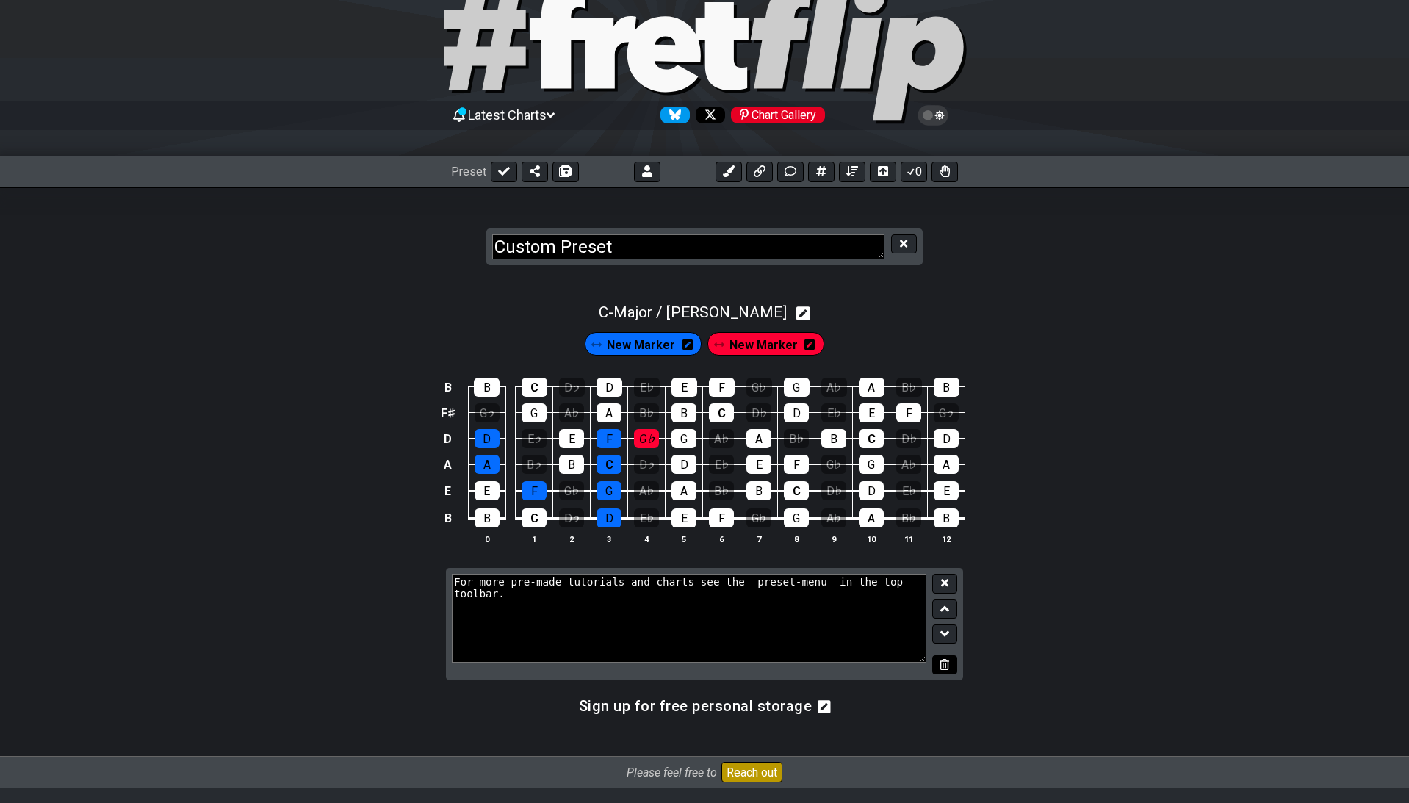
click at [949, 659] on icon at bounding box center [945, 664] width 10 height 11
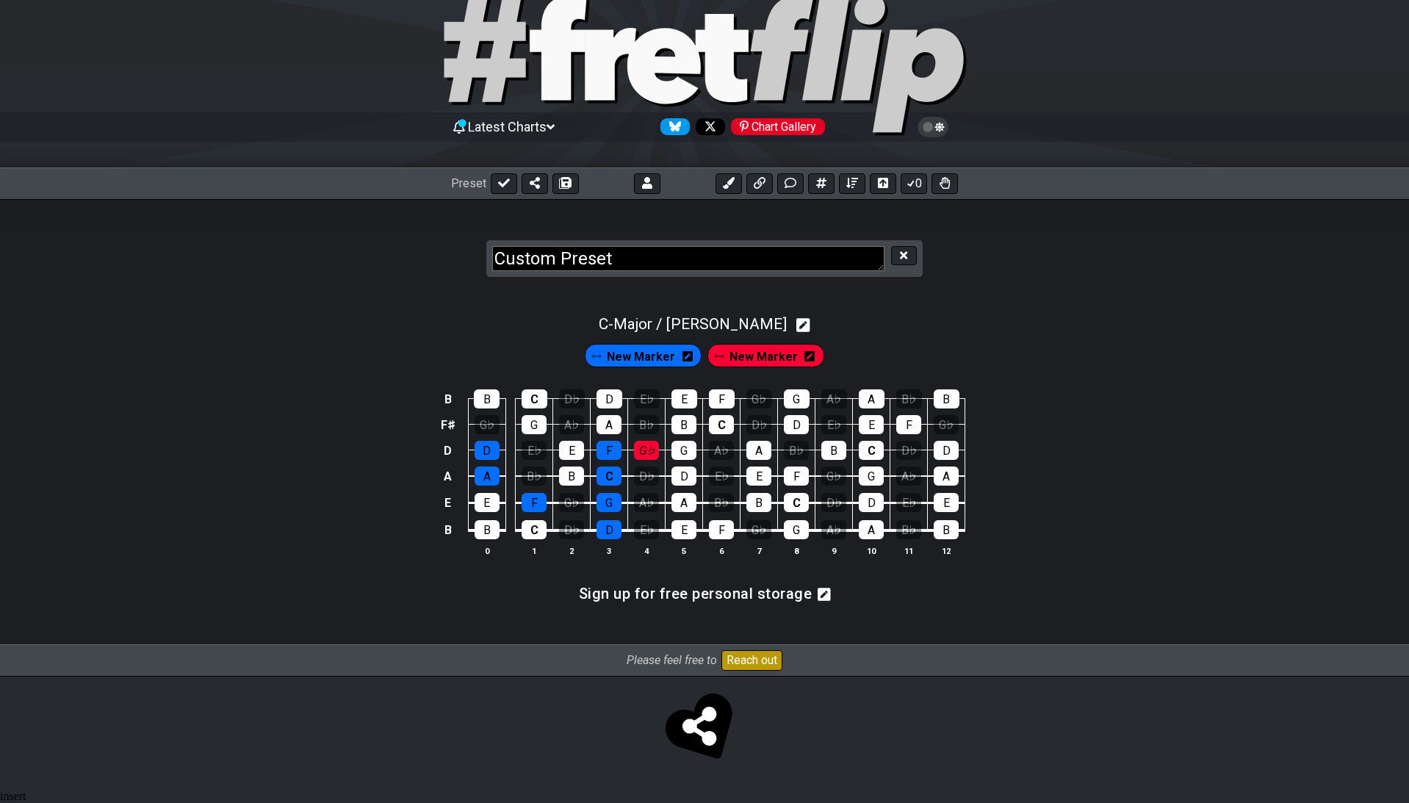
scroll to position [30, 0]
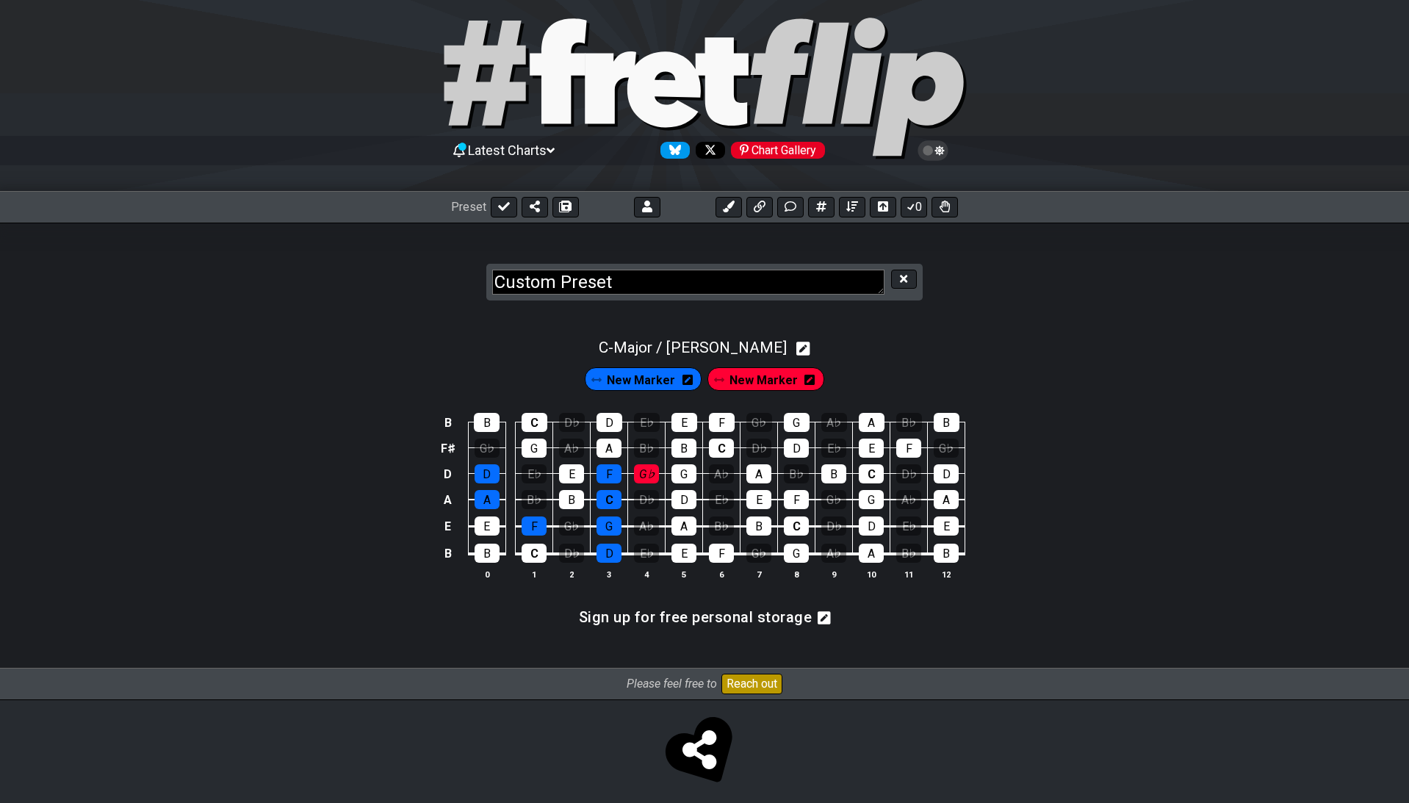
click at [819, 611] on icon at bounding box center [824, 618] width 13 height 15
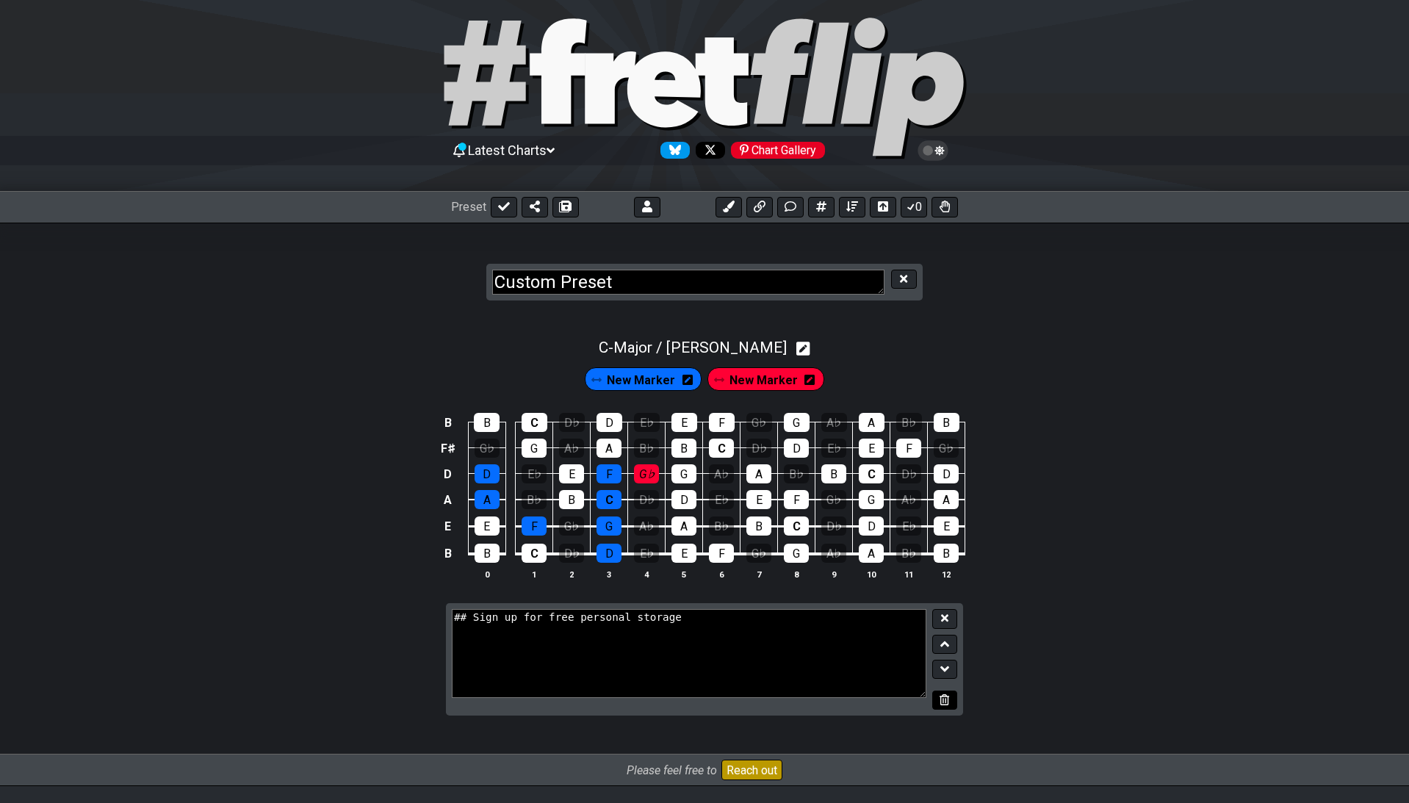
click at [947, 698] on button at bounding box center [945, 701] width 25 height 20
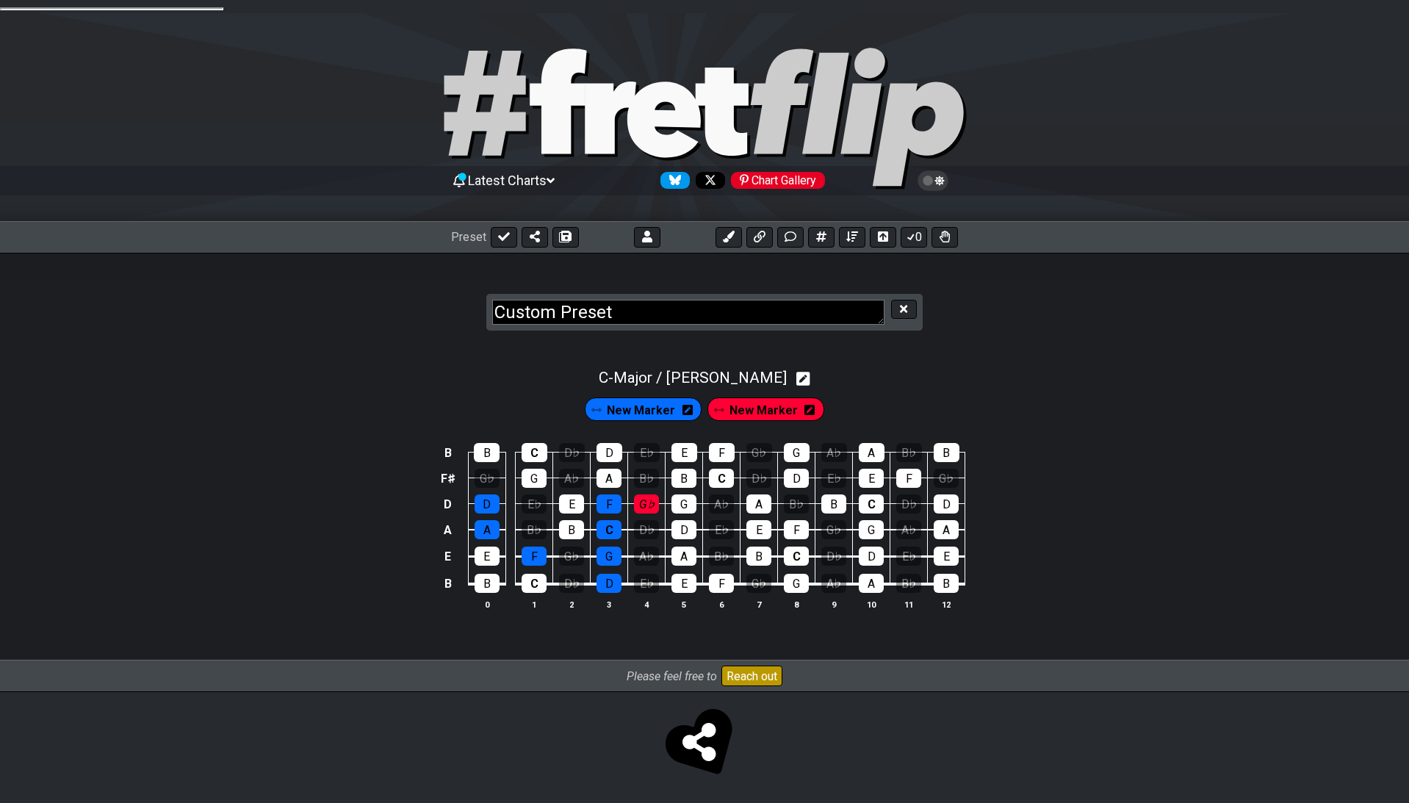
click at [1021, 388] on div "New Marker New Marker" at bounding box center [704, 406] width 1409 height 37
click at [909, 300] on button at bounding box center [903, 310] width 25 height 20
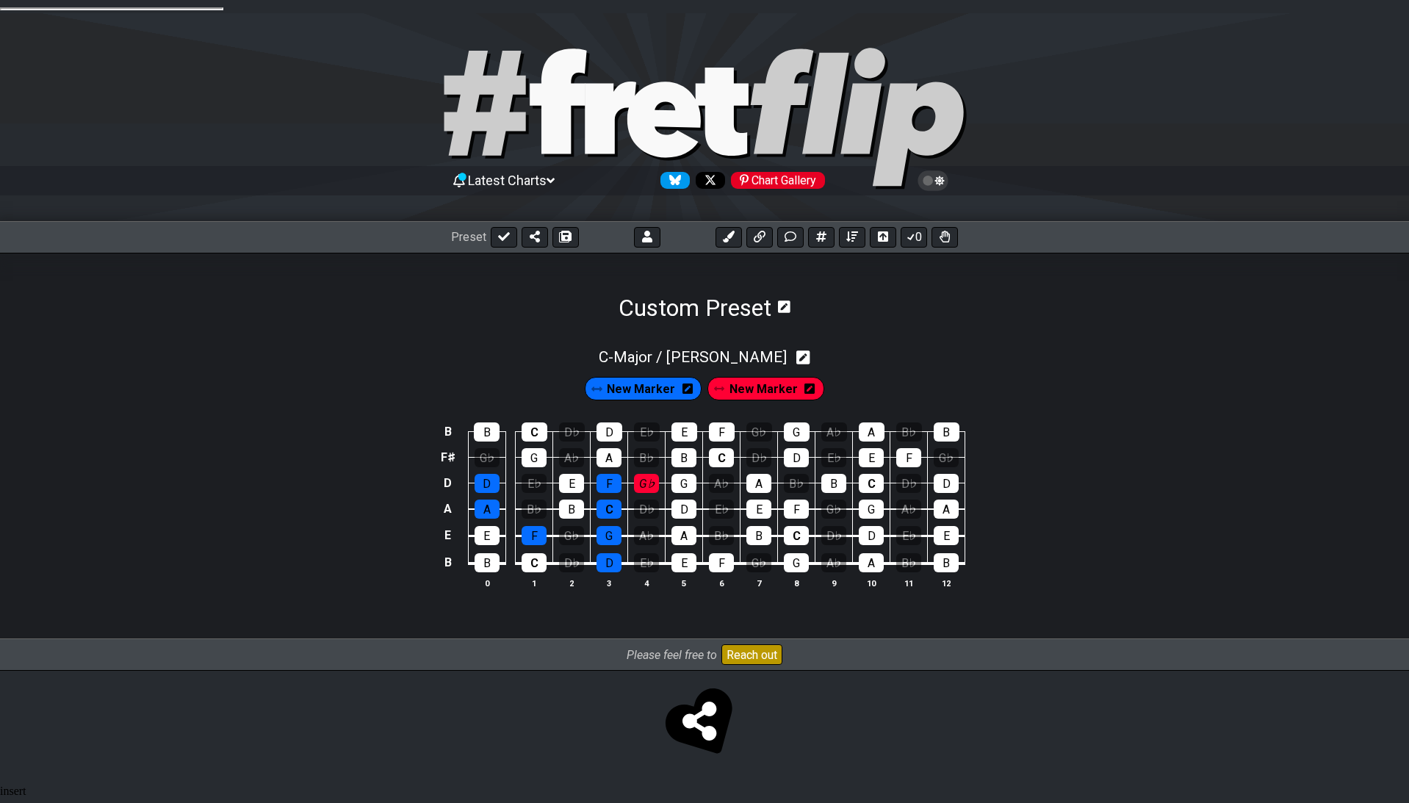
click at [790, 302] on icon at bounding box center [781, 307] width 19 height 17
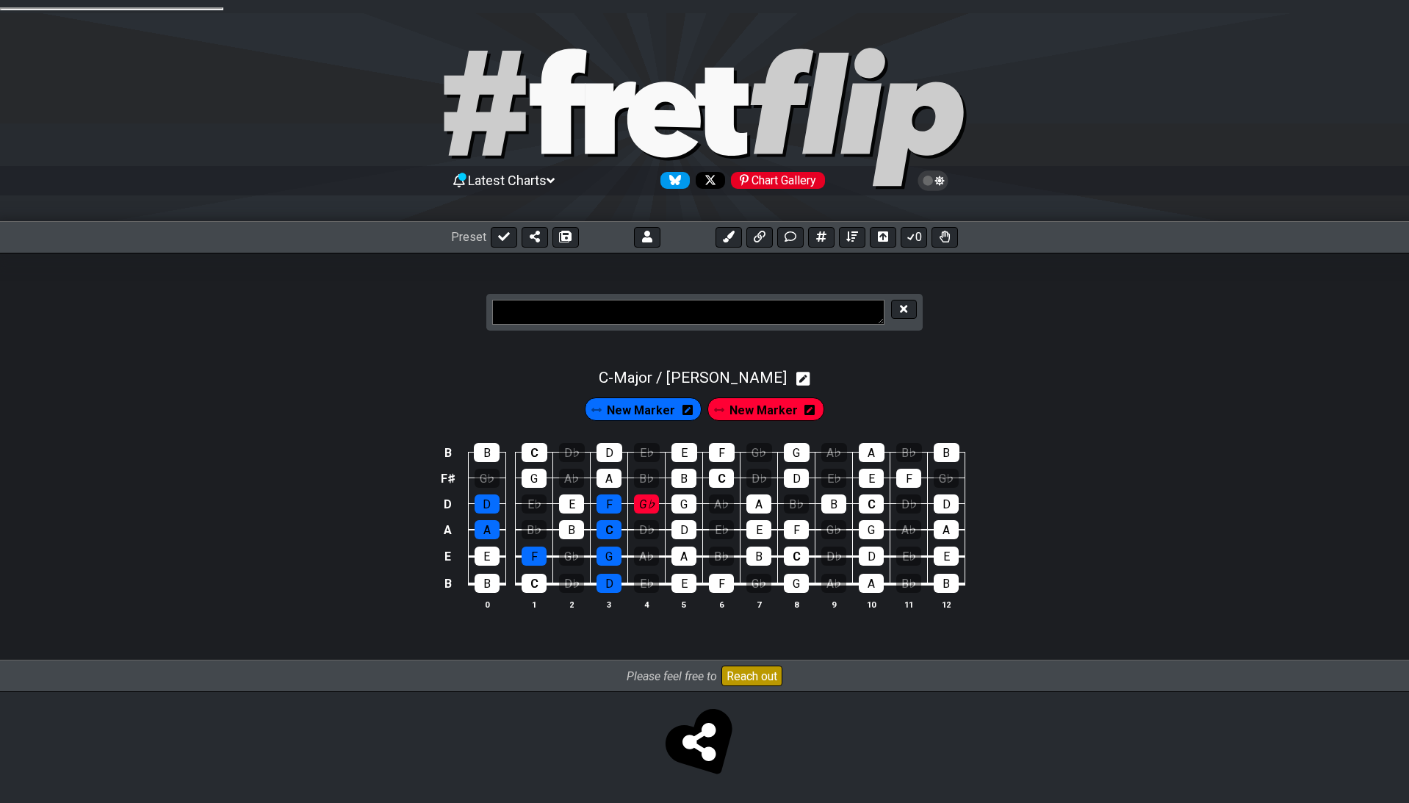
click at [802, 302] on textarea at bounding box center [688, 313] width 392 height 26
type textarea "song idea"
click at [1106, 350] on div "C - Major / Ionian New Marker New Marker B B C D♭ D E♭ E F G♭ G A♭ A B♭ B F♯ G♭…" at bounding box center [704, 501] width 1409 height 318
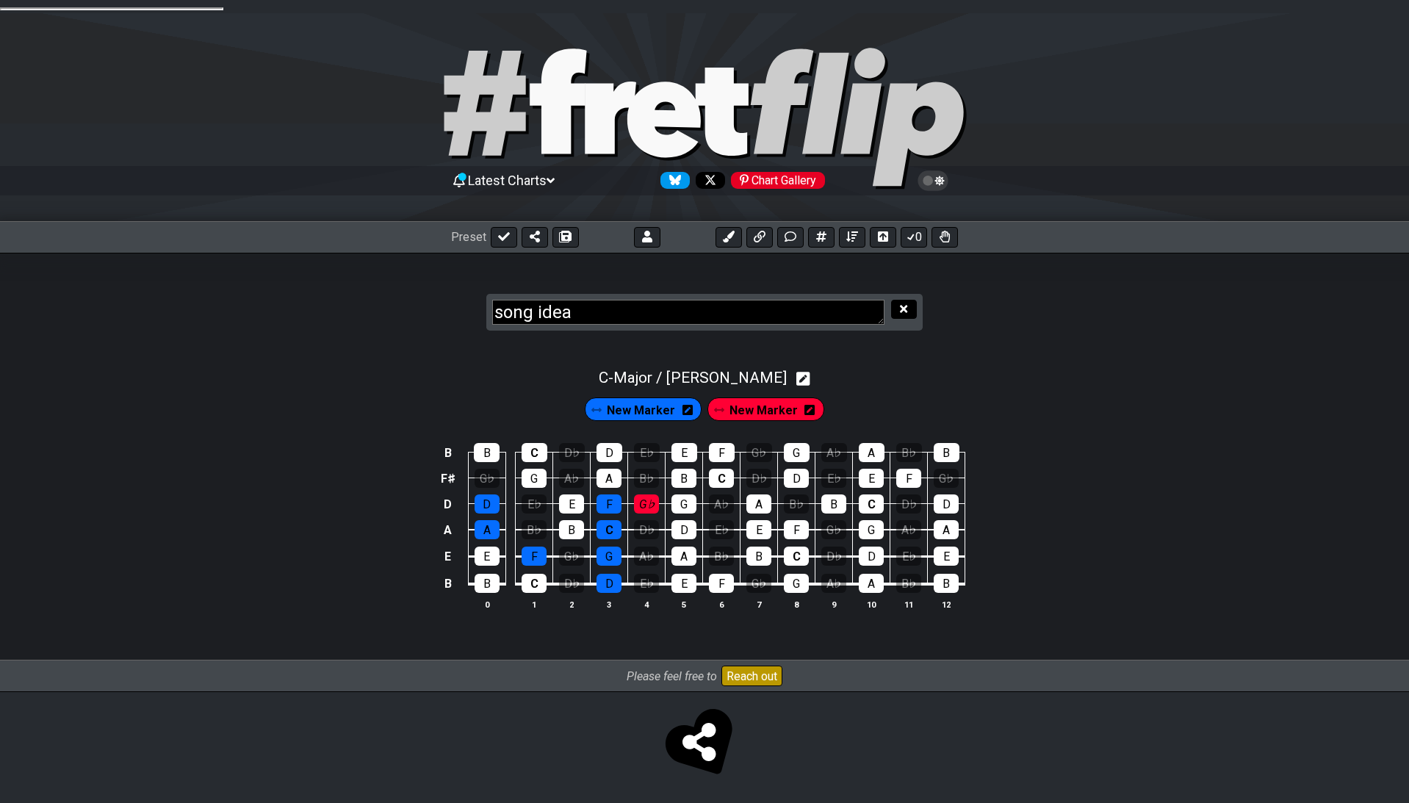
drag, startPoint x: 915, startPoint y: 304, endPoint x: 909, endPoint y: 296, distance: 10.0
click at [909, 300] on button at bounding box center [903, 310] width 25 height 20
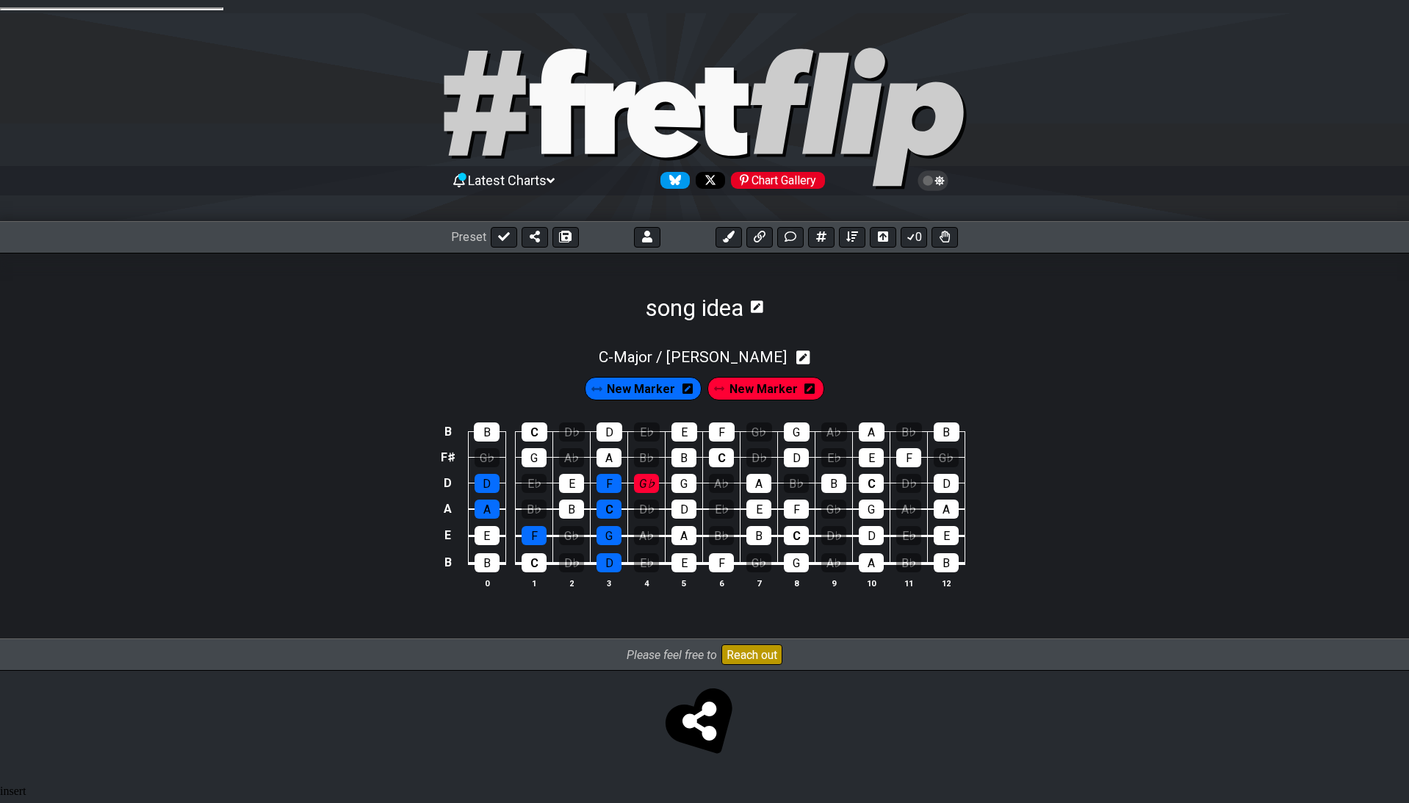
click at [909, 296] on section "song idea" at bounding box center [704, 287] width 1409 height 69
click at [1008, 348] on div "C - Major / Ionian" at bounding box center [704, 352] width 1409 height 27
select select "Major / [PERSON_NAME]"
select select "C"
select select "B E A D F# B"
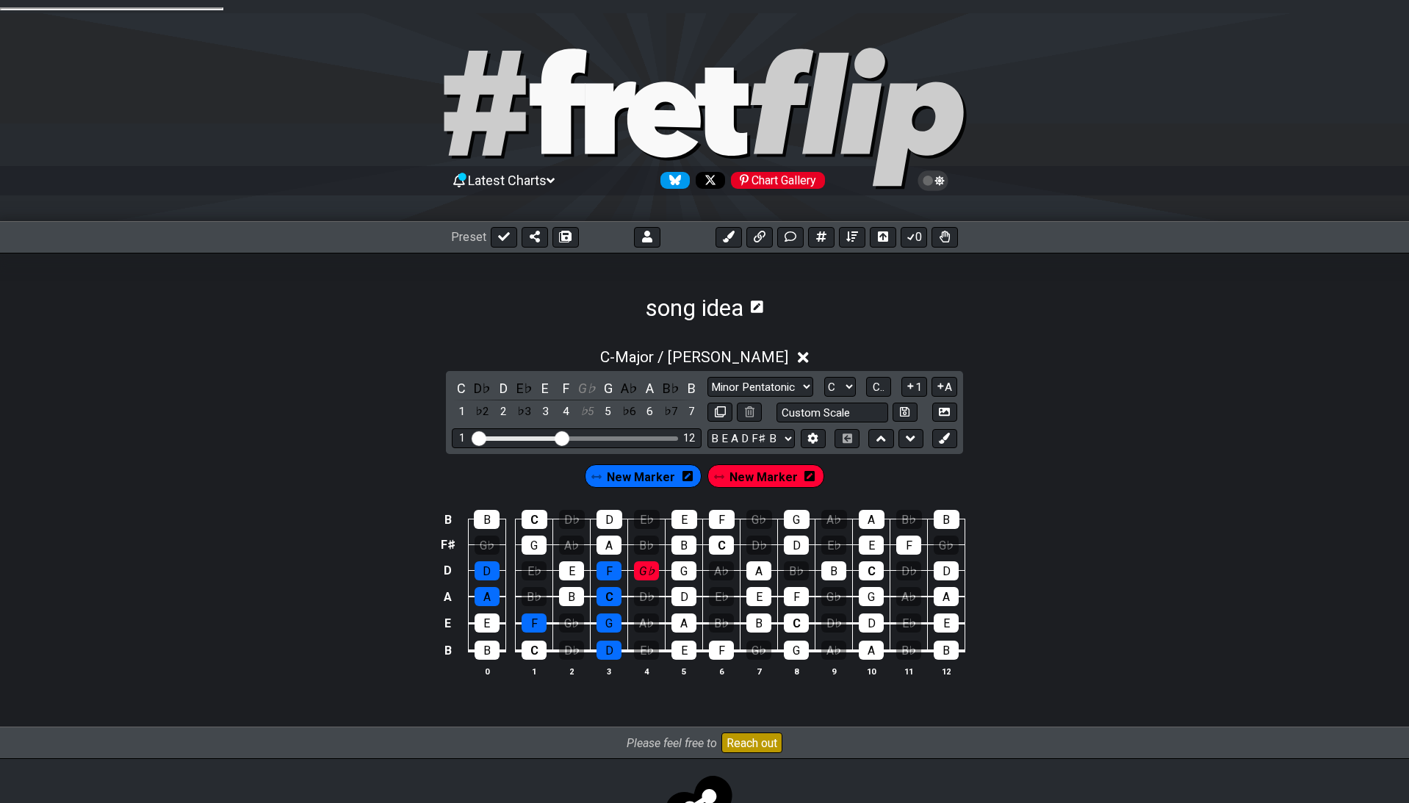
click at [1074, 367] on div "C - Major / Ionian C D♭ D E♭ E F G♭ G A♭ A B♭ B 1 ♭2 2 ♭3 3 4 ♭5 5 ♭6 6 ♭7 7 Mi…" at bounding box center [704, 518] width 1409 height 359
click at [798, 352] on icon at bounding box center [803, 357] width 11 height 11
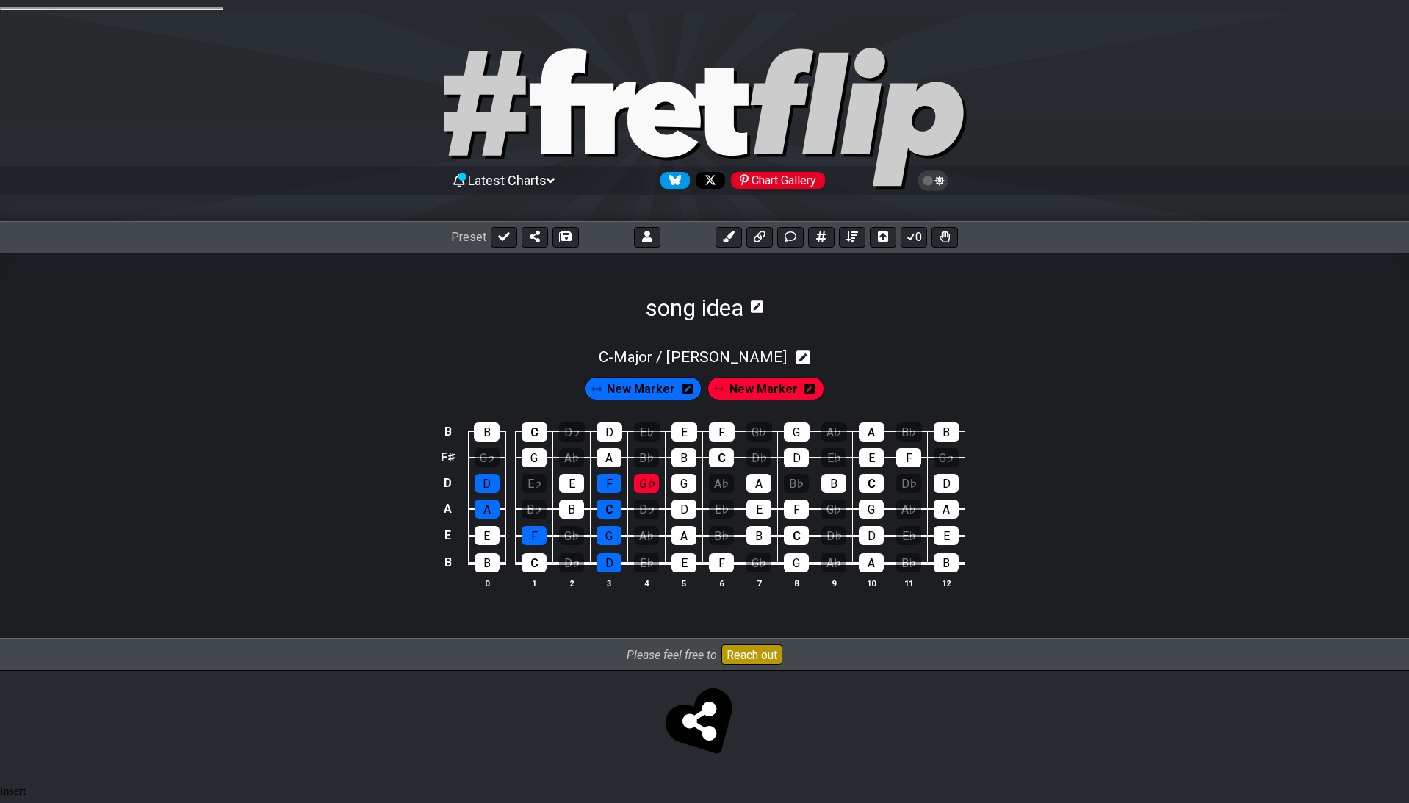
click at [645, 378] on span "New Marker" at bounding box center [641, 388] width 68 height 21
click at [684, 384] on icon at bounding box center [688, 389] width 10 height 10
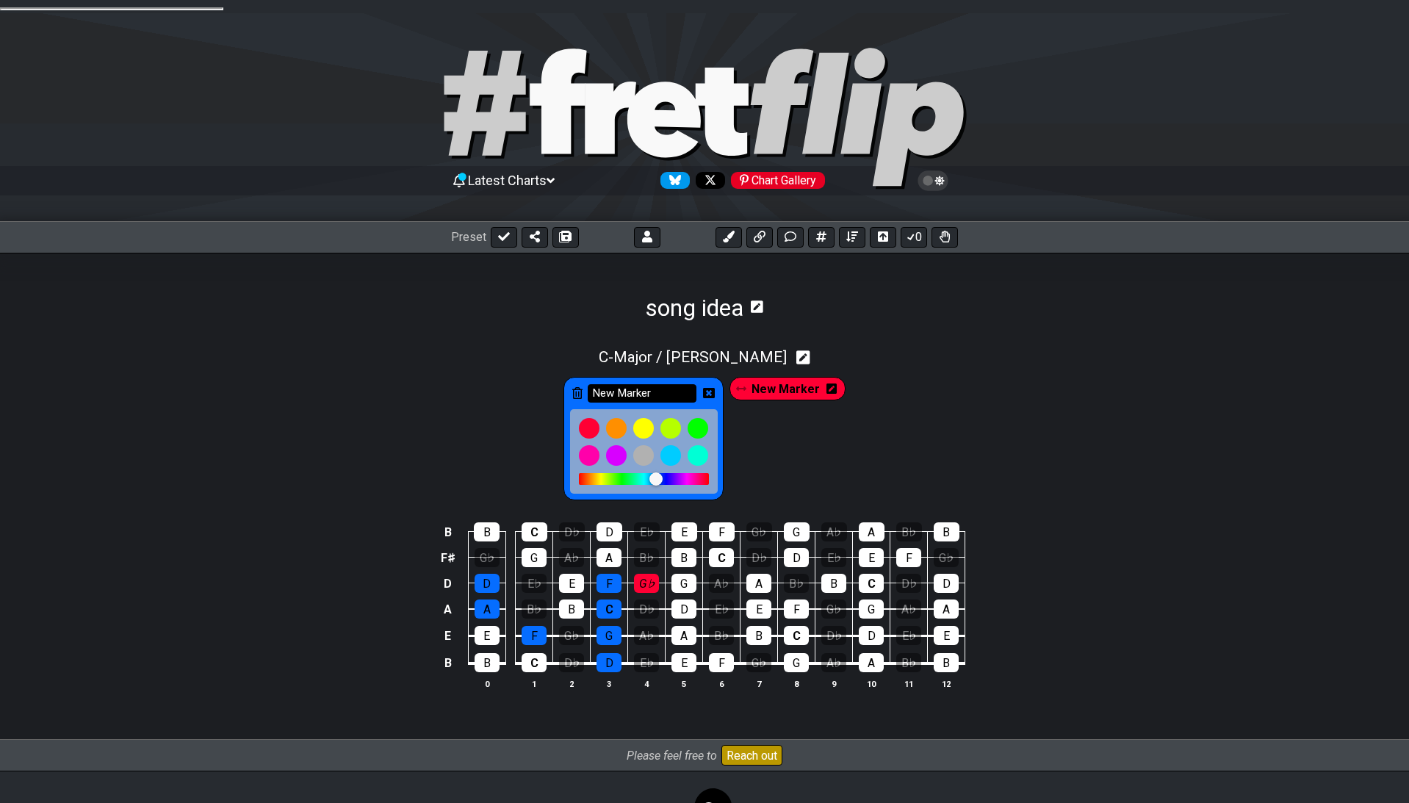
click at [661, 384] on input "New Marker" at bounding box center [642, 393] width 109 height 18
type input "c major"
click at [708, 388] on icon at bounding box center [709, 393] width 12 height 10
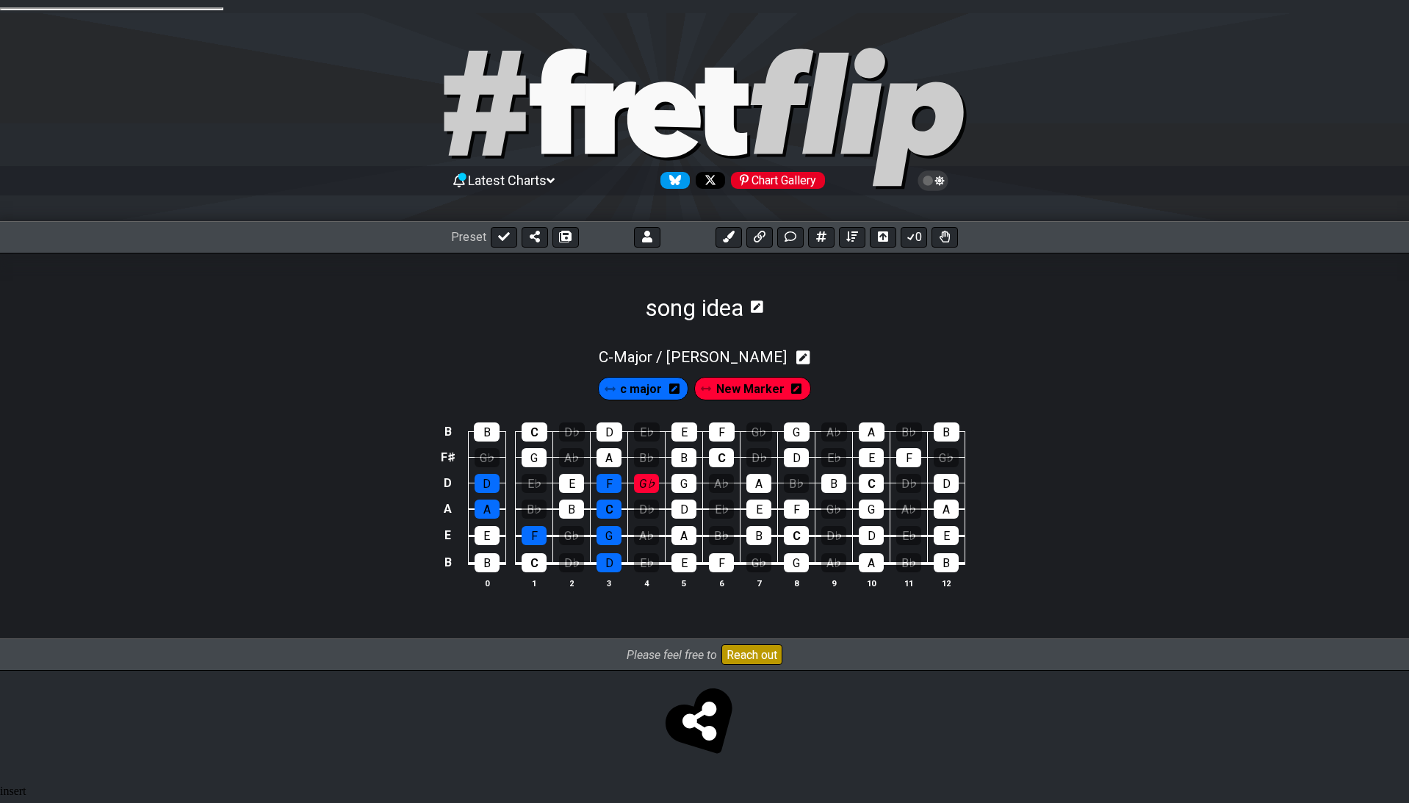
click at [494, 373] on div "c major New Marker" at bounding box center [704, 385] width 1409 height 37
click at [794, 383] on icon at bounding box center [796, 389] width 10 height 12
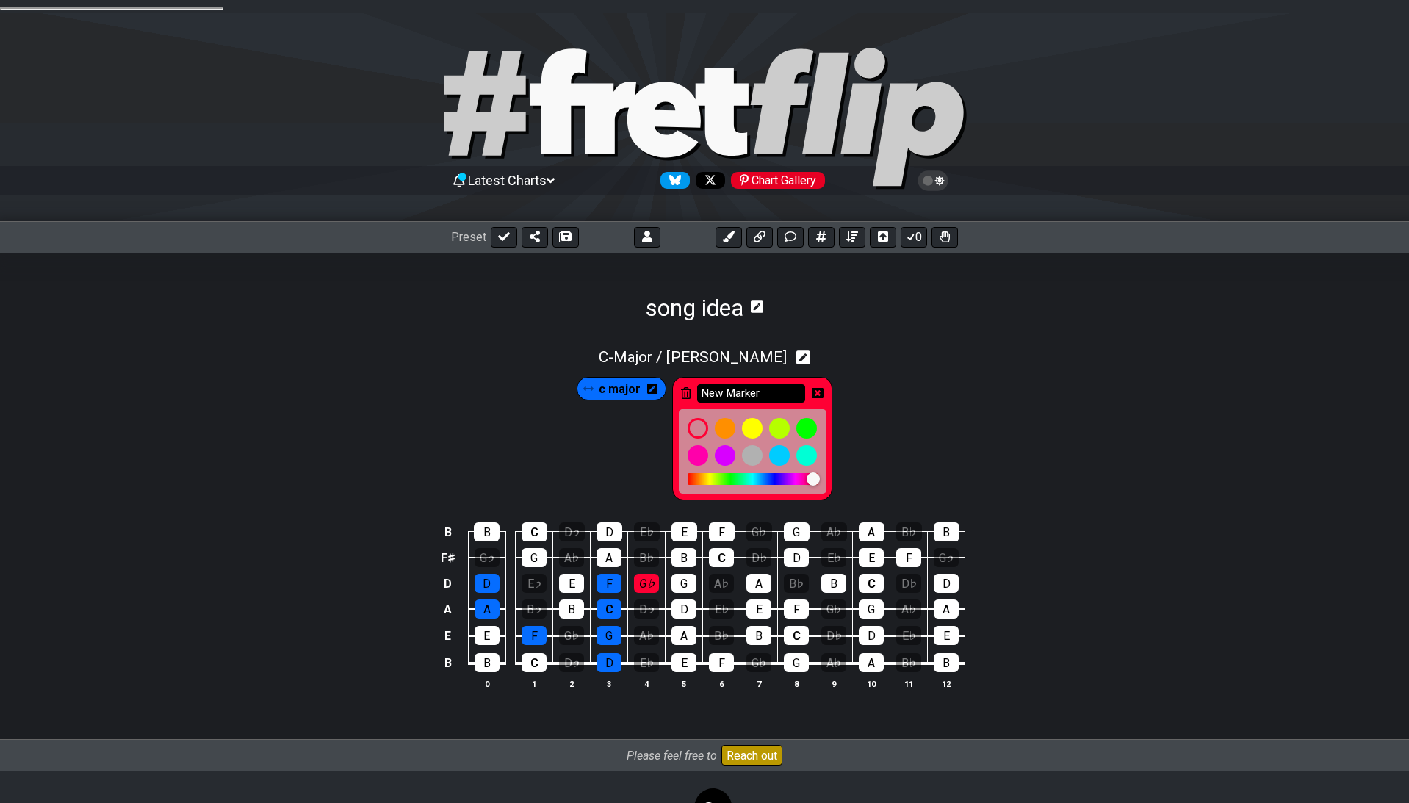
click at [781, 384] on input "New Marker" at bounding box center [751, 393] width 109 height 18
type input "b5"
click at [819, 387] on icon at bounding box center [818, 393] width 12 height 12
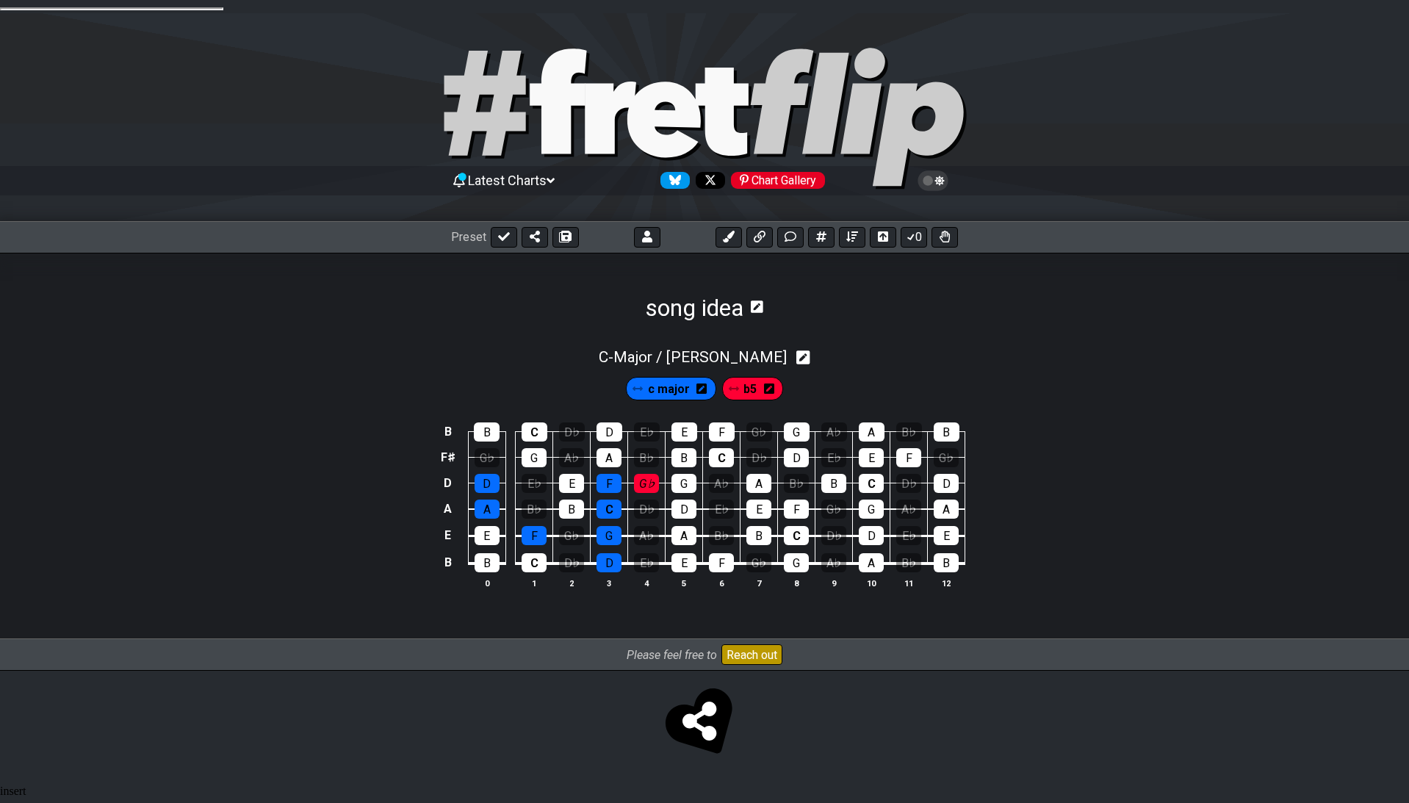
click at [884, 367] on div "c major b5" at bounding box center [704, 385] width 1409 height 37
click at [540, 227] on button at bounding box center [535, 237] width 26 height 21
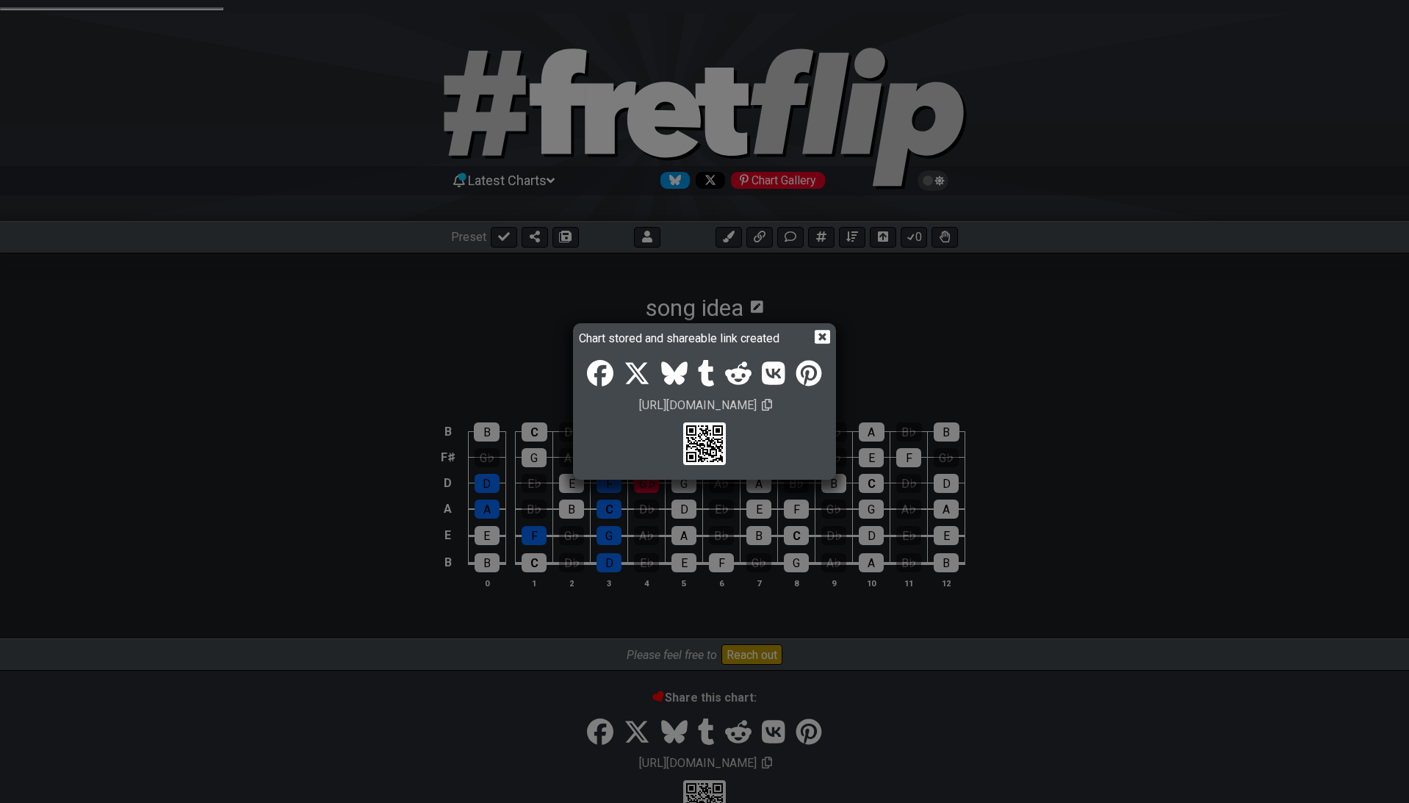
click at [747, 412] on span "https://fretflip.com/022FF6TMH" at bounding box center [698, 405] width 122 height 18
click at [468, 341] on div "Chart stored and shareable link created https://fretflip.com/022FF6TMH" at bounding box center [704, 401] width 1409 height 803
click at [824, 337] on icon at bounding box center [822, 336] width 15 height 15
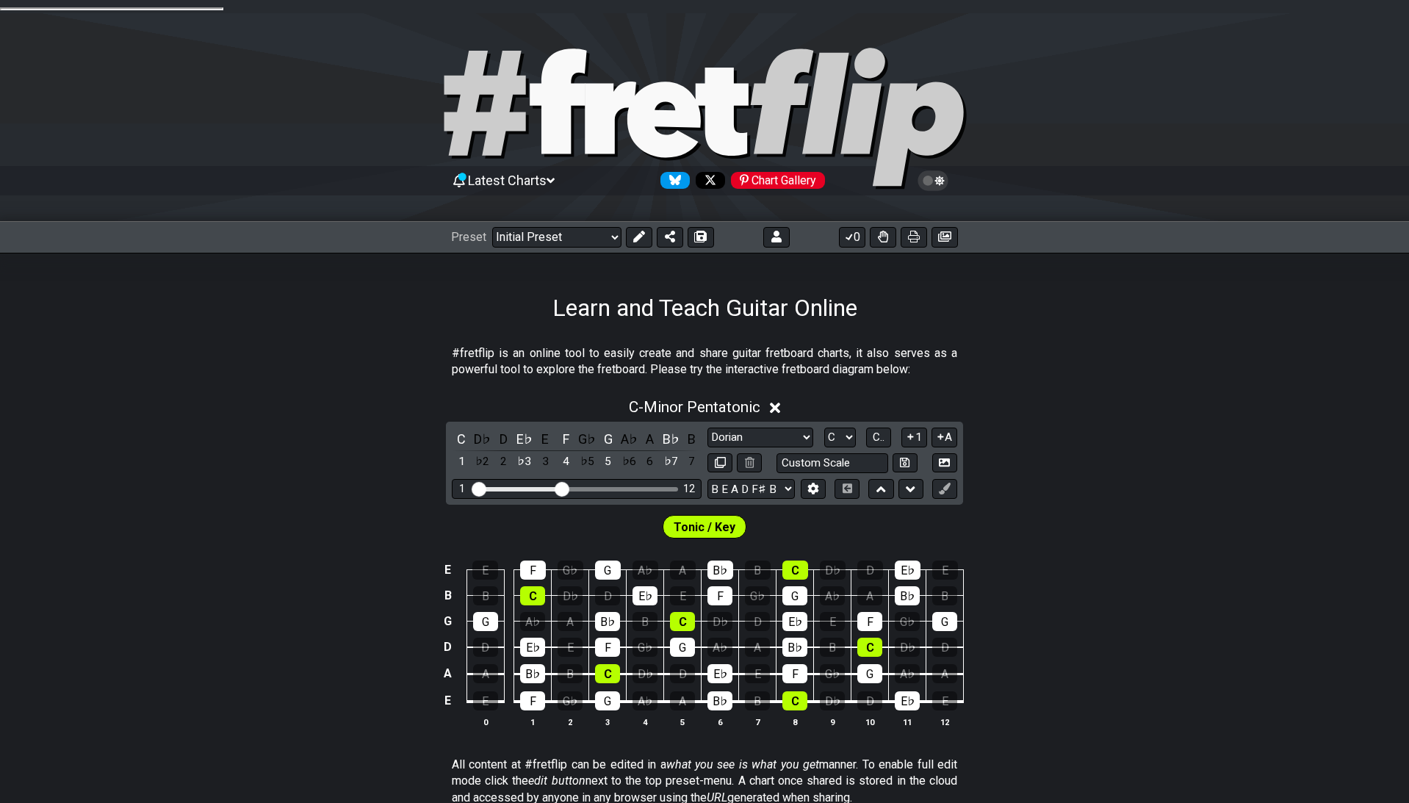
select select "Dorian"
select select "B E A D F# B"
click at [387, 411] on div "C - Minor Pentatonic C D♭ D E♭ E F G♭ G A♭ A B♭ B 1 ♭2 2 ♭3 3 4 ♭5 5 ♭6 6 ♭7 7 …" at bounding box center [704, 568] width 1409 height 359
select select "Minor Pentatonic"
select select "E A D G B E"
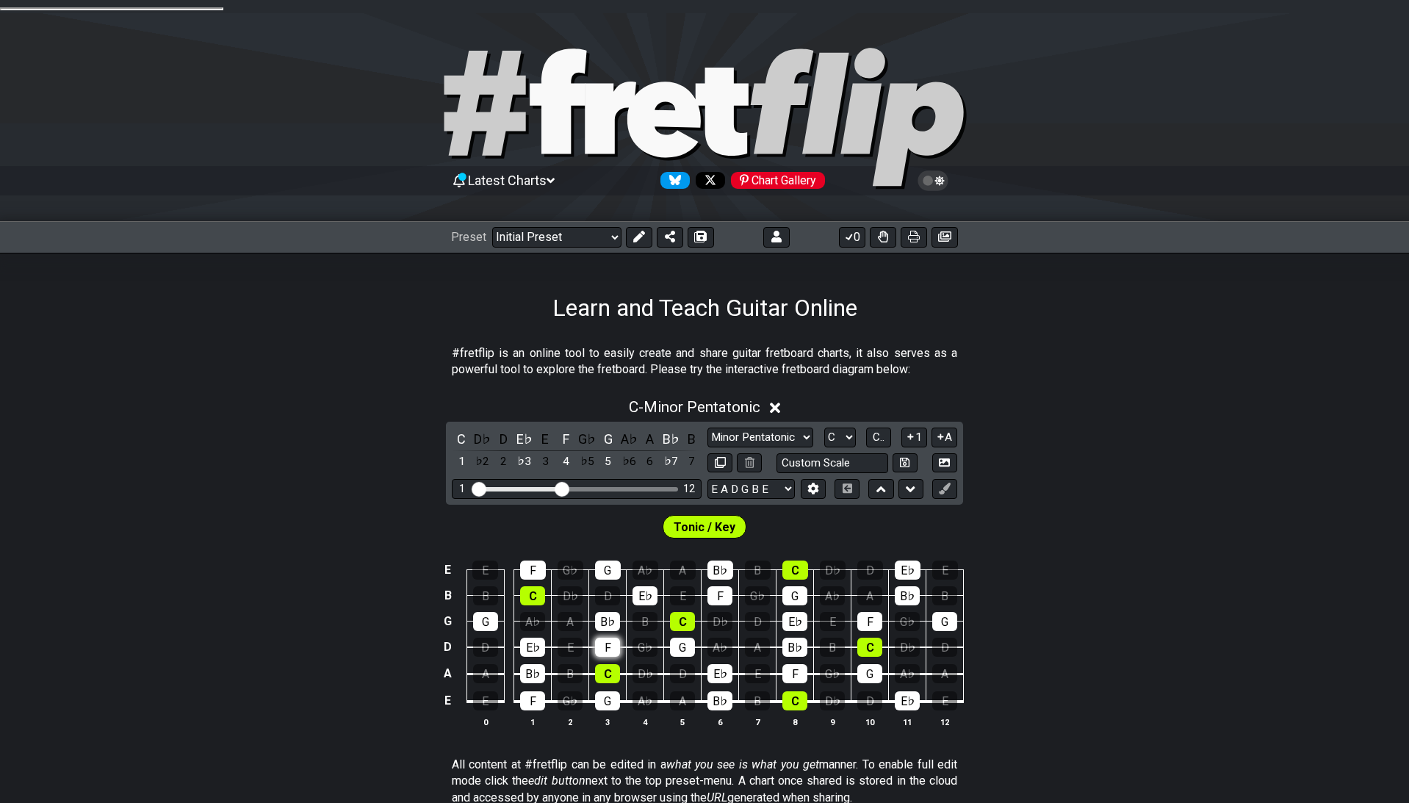
click at [611, 638] on div "F" at bounding box center [607, 647] width 25 height 19
click at [710, 517] on span "Tonic / Key" at bounding box center [705, 527] width 62 height 21
click at [641, 231] on icon at bounding box center [639, 237] width 12 height 12
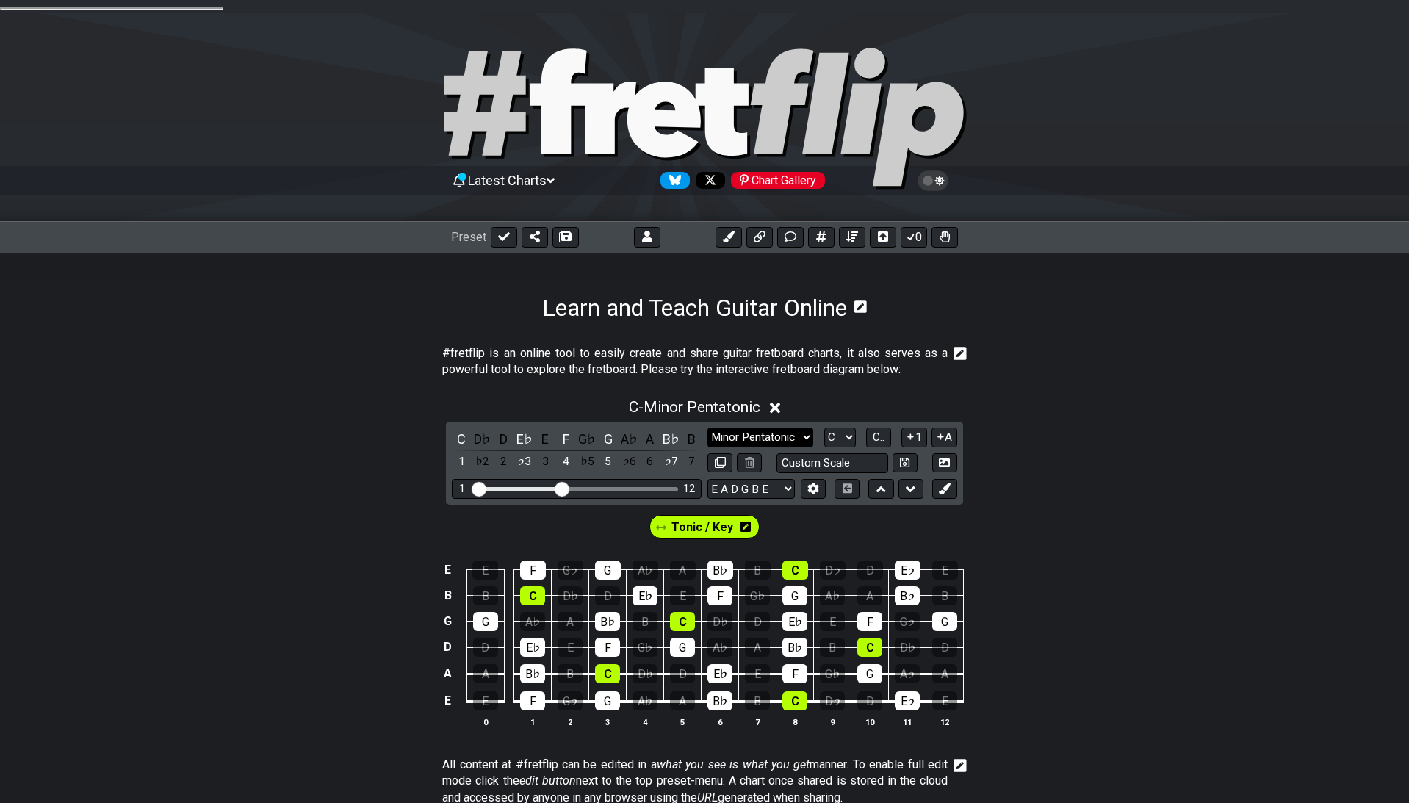
click at [708, 428] on select "Minor Pentatonic Click to edit Minor Pentatonic Major Pentatonic Minor Blues Ma…" at bounding box center [761, 438] width 106 height 20
select select "Dorian"
click option "Dorian" at bounding box center [0, 0] width 0 height 0
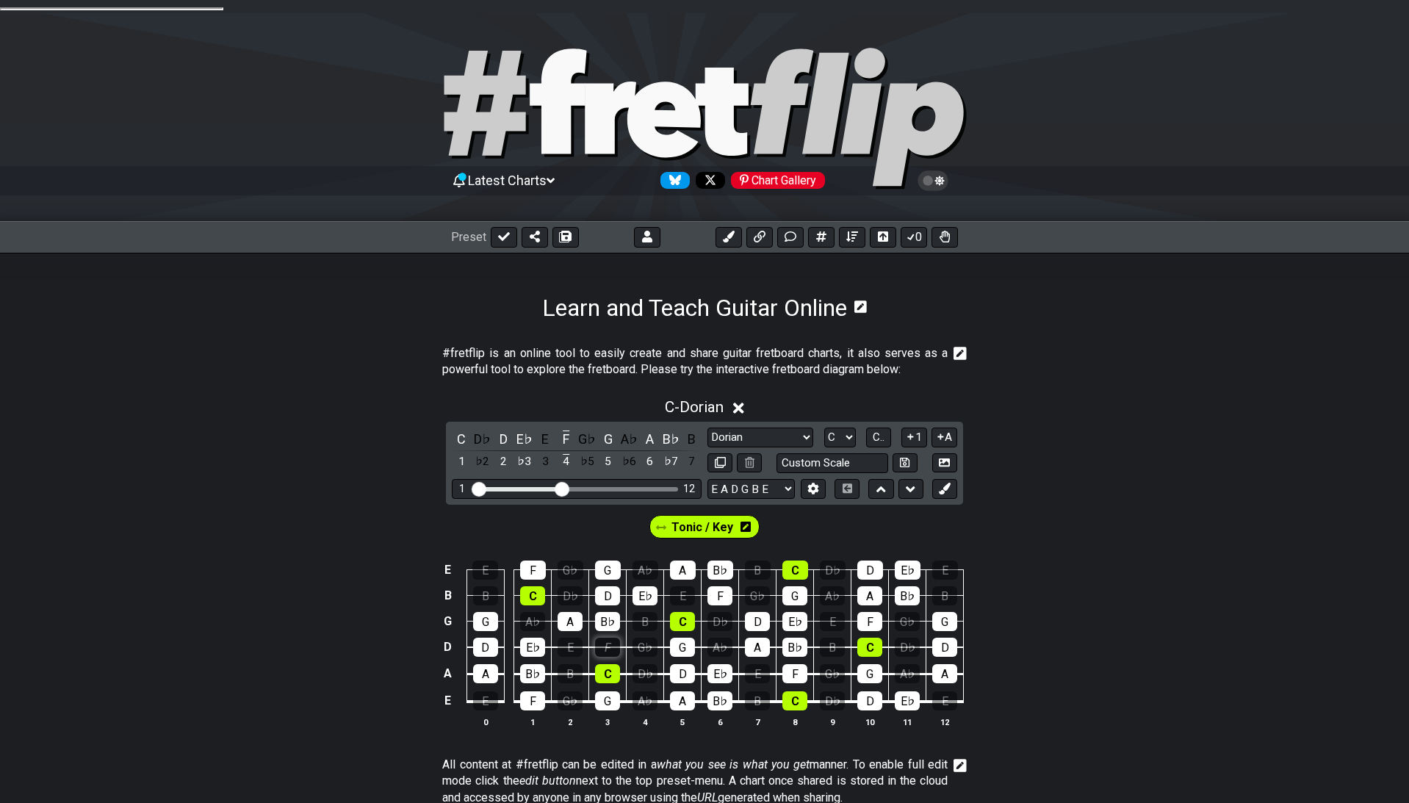
click at [611, 638] on div "F" at bounding box center [607, 647] width 25 height 19
click at [708, 479] on select "E A D G B E E A D G B E E A D G B E B E A D F♯ B A D G C E A D A D G B E E♭ A♭ …" at bounding box center [751, 489] width 87 height 20
select select "Eb Ab Db Gb Bb Eb"
click option "E♭ A♭ D♭ G♭ B♭ E♭" at bounding box center [0, 0] width 0 height 0
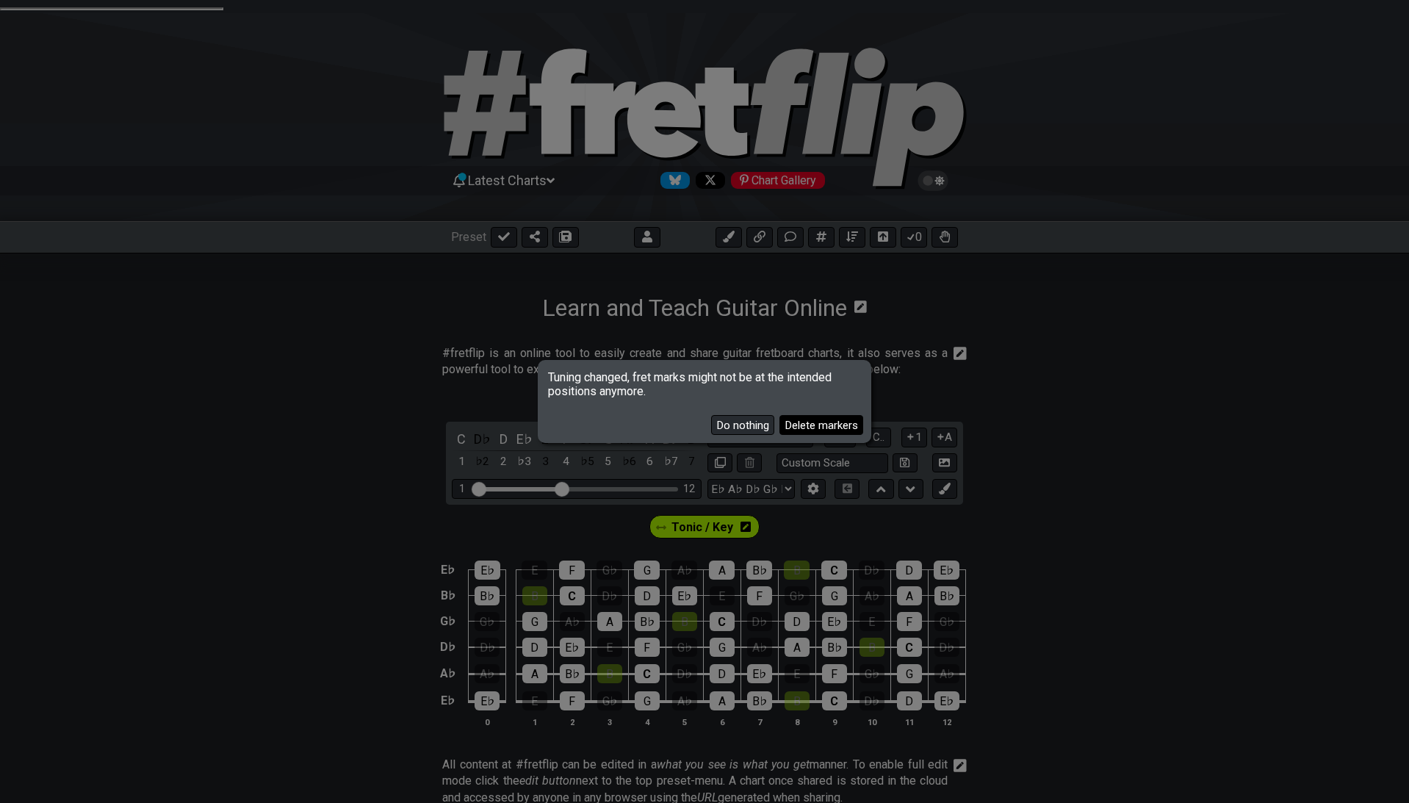
click at [802, 421] on button "Delete markers" at bounding box center [822, 425] width 84 height 20
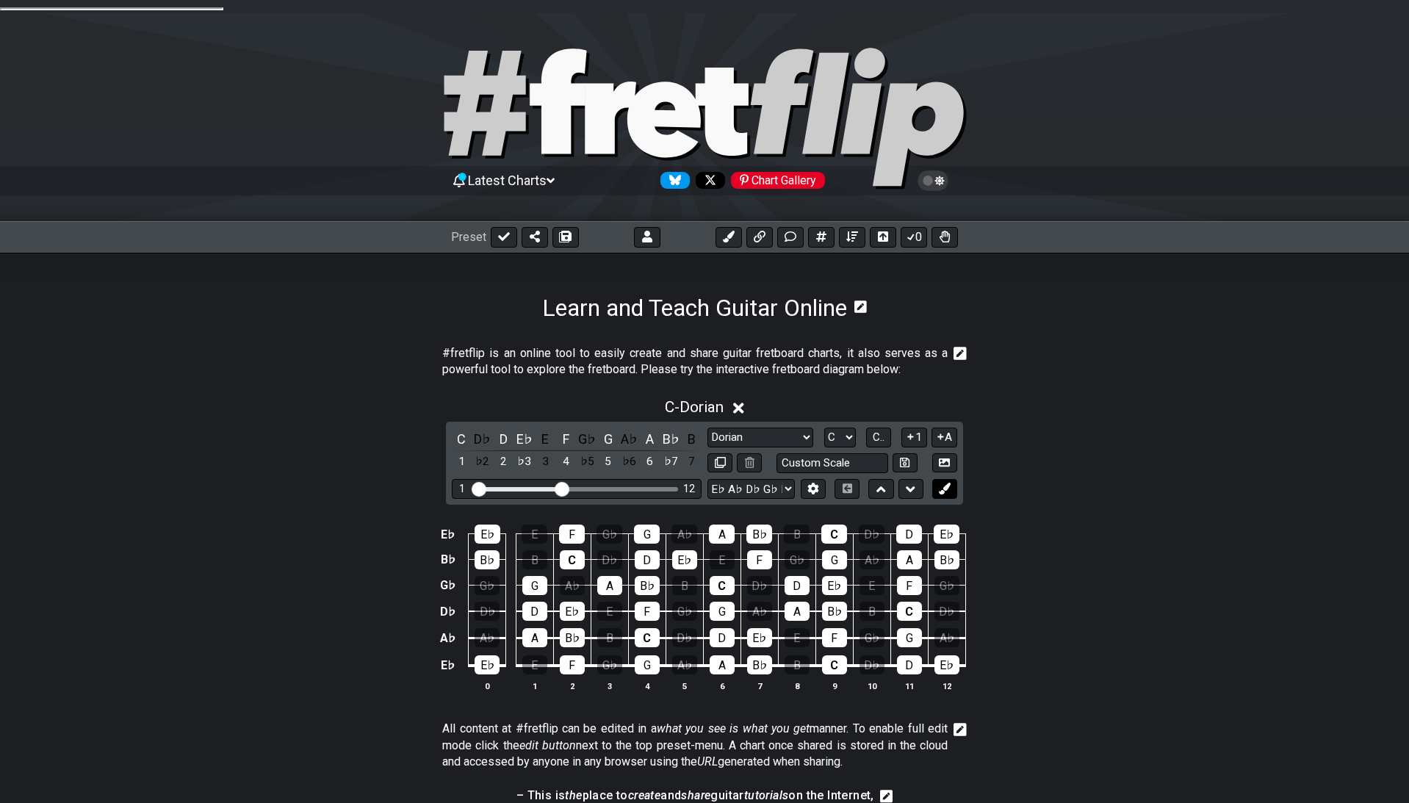
click at [941, 483] on icon at bounding box center [944, 488] width 11 height 11
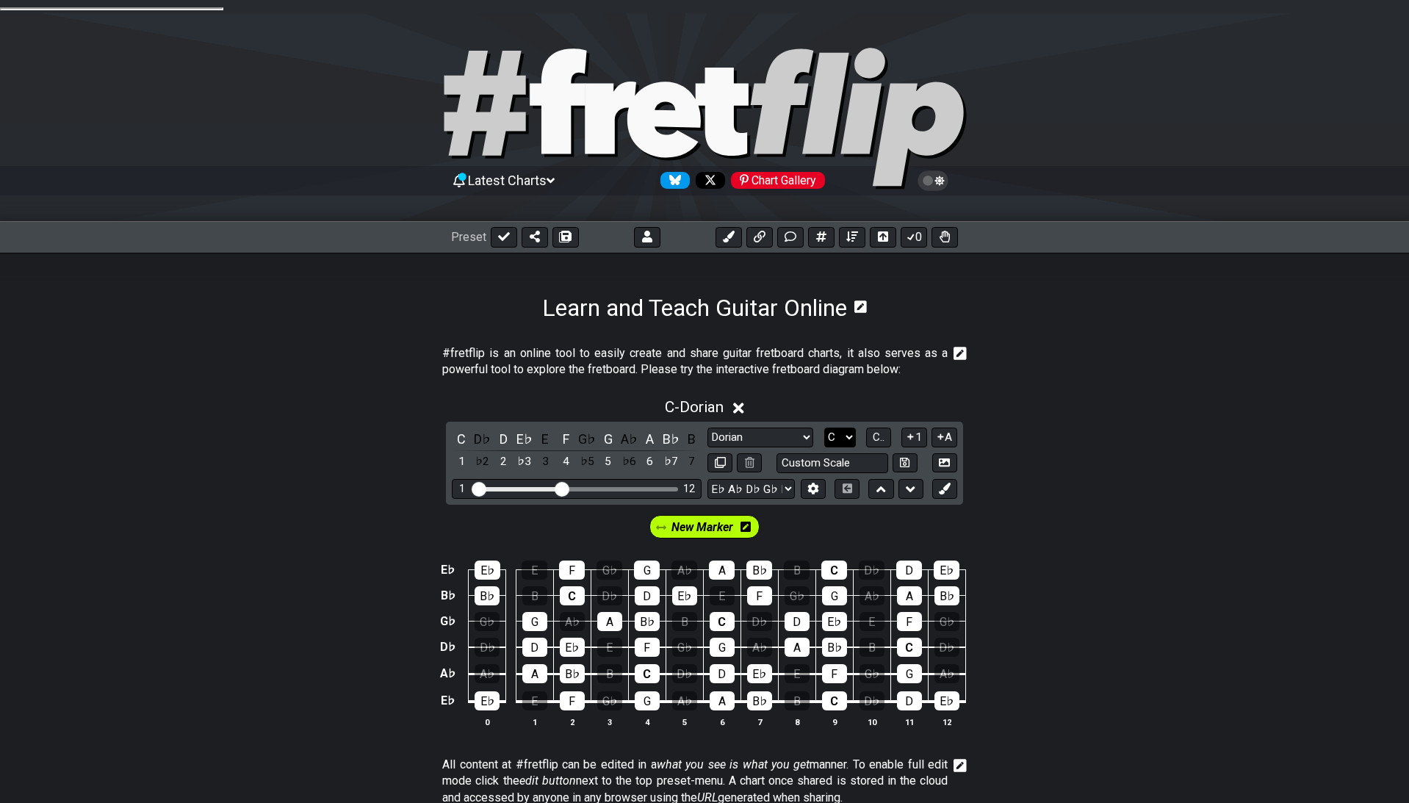
click at [824, 428] on select "A♭ A A♯ B♭ B C C♯ D♭ D D♯ E♭ E F F♯ G♭ G G♯" at bounding box center [840, 438] width 32 height 20
click option "D" at bounding box center [0, 0] width 0 height 0
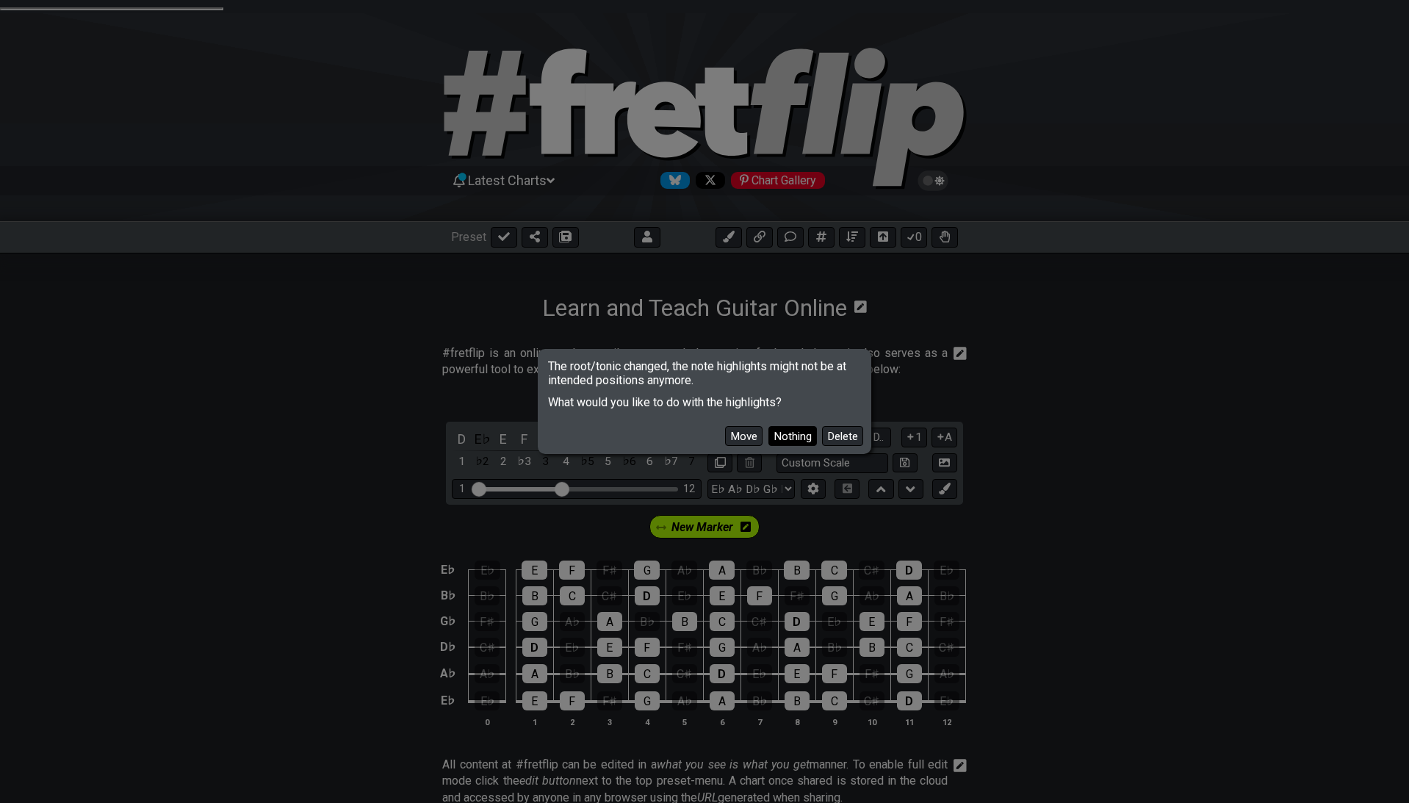
click at [813, 431] on button "Nothing" at bounding box center [793, 436] width 48 height 20
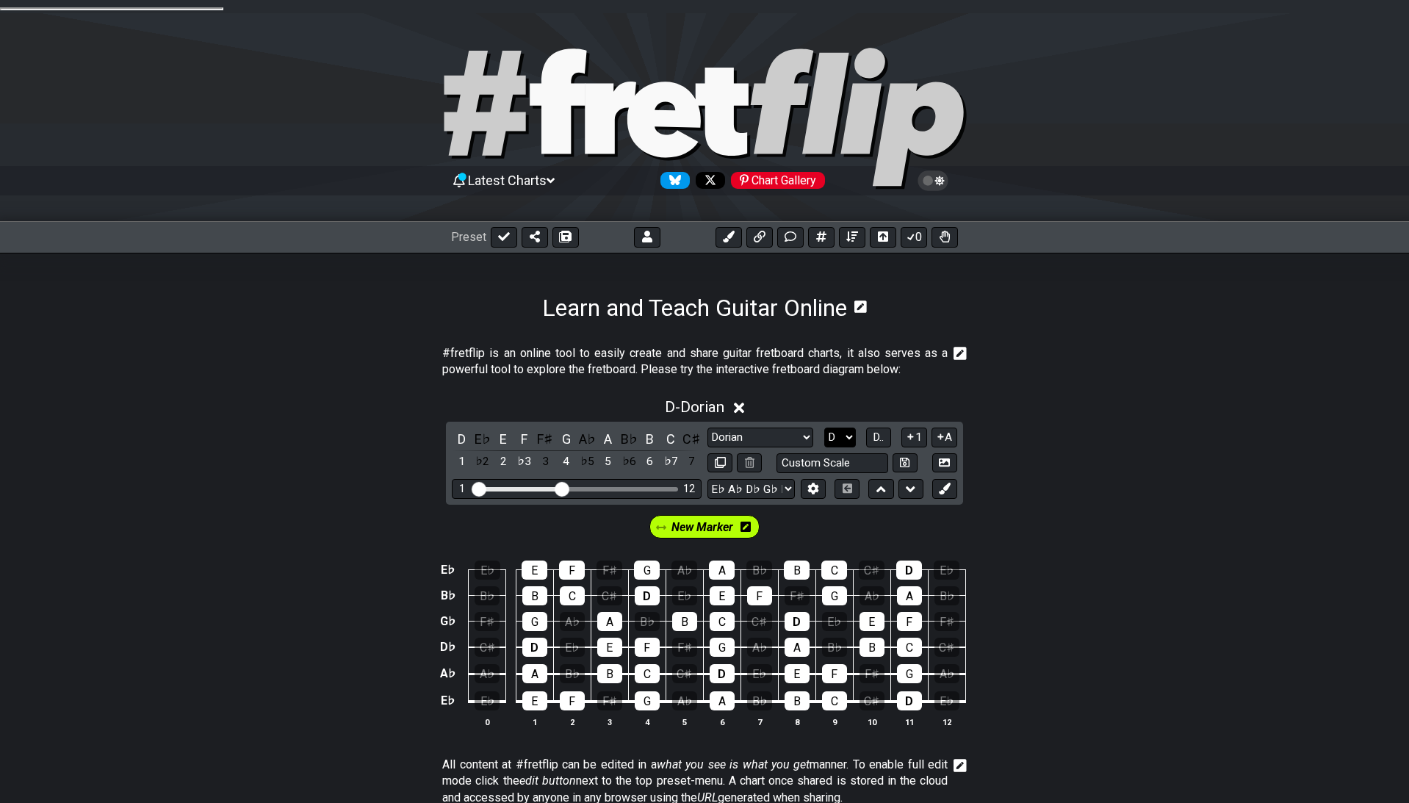
click at [824, 428] on select "A♭ A A♯ B♭ B C C♯ D♭ D D♯ E♭ E F F♯ G♭ G G♯" at bounding box center [840, 438] width 32 height 20
click option "G" at bounding box center [0, 0] width 0 height 0
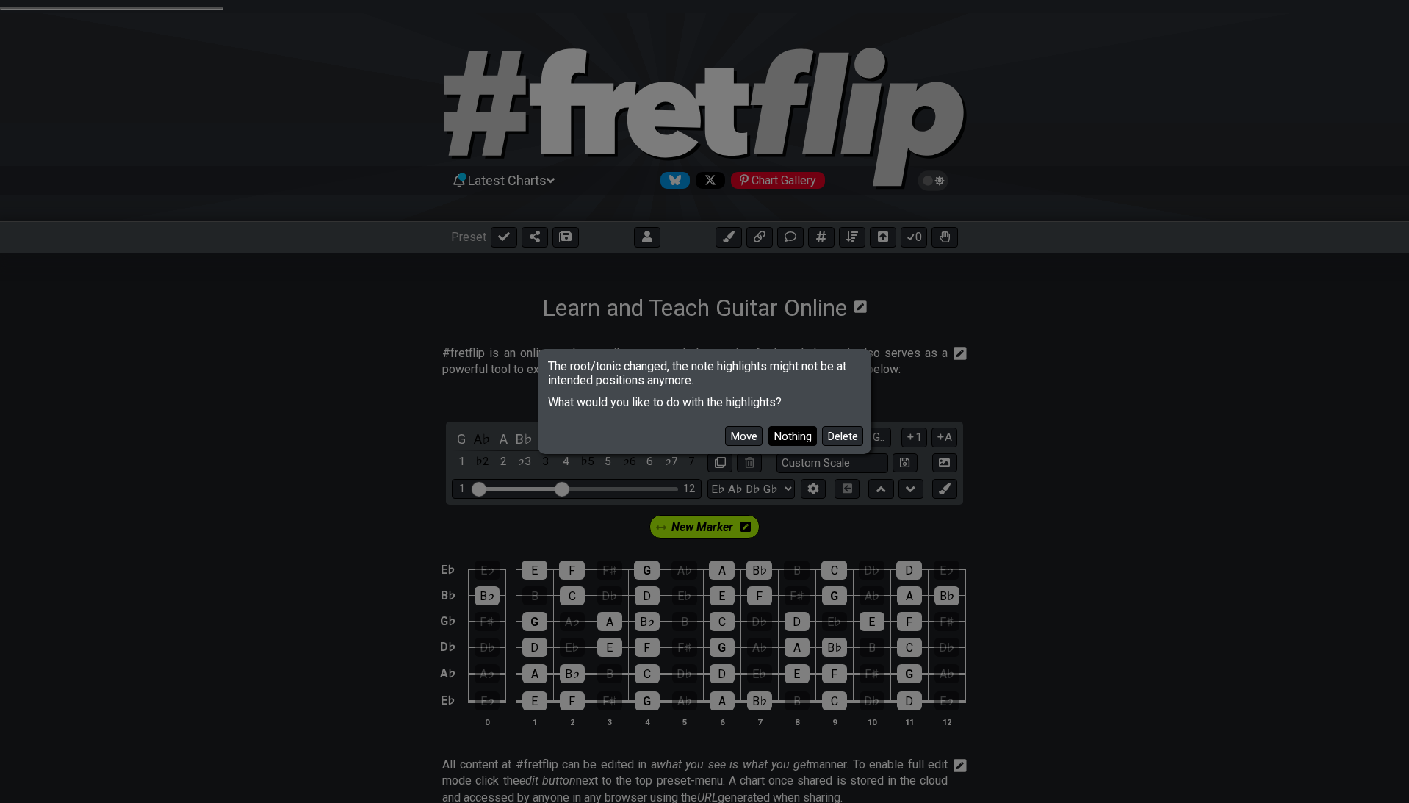
click at [811, 434] on button "Nothing" at bounding box center [793, 436] width 48 height 20
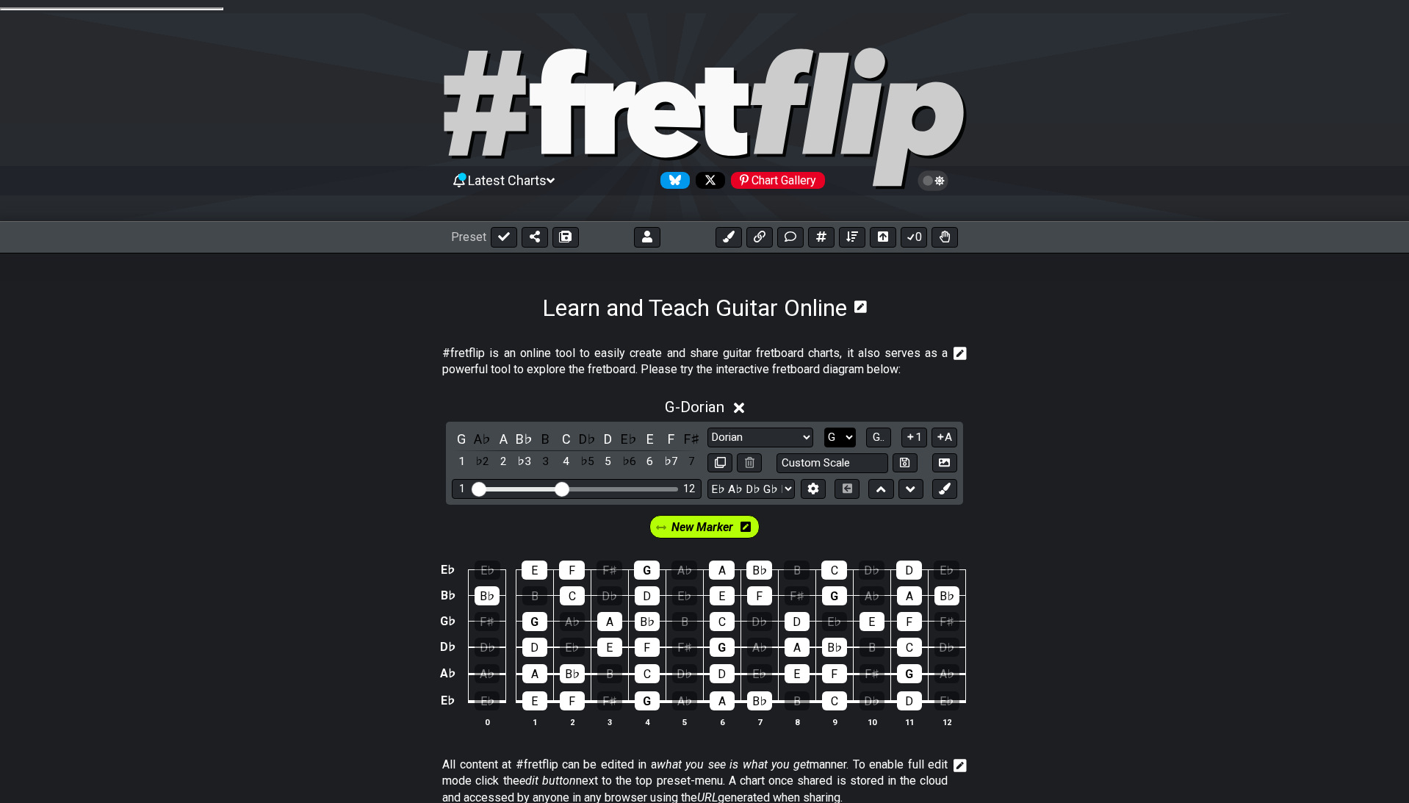
click at [824, 428] on select "A♭ A A♯ B♭ B C C♯ D♭ D D♯ E♭ E F F♯ G♭ G G♯" at bounding box center [840, 438] width 32 height 20
select select "C"
click option "C" at bounding box center [0, 0] width 0 height 0
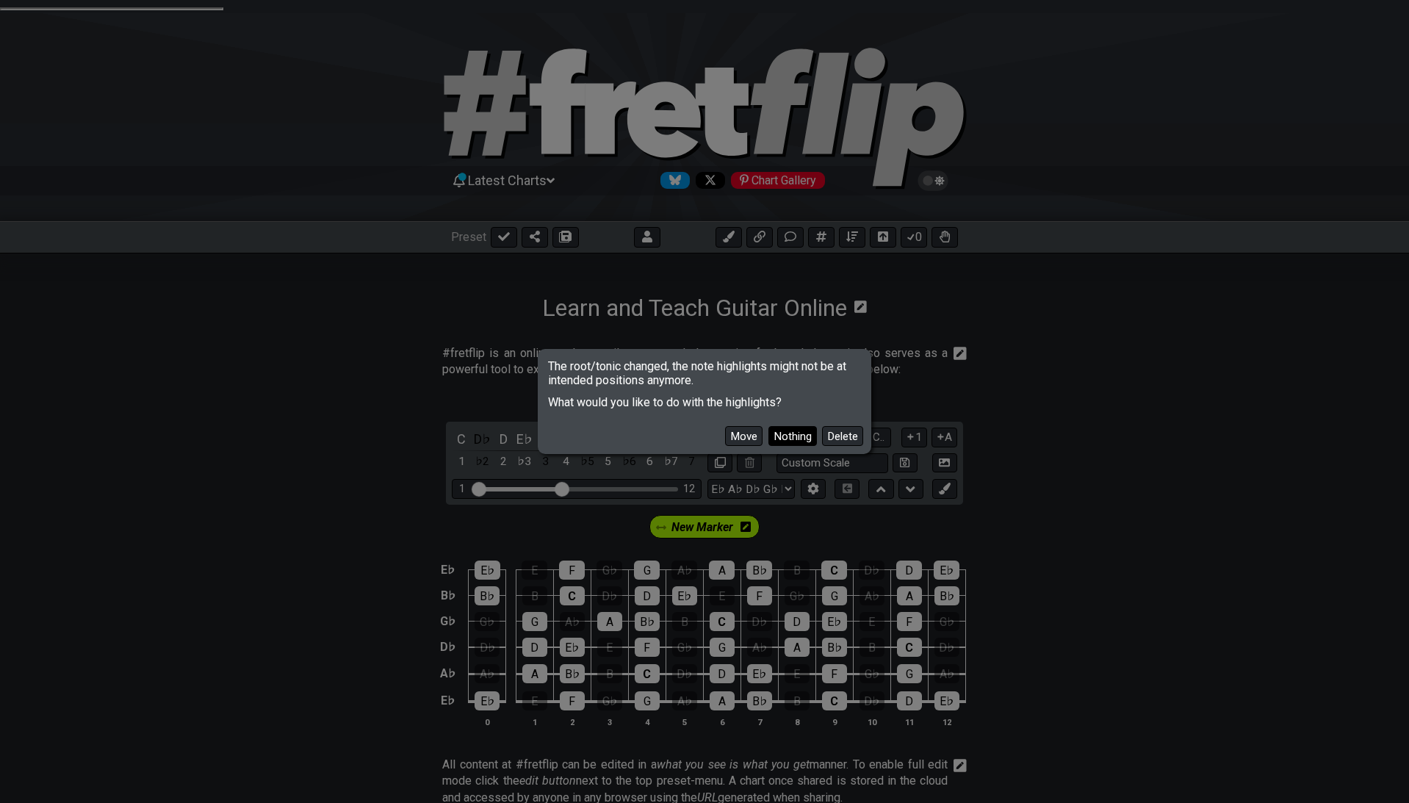
click at [798, 436] on button "Nothing" at bounding box center [793, 436] width 48 height 20
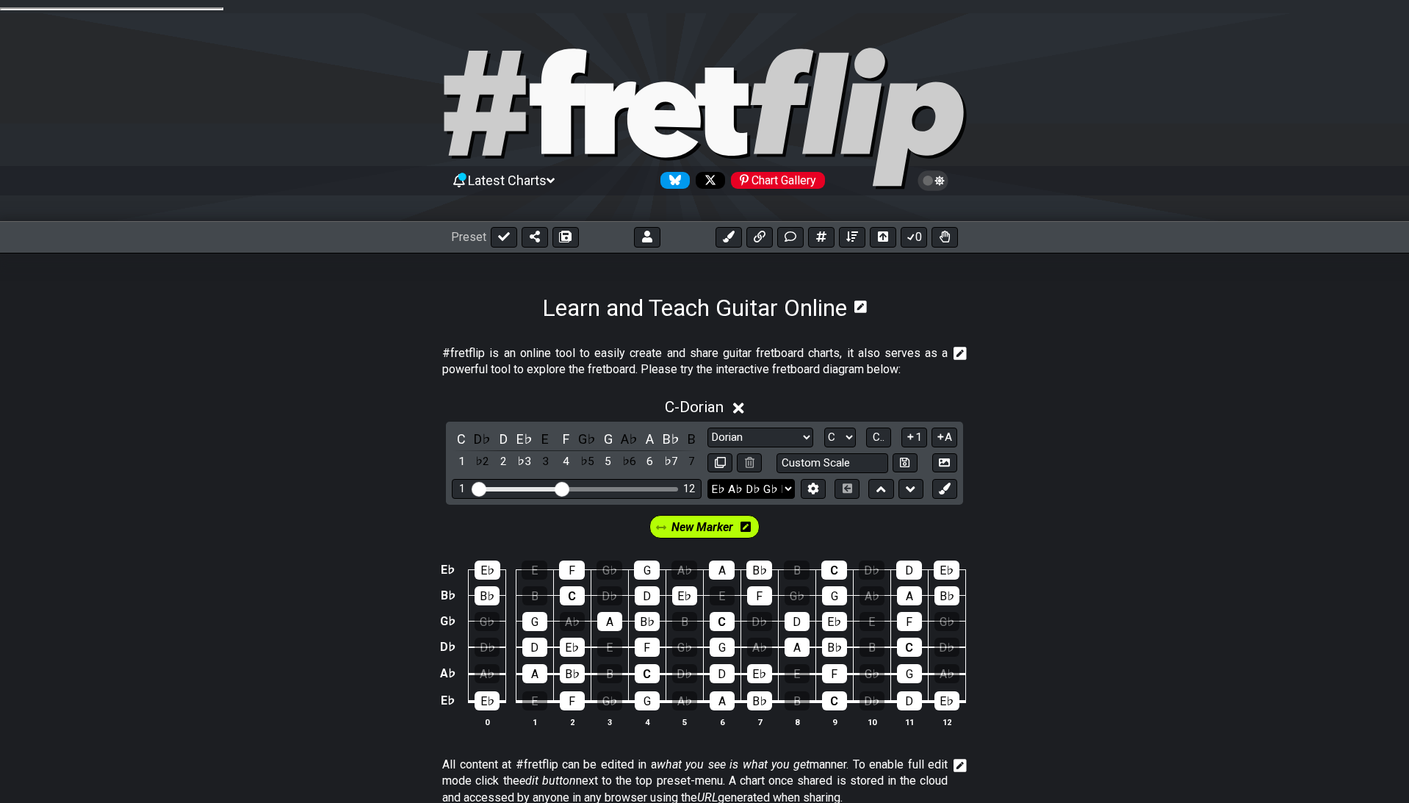
click at [708, 479] on select "E A D G B E E A D G B E E A D G B E B E A D F♯ B A D G C E A D A D G B E E♭ A♭ …" at bounding box center [751, 489] width 87 height 20
select select "B E A D F# B"
click option "B E A D F♯ B" at bounding box center [0, 0] width 0 height 0
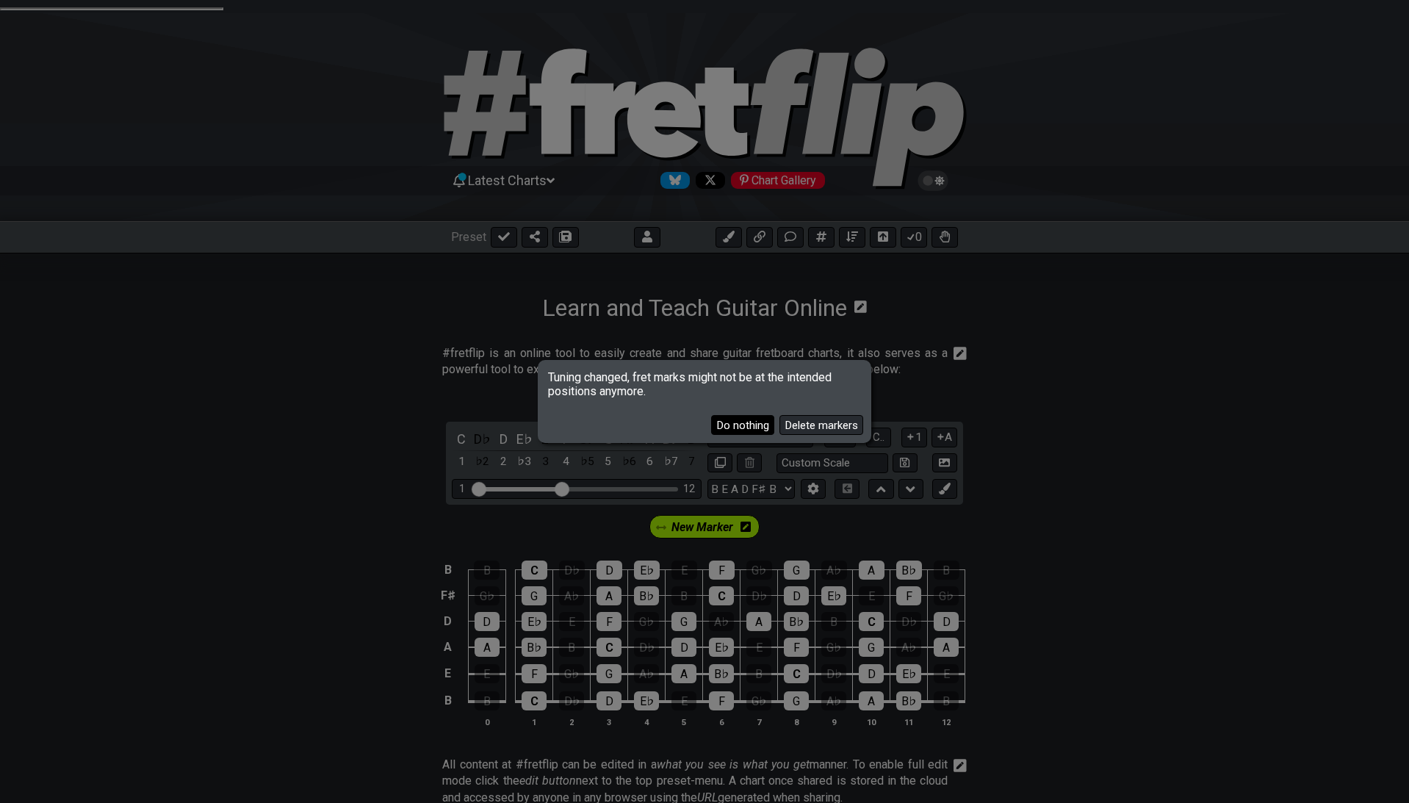
click at [726, 428] on button "Do nothing" at bounding box center [742, 425] width 63 height 20
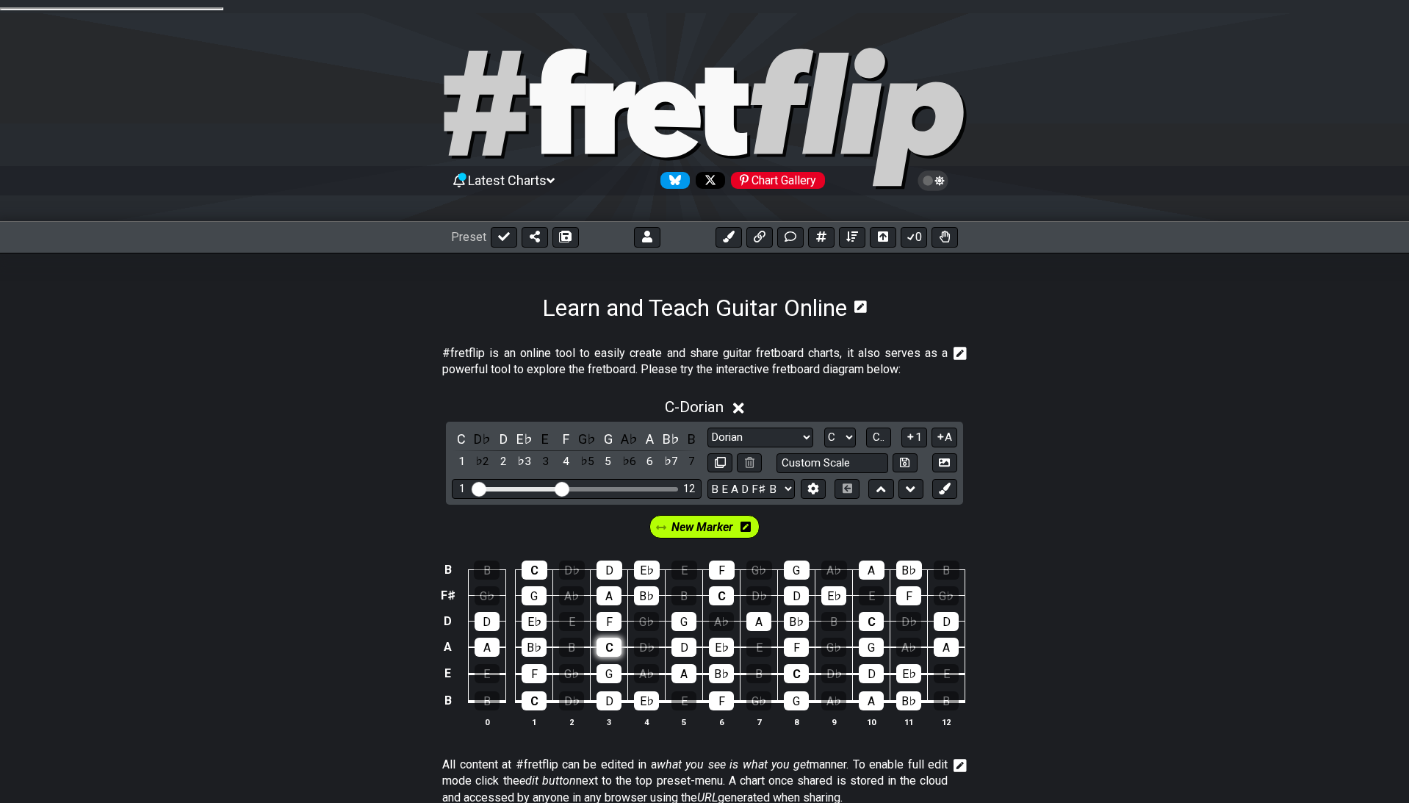
click at [611, 638] on div "C" at bounding box center [609, 647] width 25 height 19
click at [611, 612] on div "F" at bounding box center [609, 621] width 25 height 19
click at [490, 638] on div "A" at bounding box center [487, 647] width 25 height 19
click at [487, 612] on div "D" at bounding box center [487, 621] width 25 height 19
click at [684, 638] on div "D" at bounding box center [684, 647] width 25 height 19
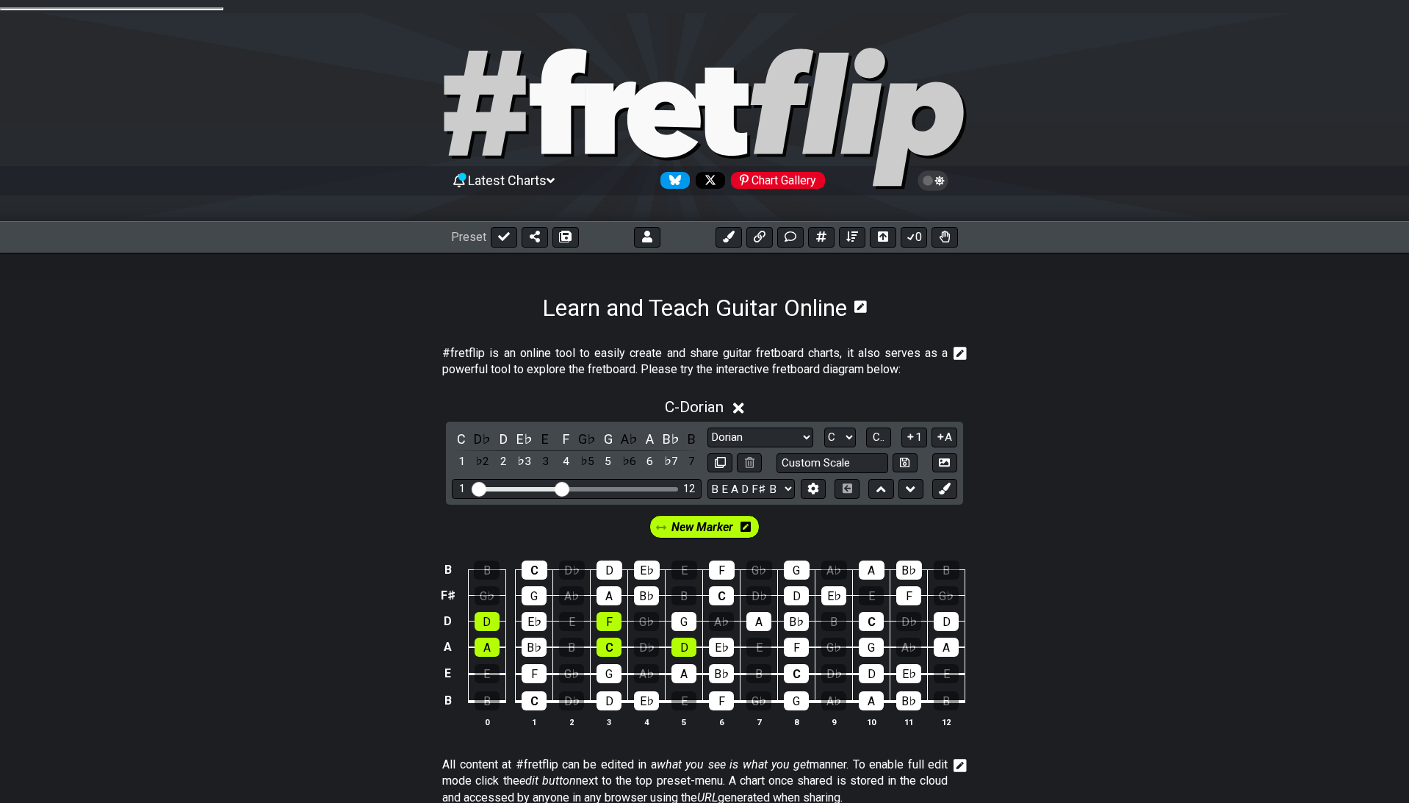
click at [473, 630] on td "A" at bounding box center [486, 635] width 37 height 26
click at [496, 638] on div "A" at bounding box center [487, 647] width 25 height 19
click at [607, 664] on div "G" at bounding box center [609, 673] width 25 height 19
click at [535, 664] on div "F" at bounding box center [534, 673] width 25 height 19
click at [611, 691] on div "D" at bounding box center [609, 700] width 25 height 19
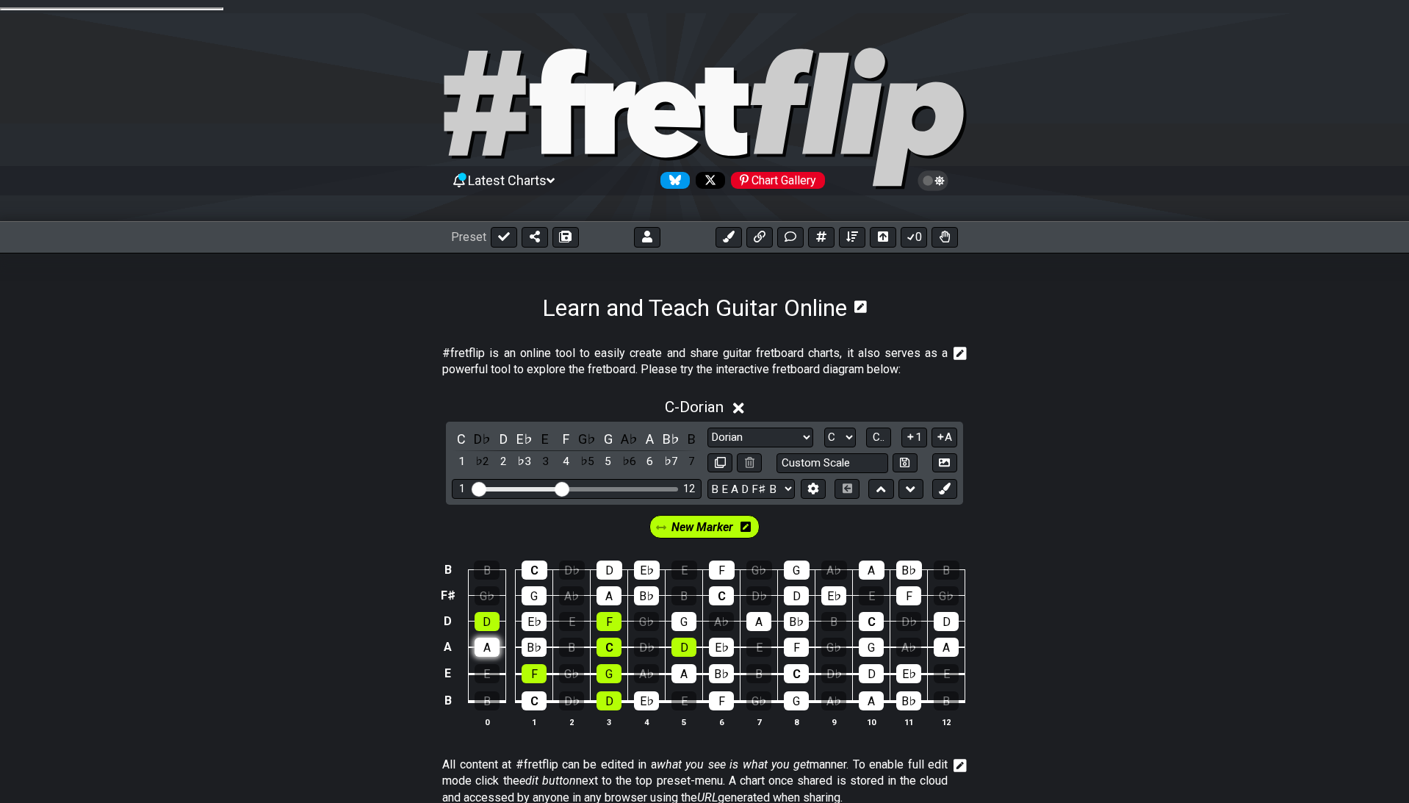
click at [482, 638] on div "A" at bounding box center [487, 647] width 25 height 19
click at [950, 479] on button at bounding box center [945, 489] width 25 height 20
click at [648, 614] on div "G♭" at bounding box center [646, 621] width 25 height 19
click at [662, 518] on span "New Marker" at bounding box center [645, 527] width 68 height 21
click at [646, 612] on div "G♭" at bounding box center [646, 621] width 25 height 19
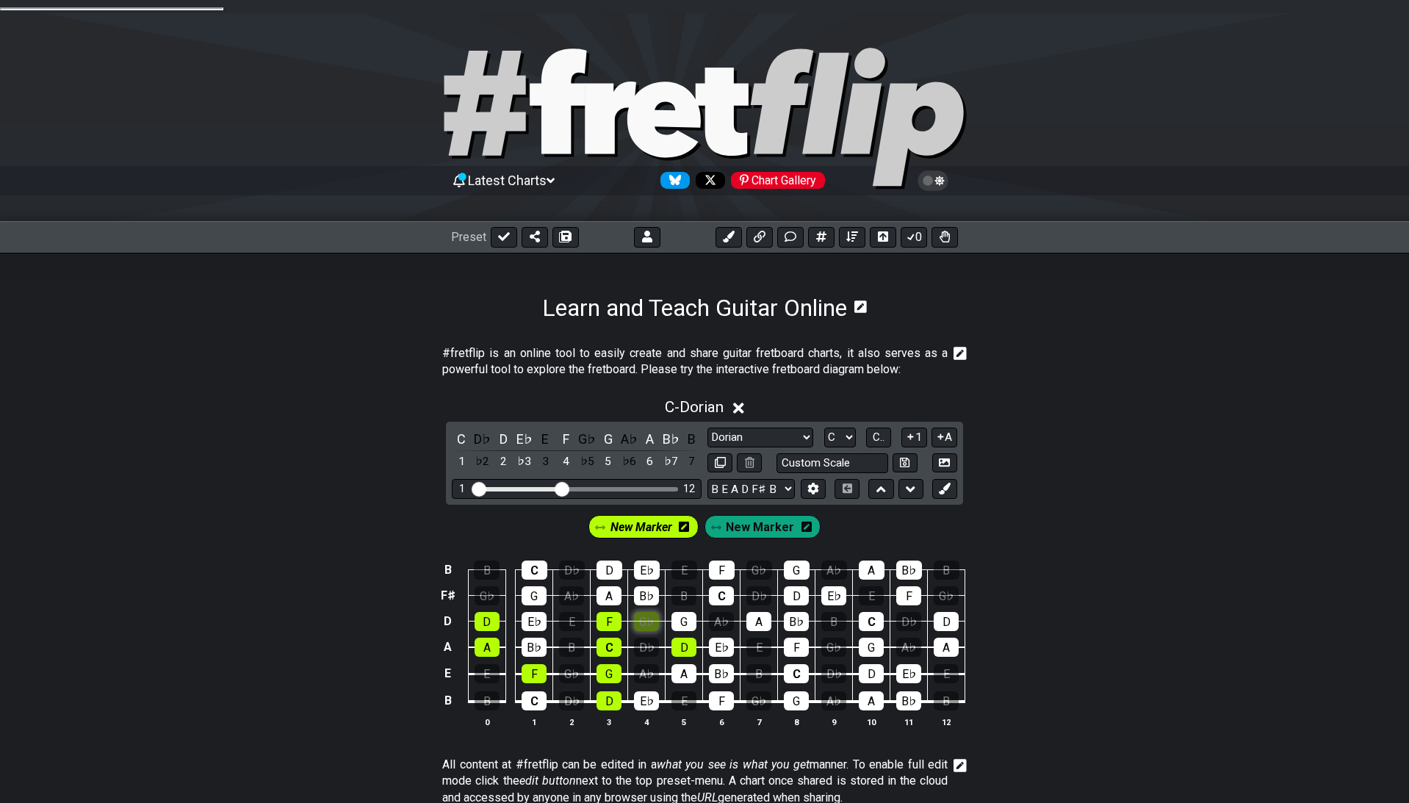
click at [653, 612] on div "G♭" at bounding box center [646, 621] width 25 height 19
click at [765, 517] on span "New Marker" at bounding box center [760, 527] width 68 height 21
click at [648, 612] on div "G♭" at bounding box center [646, 621] width 25 height 19
click at [779, 517] on span "New Marker" at bounding box center [764, 527] width 62 height 21
click at [650, 613] on div "G♭" at bounding box center [646, 621] width 25 height 19
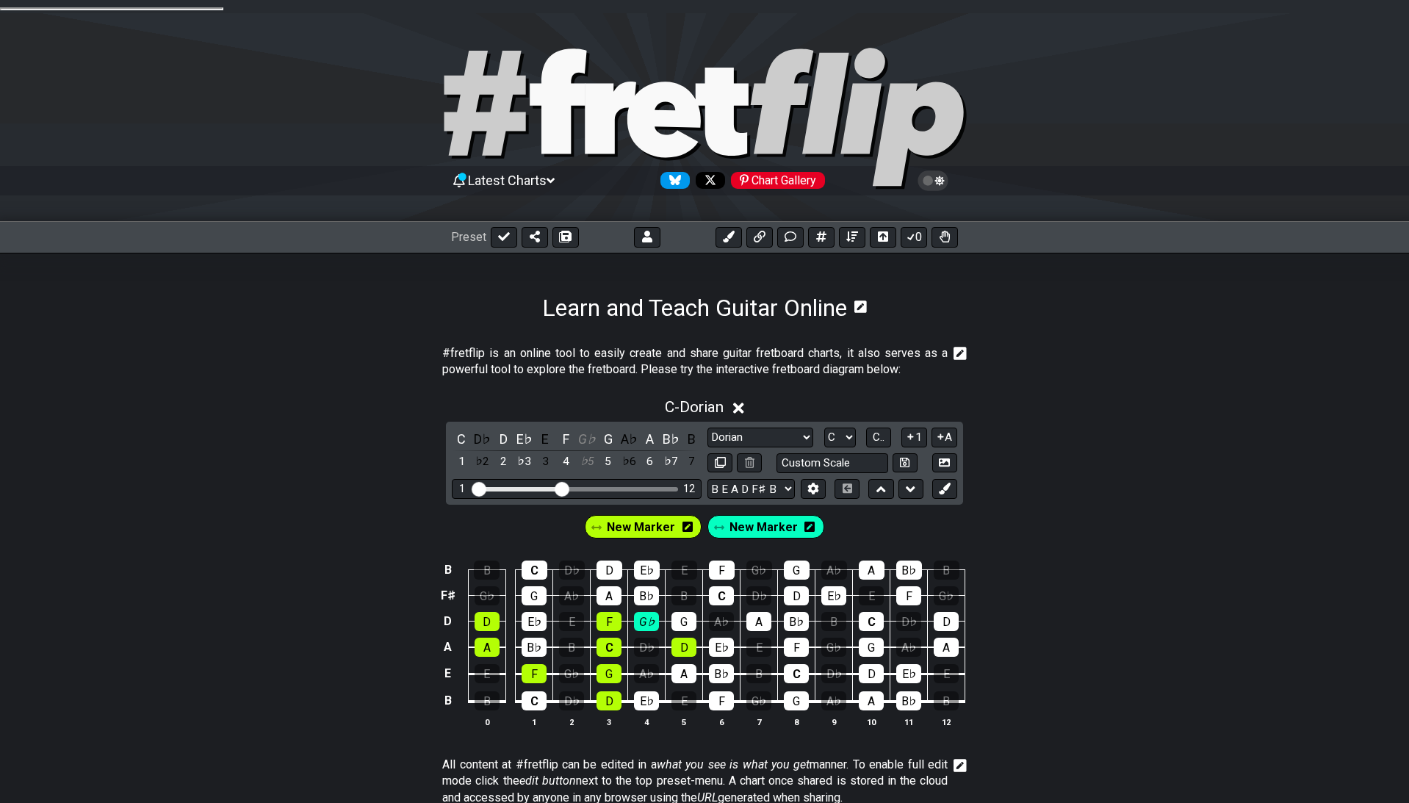
click at [240, 151] on div at bounding box center [704, 121] width 1409 height 150
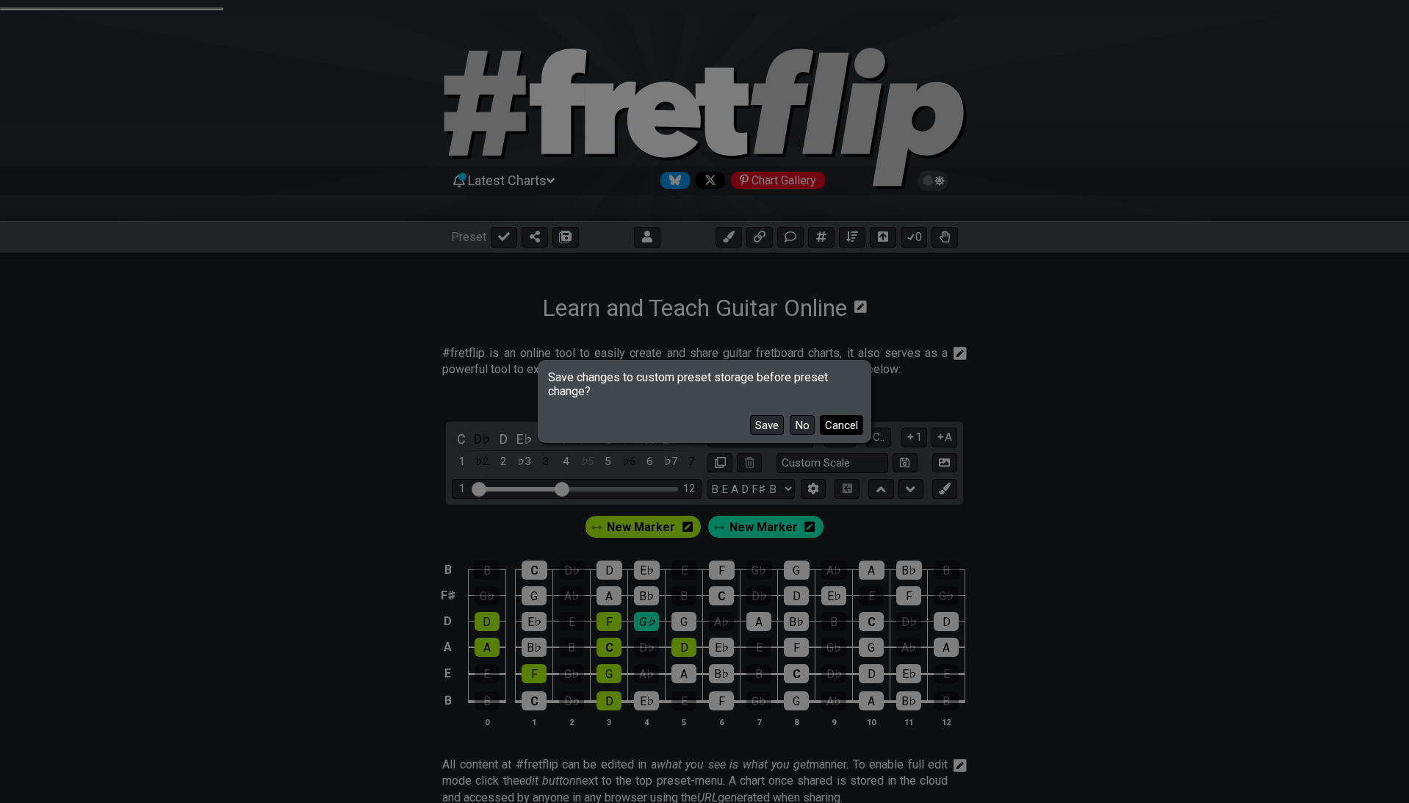
click at [836, 428] on button "Cancel" at bounding box center [841, 425] width 43 height 20
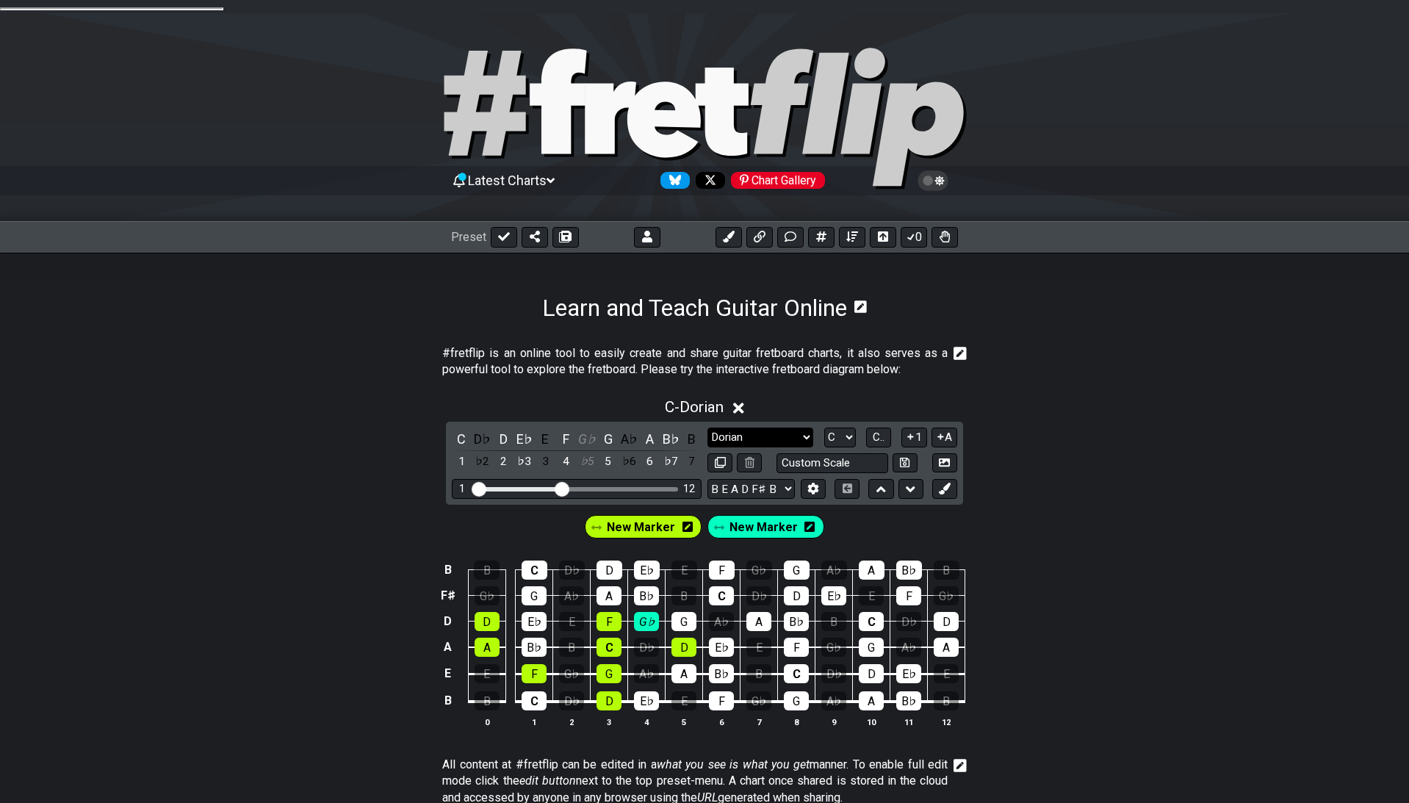
click at [708, 428] on select "Minor Pentatonic Click to edit Minor Pentatonic Major Pentatonic Minor Blues Ma…" at bounding box center [761, 438] width 106 height 20
click option "Minor Blues" at bounding box center [0, 0] width 0 height 0
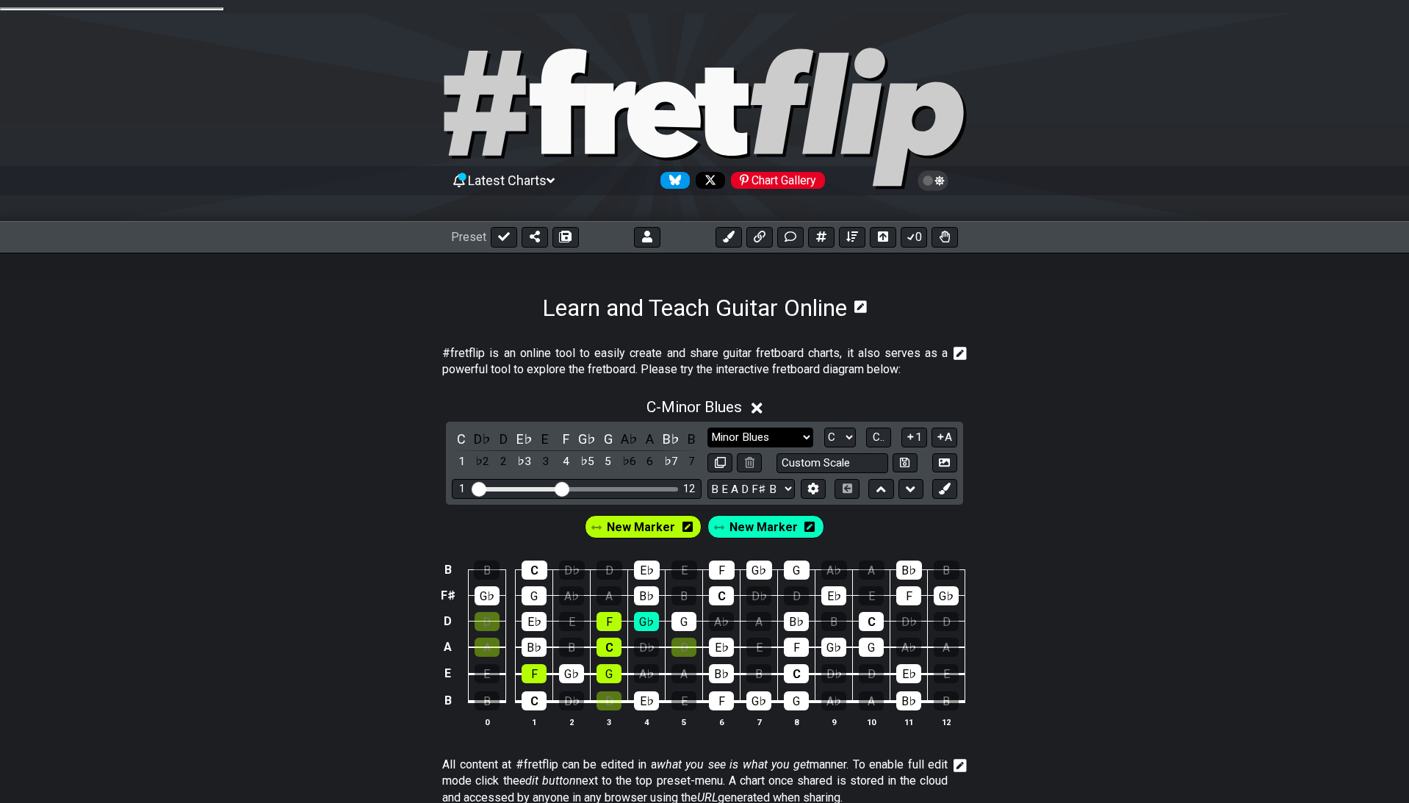
click at [708, 428] on select "Minor Pentatonic Click to edit Minor Pentatonic Major Pentatonic Minor Blues Ma…" at bounding box center [761, 438] width 106 height 20
select select "Major Blues"
click option "Major Blues" at bounding box center [0, 0] width 0 height 0
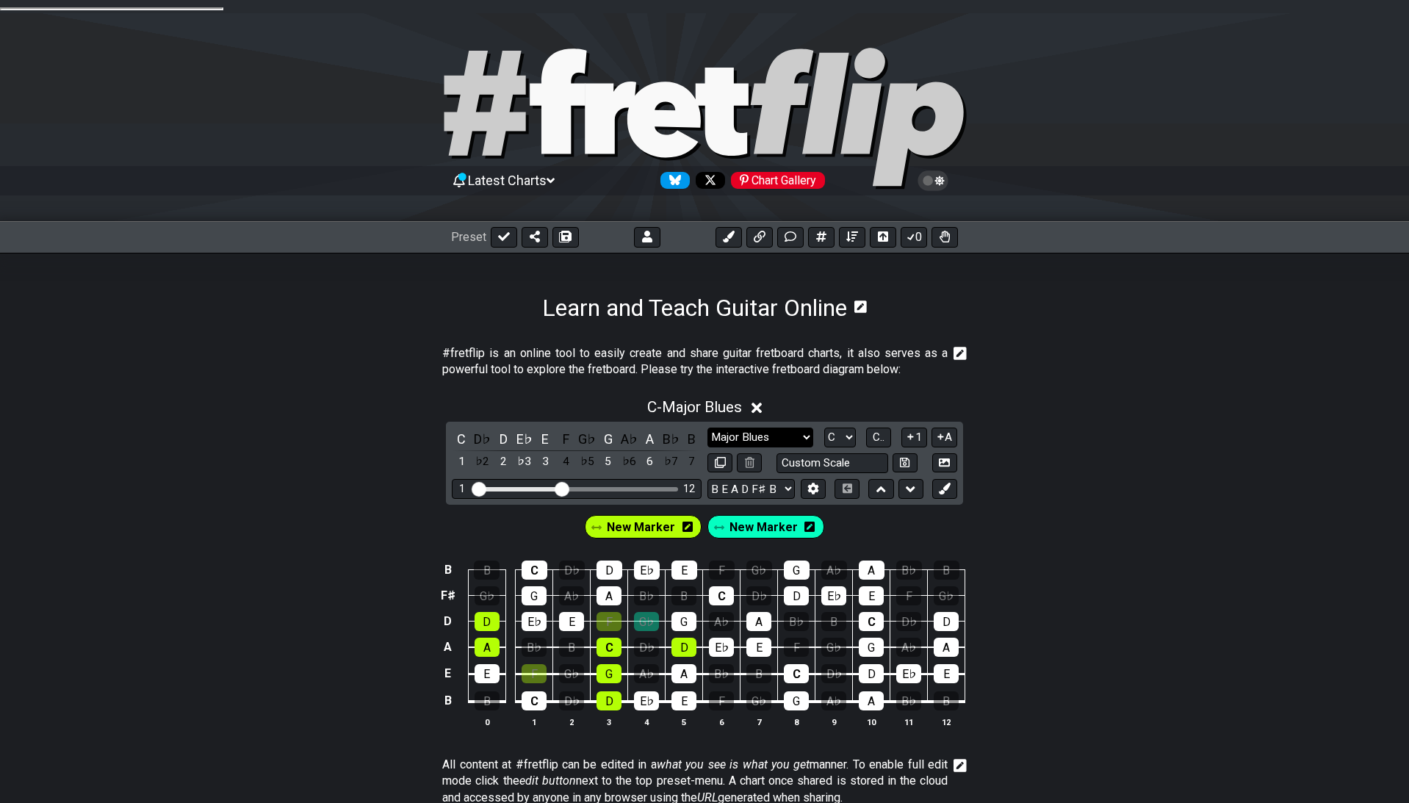
click at [708, 428] on select "Minor Pentatonic Click to edit Minor Pentatonic Major Pentatonic Minor Blues Ma…" at bounding box center [761, 438] width 106 height 20
click at [1138, 328] on div "#fretflip is an online tool to easily create and share guitar fretboard charts,…" at bounding box center [704, 762] width 1409 height 881
